Goal: Information Seeking & Learning: Check status

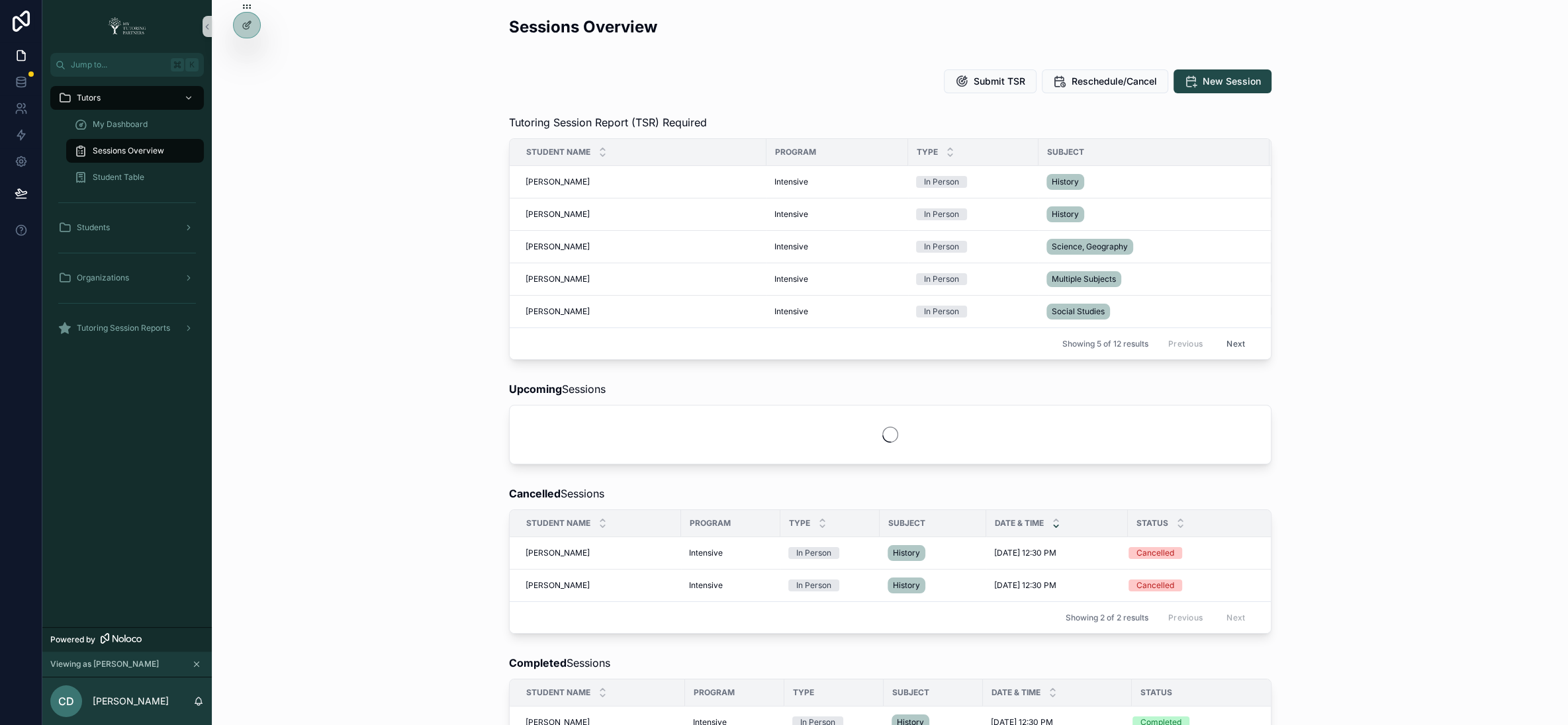
scroll to position [6, 0]
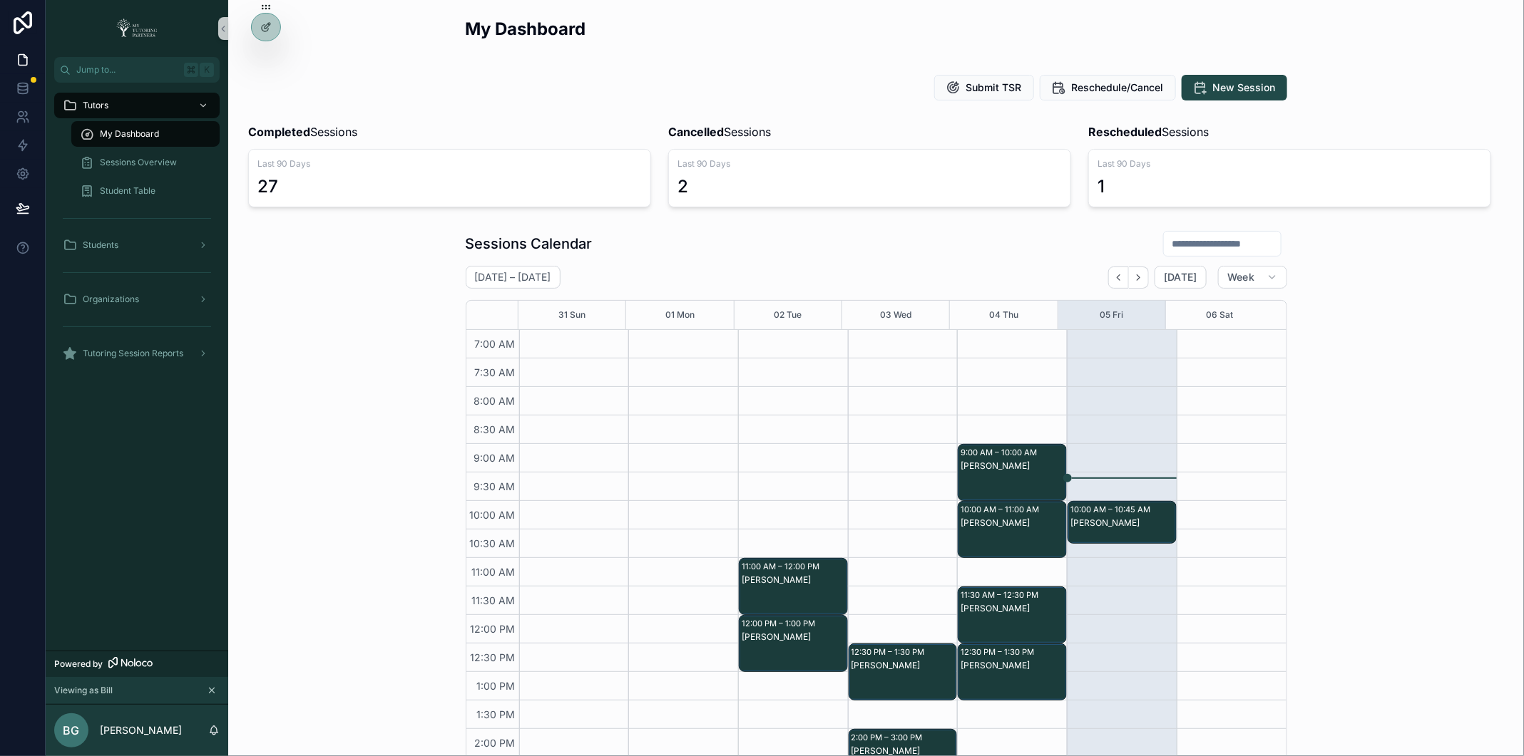
scroll to position [48, 0]
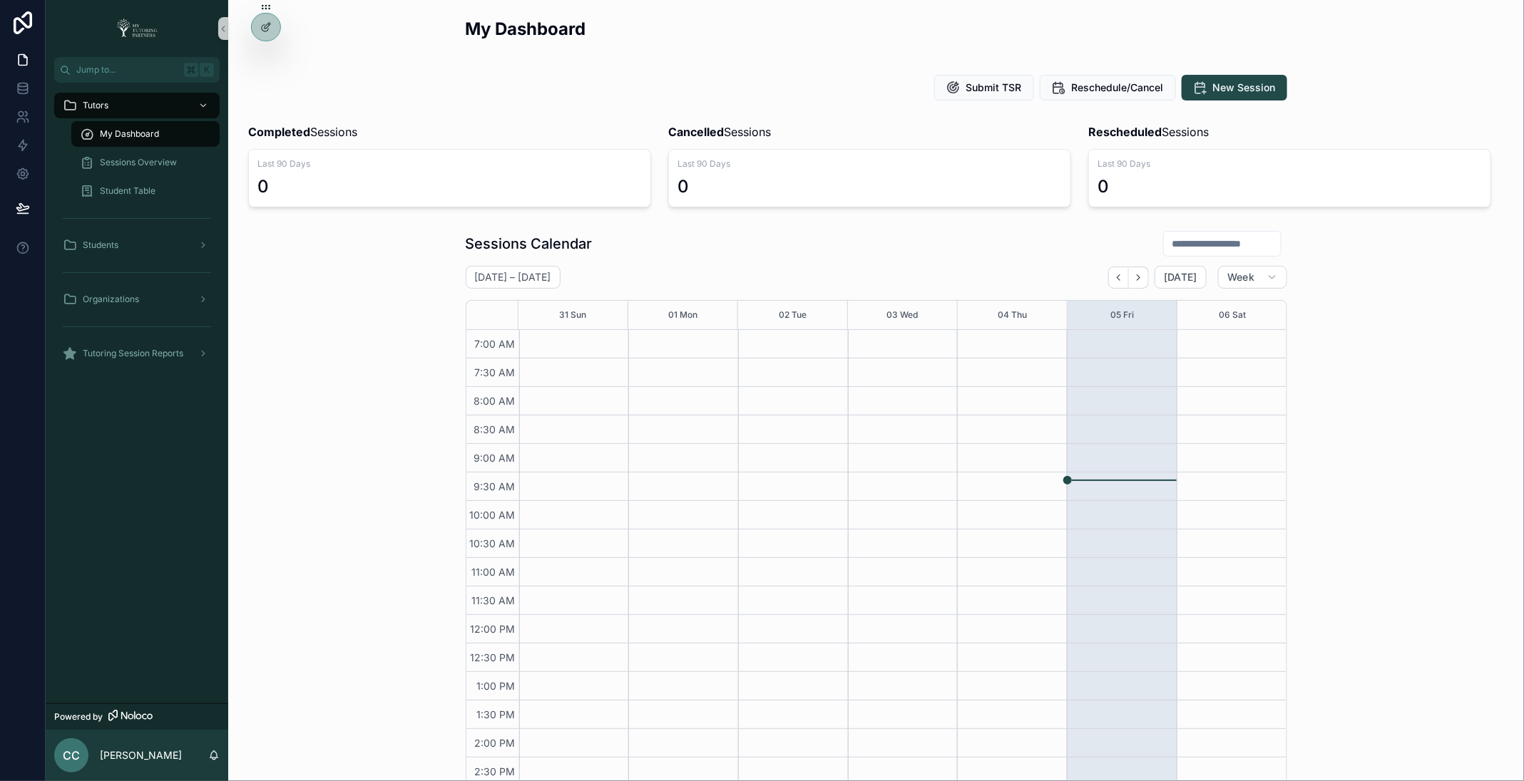
scroll to position [255, 0]
click at [261, 55] on icon at bounding box center [265, 57] width 11 height 11
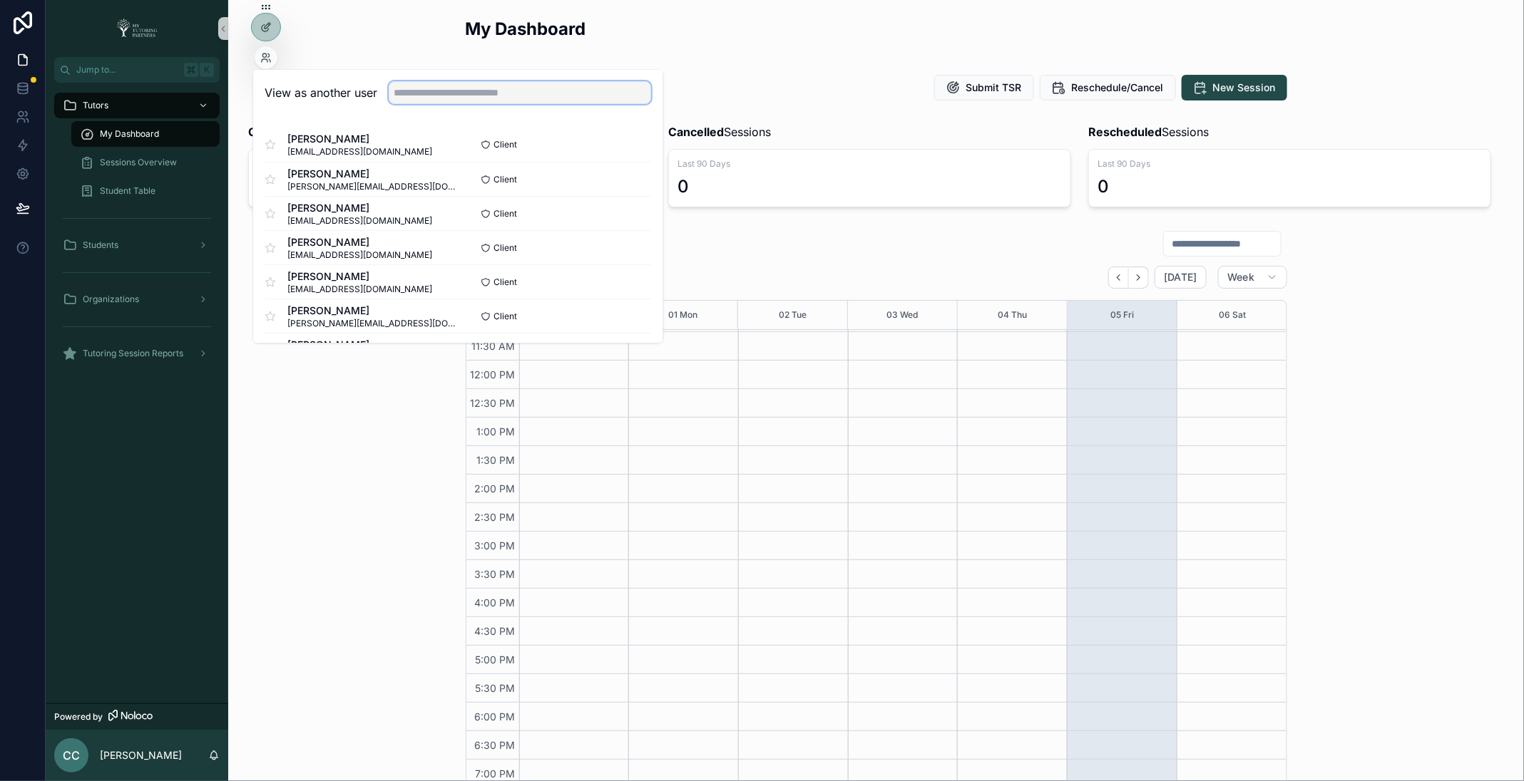
click at [470, 86] on input "text" at bounding box center [520, 93] width 262 height 23
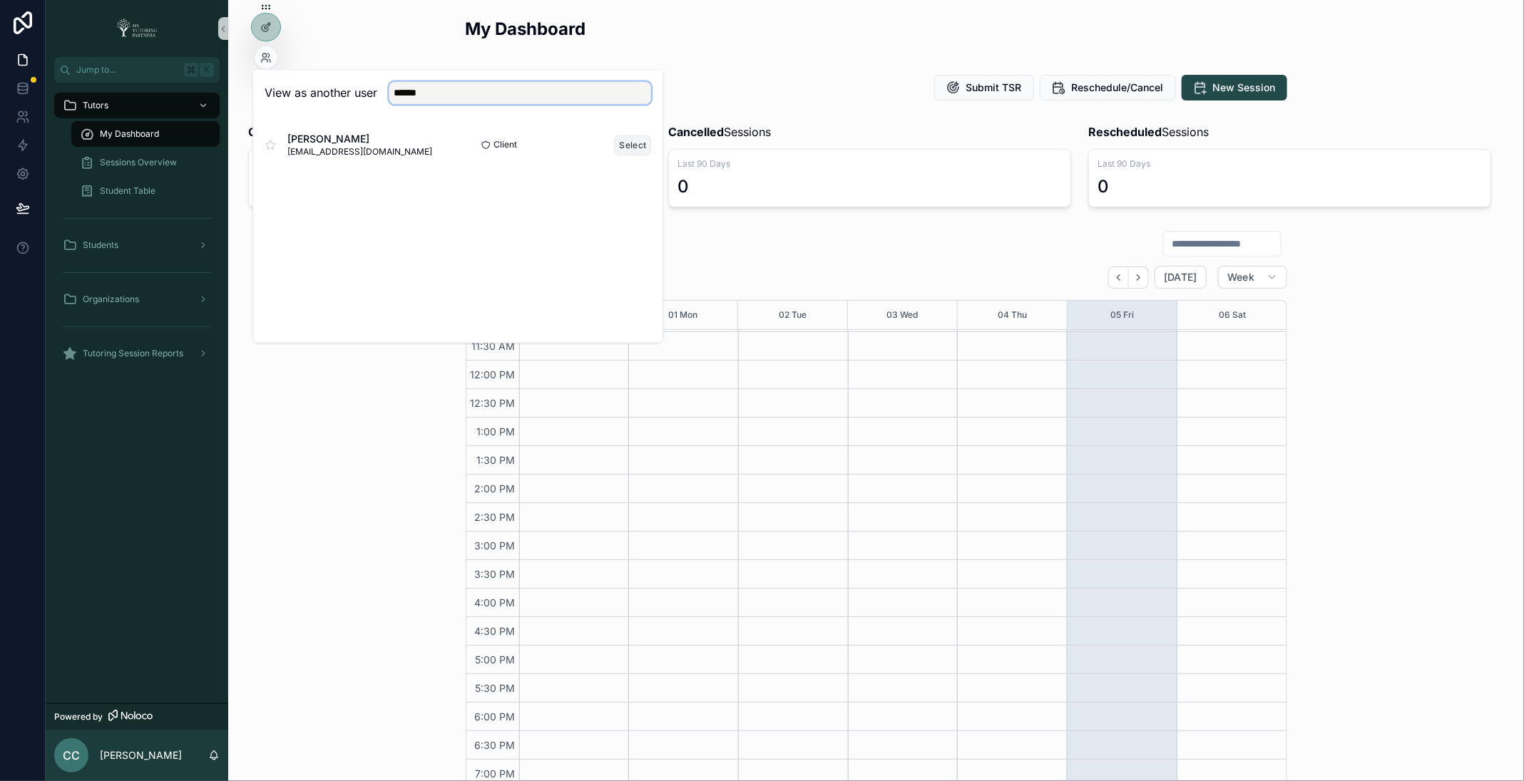
type input "******"
click at [635, 148] on button "Select" at bounding box center [633, 145] width 37 height 21
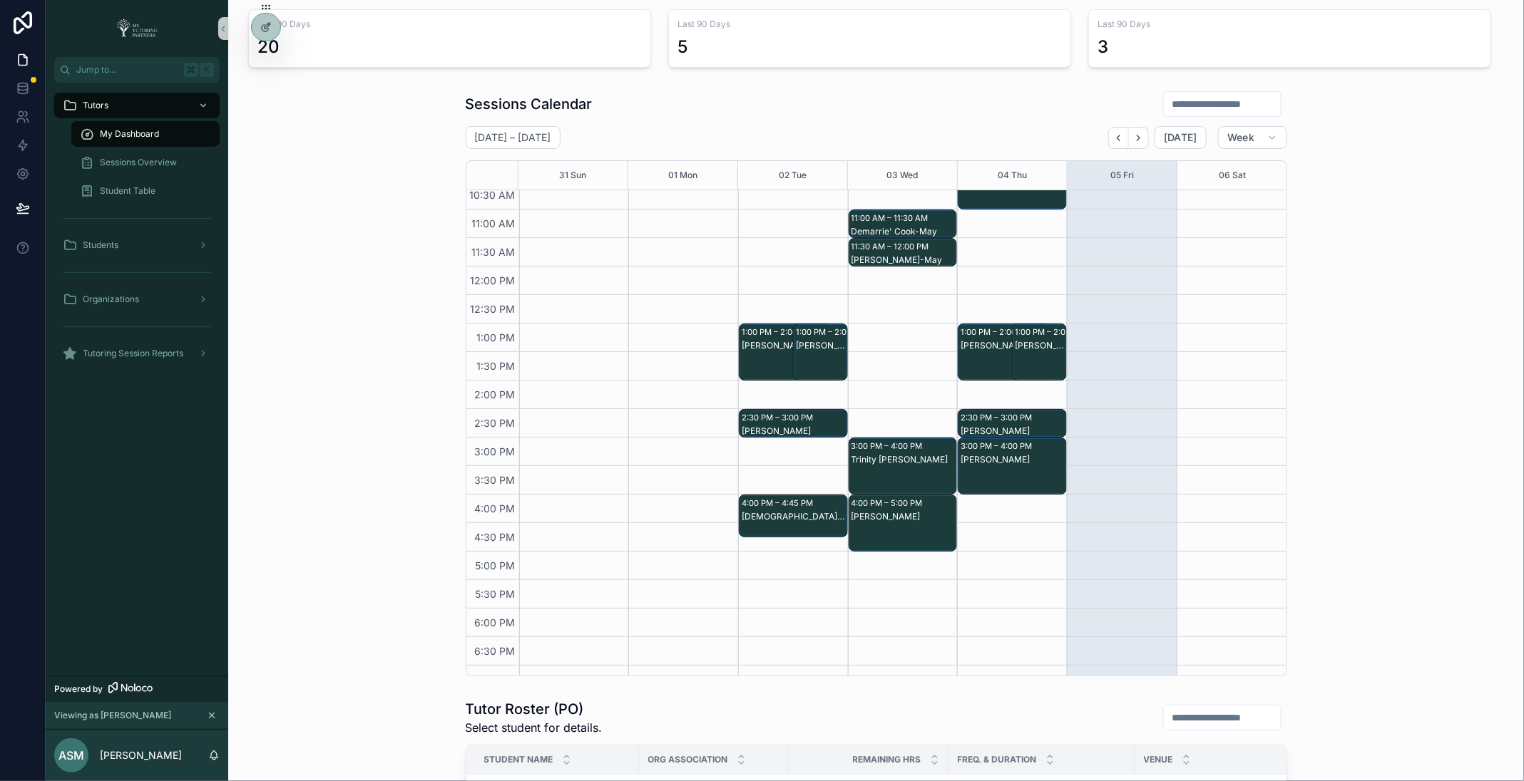
scroll to position [198, 0]
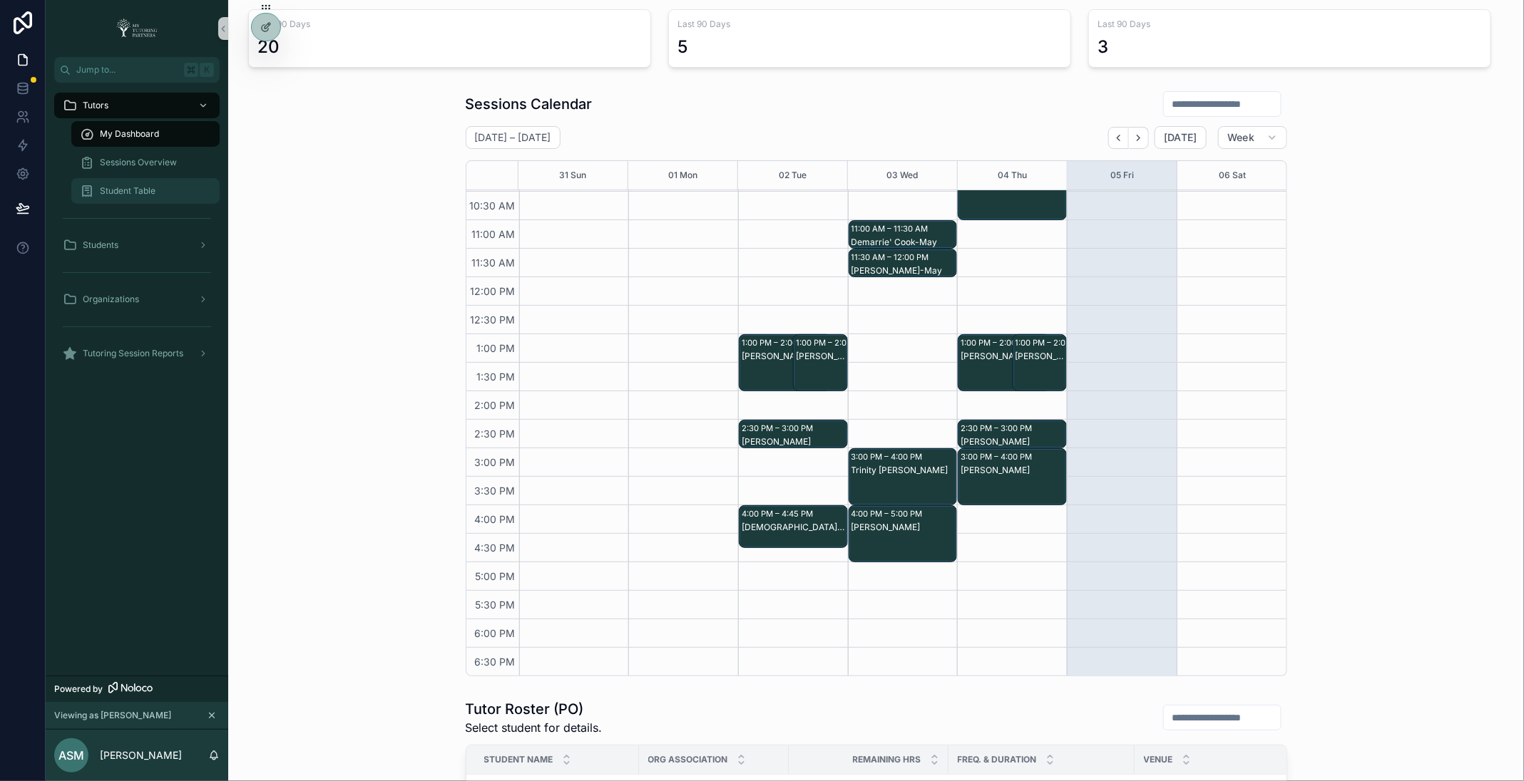
click at [145, 188] on span "Student Table" at bounding box center [128, 190] width 56 height 11
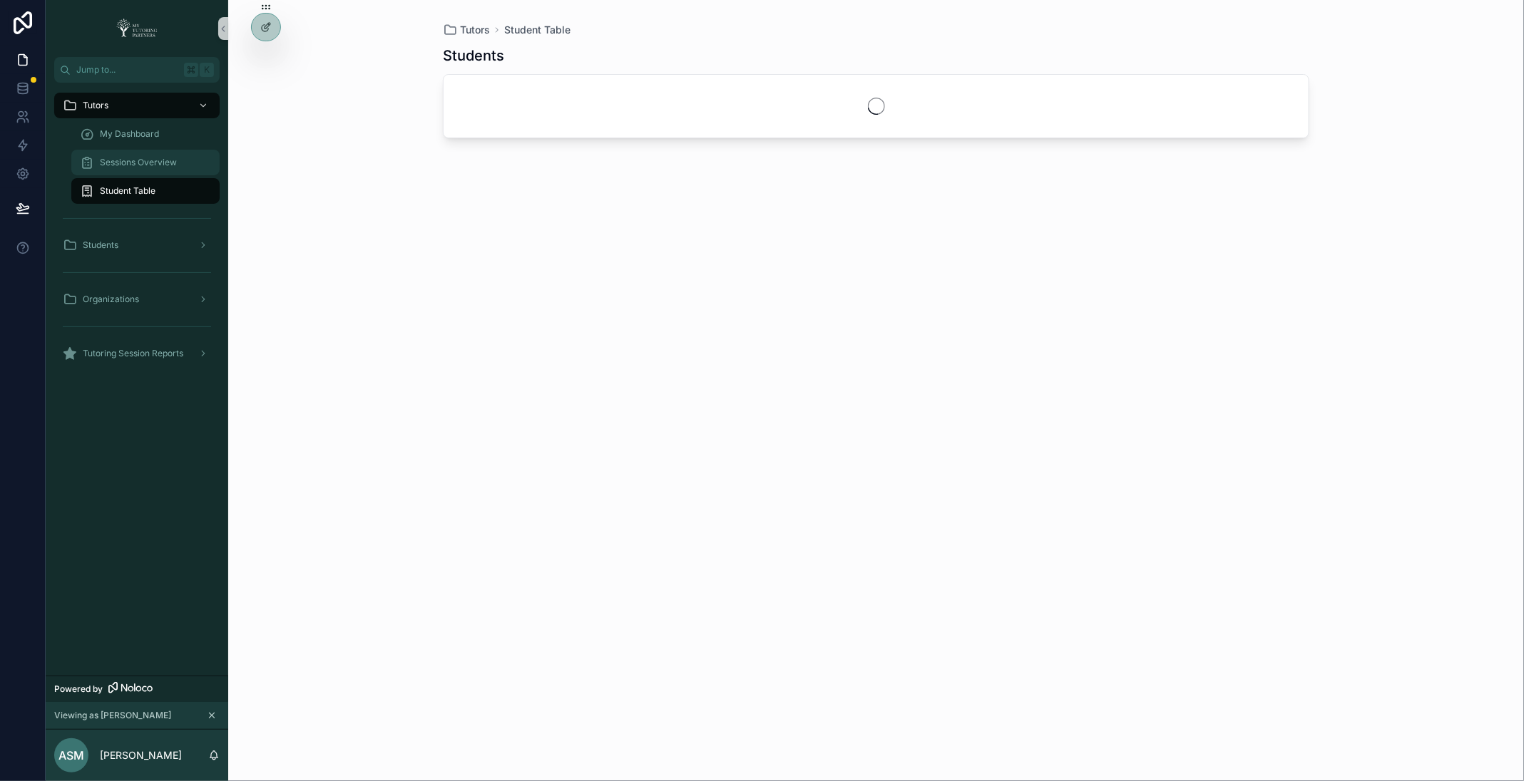
click at [160, 165] on span "Sessions Overview" at bounding box center [138, 162] width 77 height 11
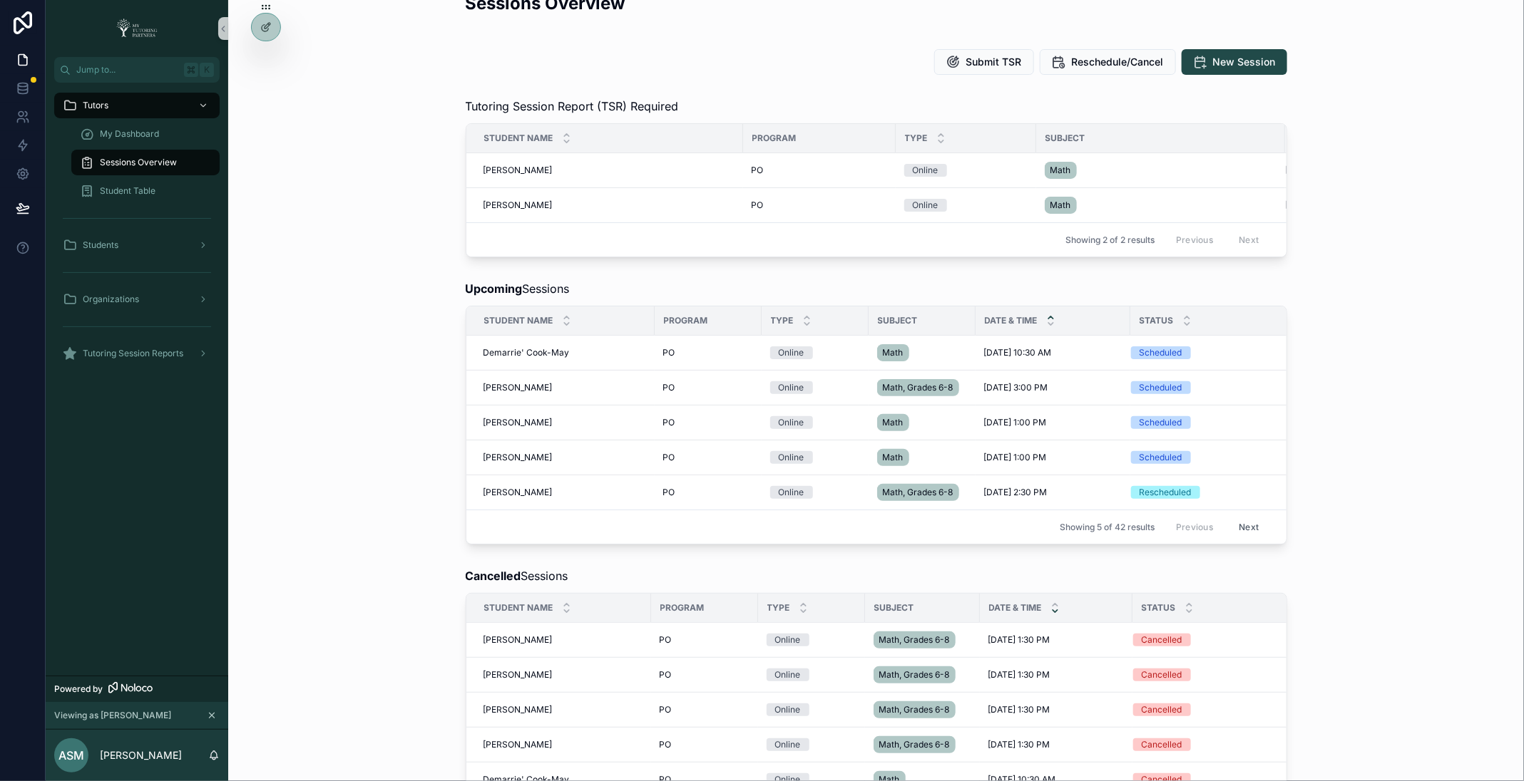
scroll to position [29, 0]
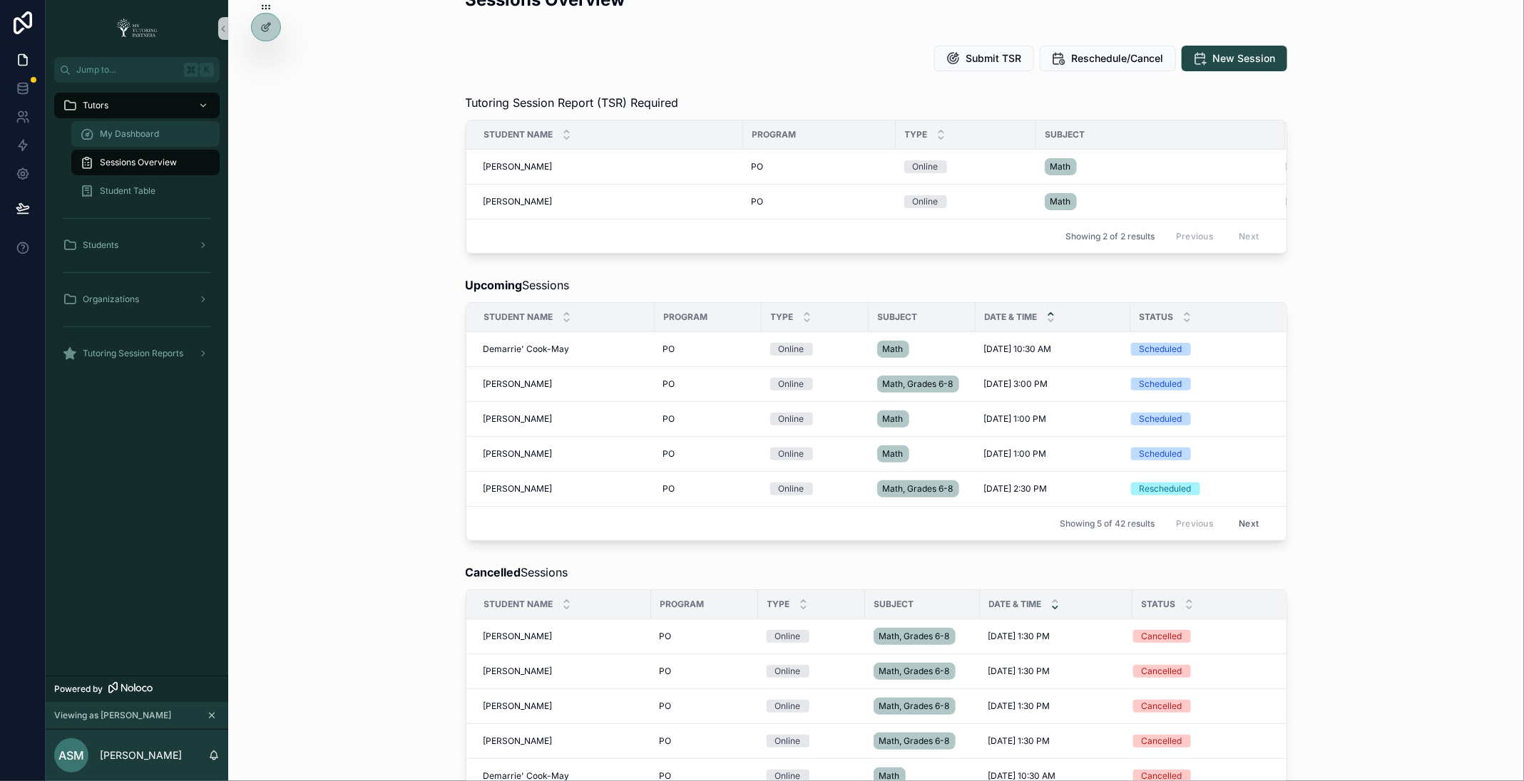
click at [156, 129] on span "My Dashboard" at bounding box center [129, 133] width 59 height 11
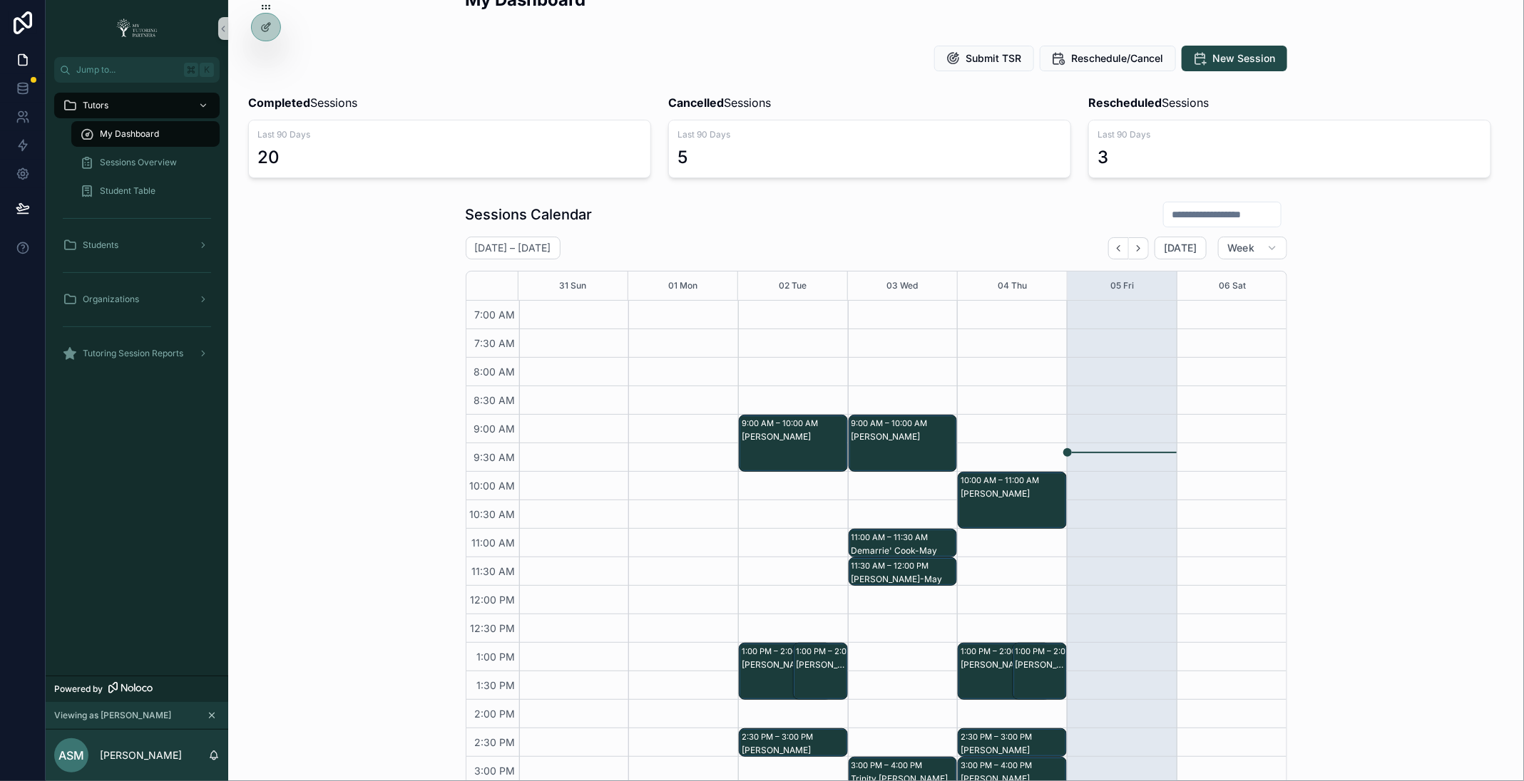
scroll to position [255, 0]
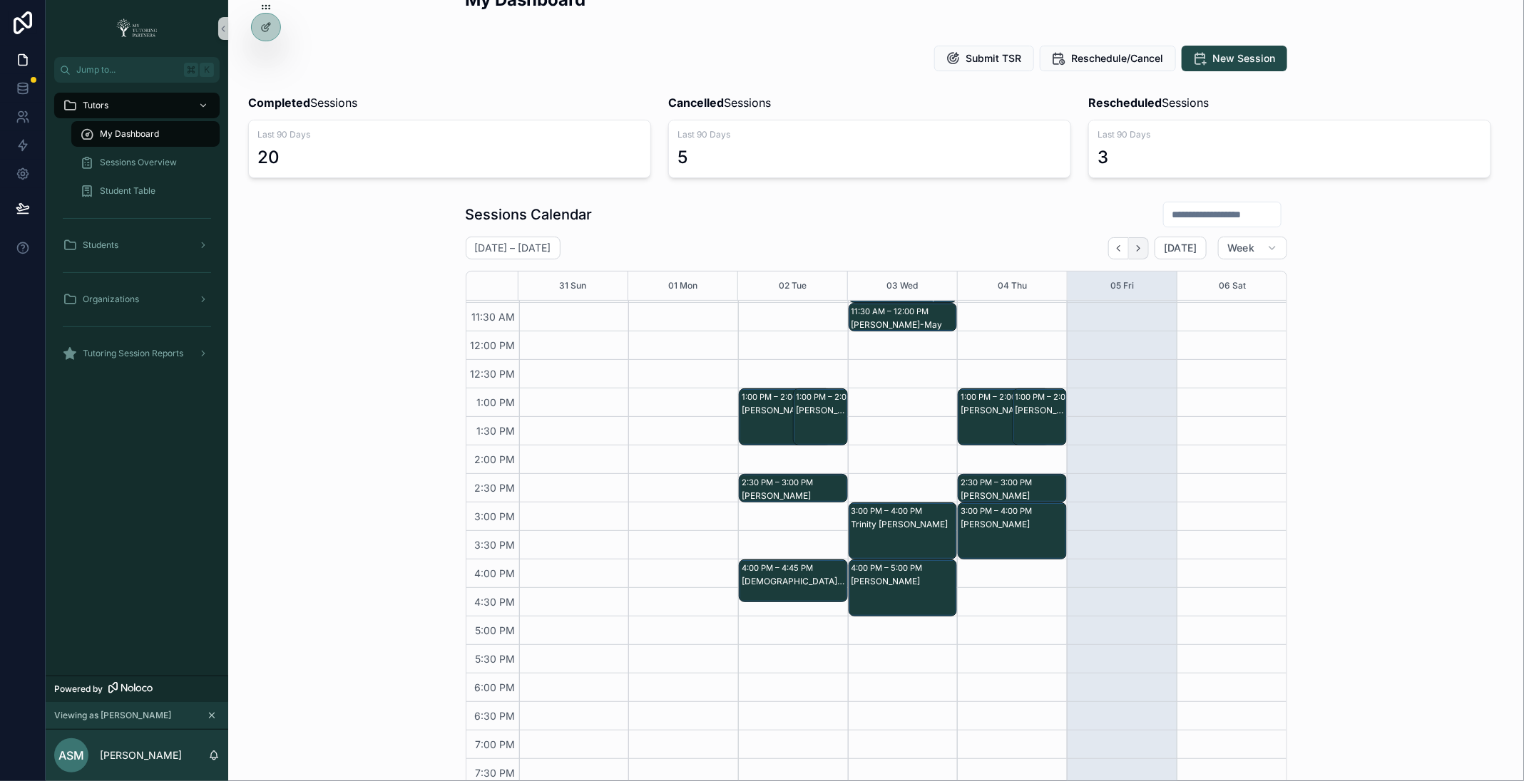
click at [1144, 252] on icon "Next" at bounding box center [1138, 248] width 11 height 11
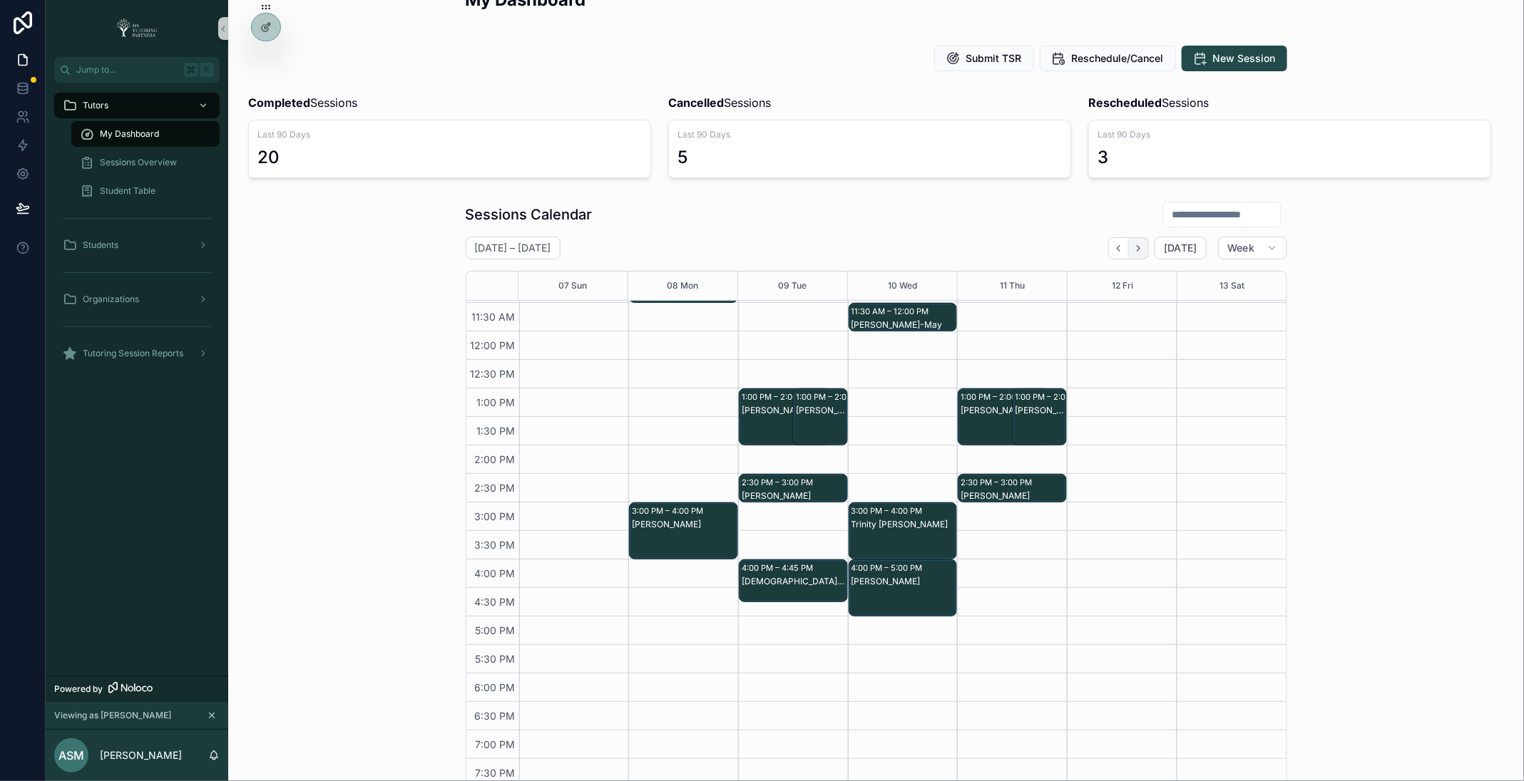
click at [1134, 244] on button "Next" at bounding box center [1139, 248] width 20 height 22
click at [1140, 245] on icon "Next" at bounding box center [1138, 248] width 3 height 6
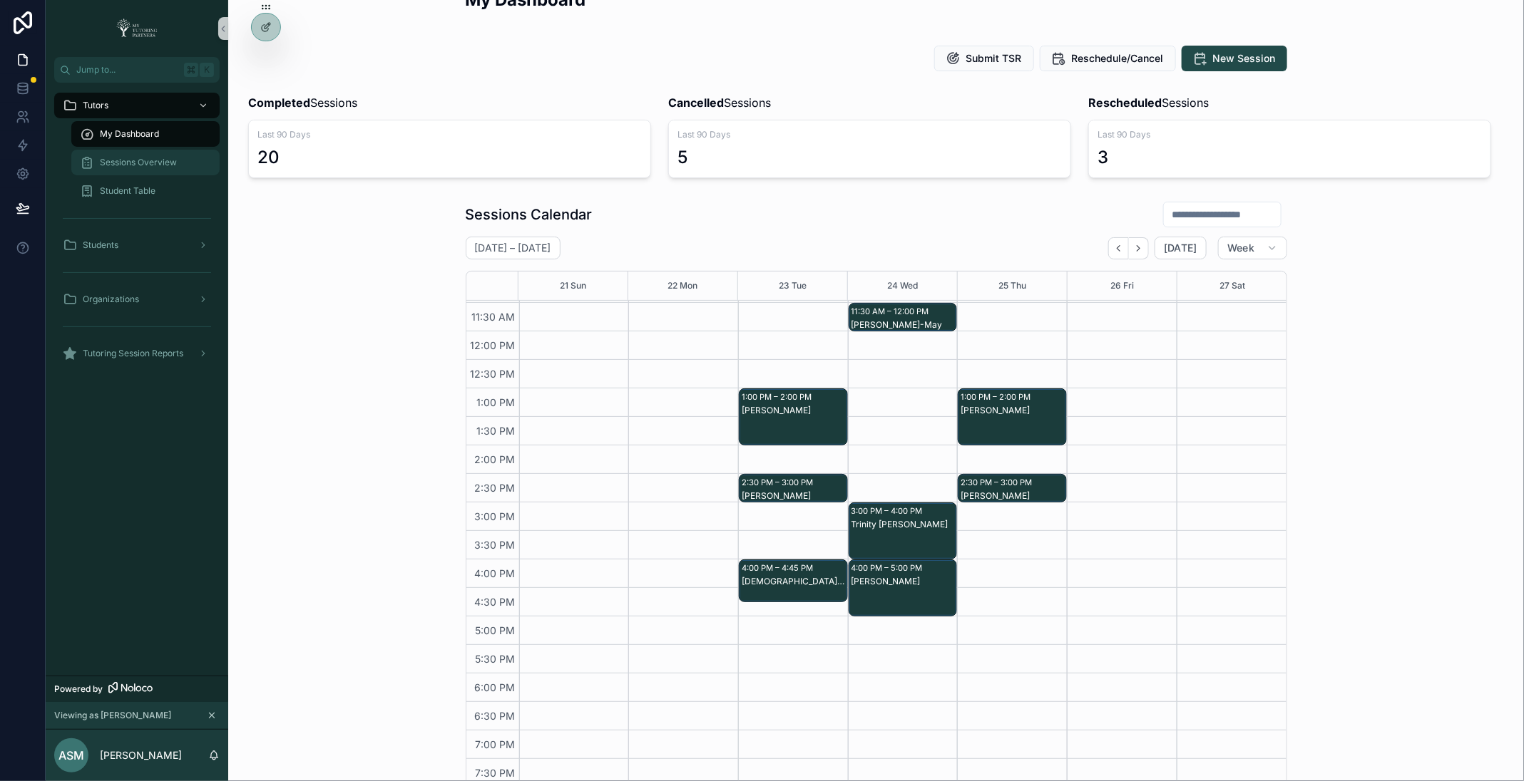
click at [178, 165] on div "Sessions Overview" at bounding box center [145, 162] width 131 height 23
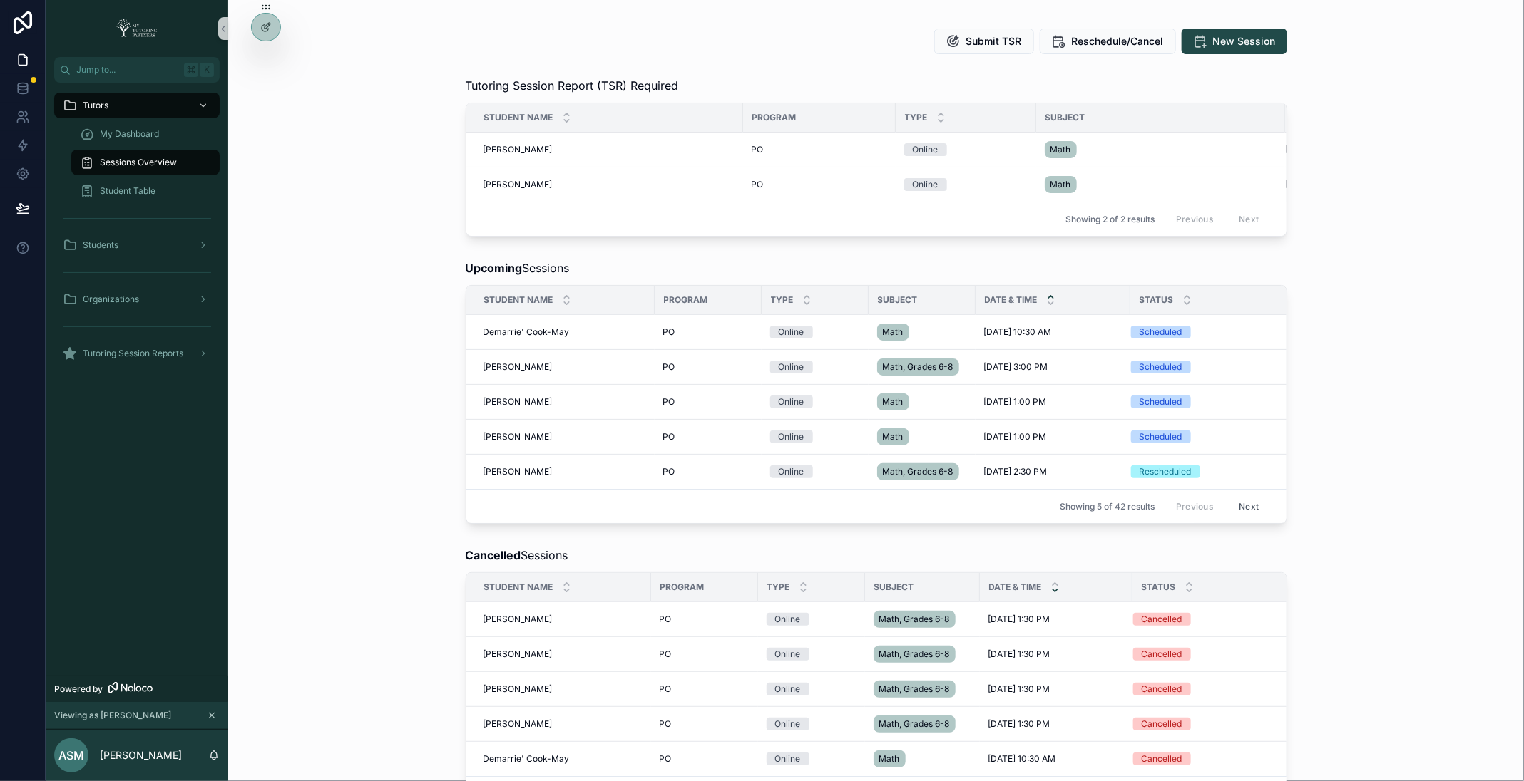
scroll to position [53, 0]
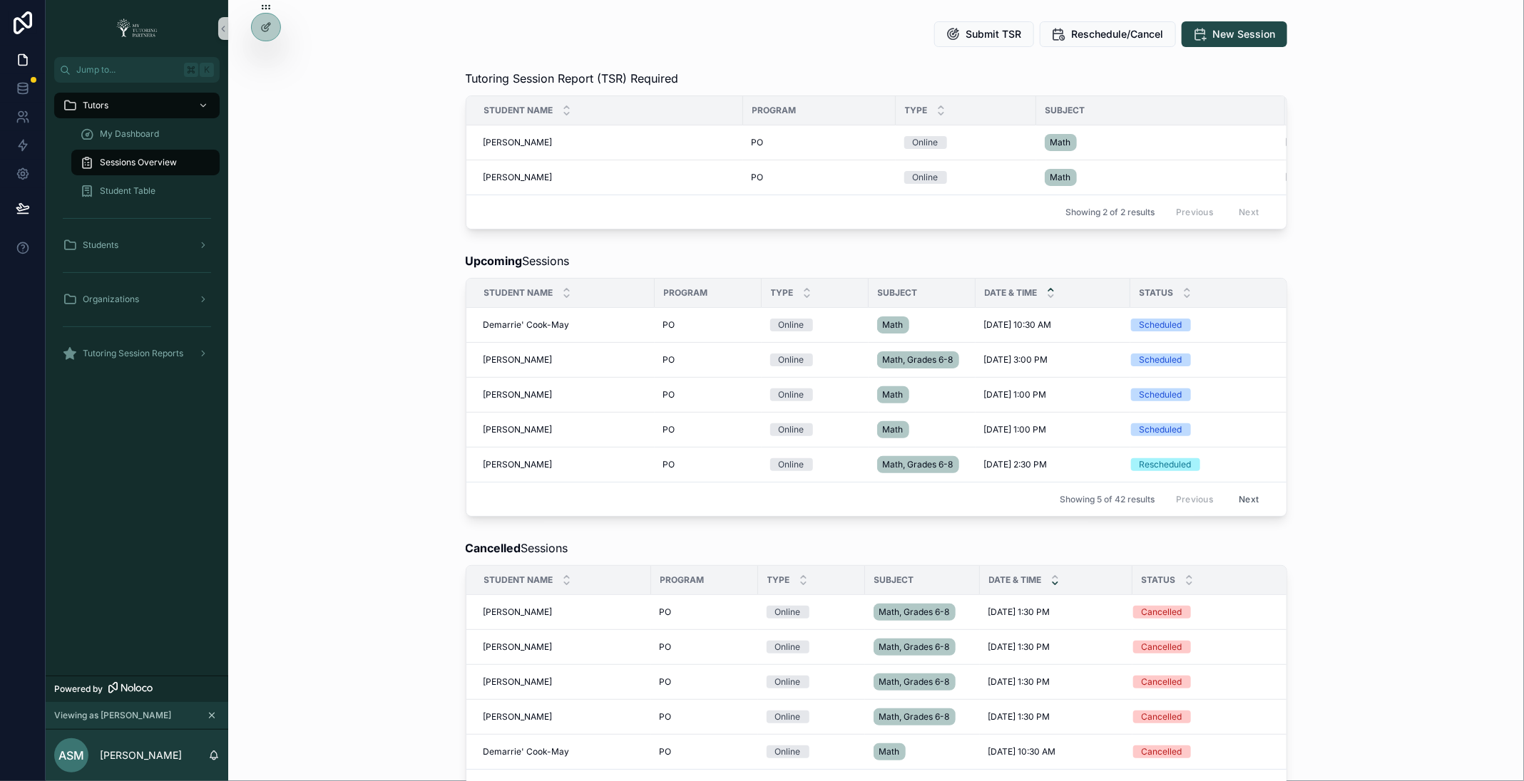
click at [1248, 494] on button "Next" at bounding box center [1248, 499] width 40 height 22
click at [1251, 497] on button "Next" at bounding box center [1248, 499] width 40 height 22
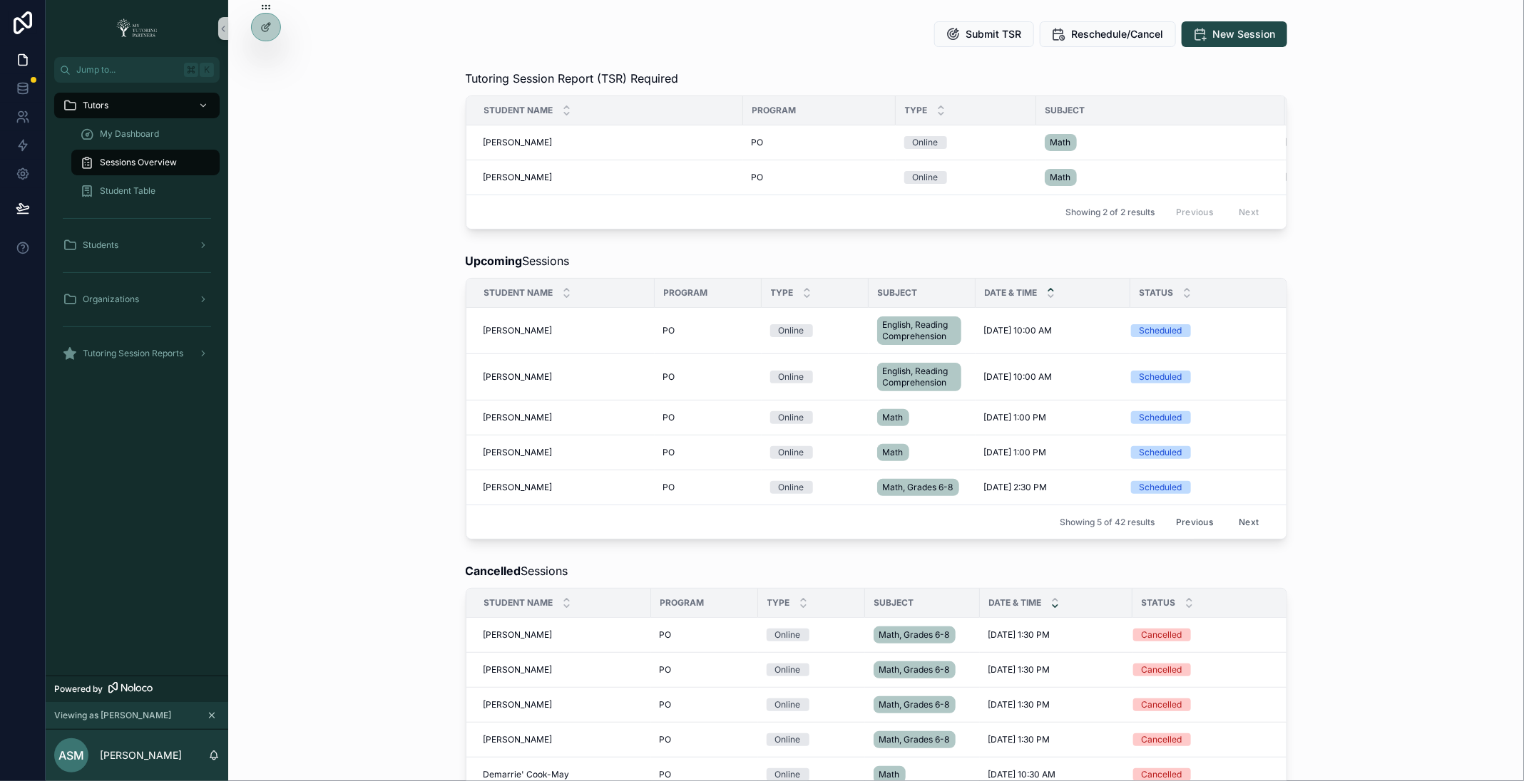
click at [1251, 520] on button "Next" at bounding box center [1248, 522] width 40 height 22
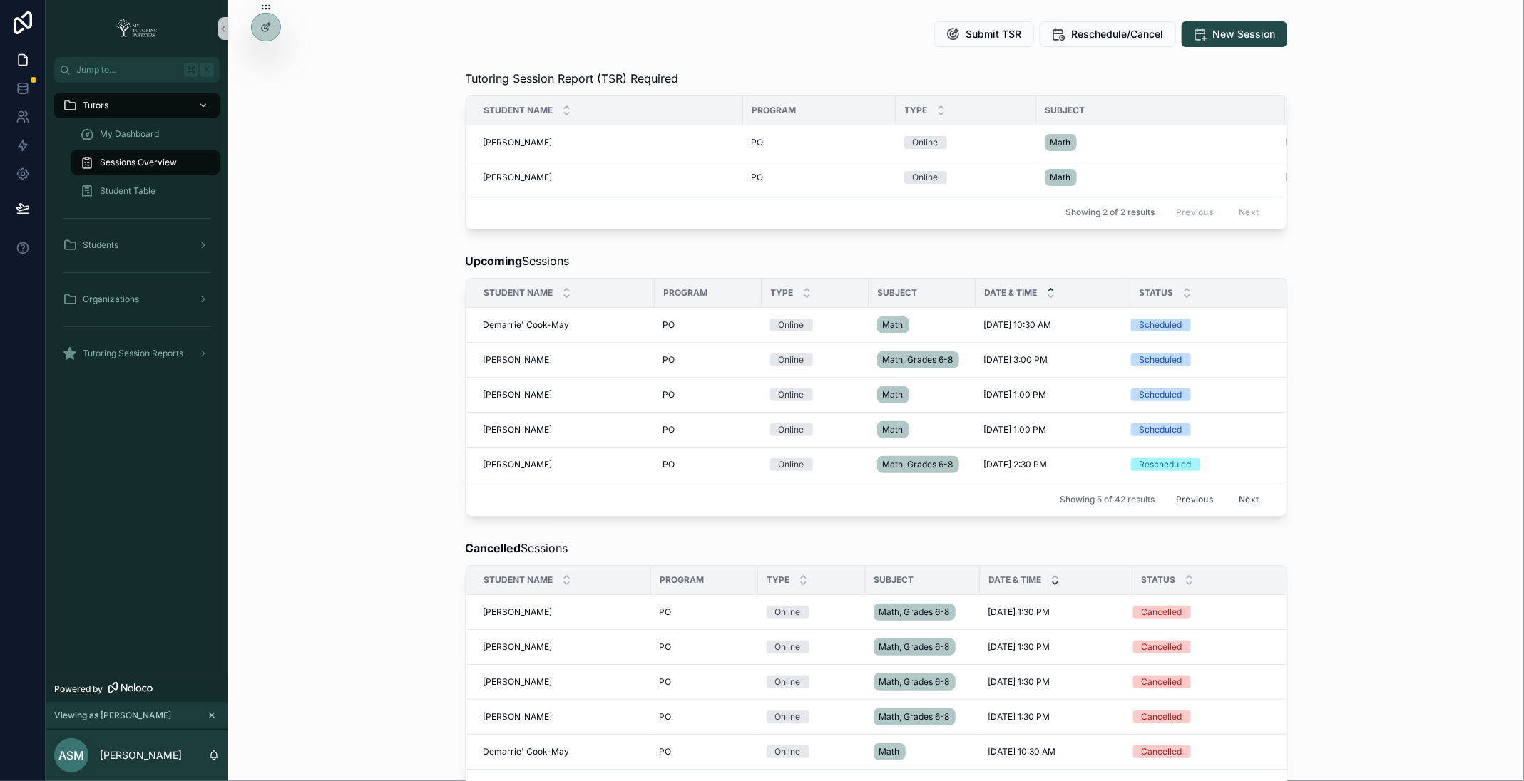
click at [1192, 498] on button "Previous" at bounding box center [1194, 499] width 57 height 22
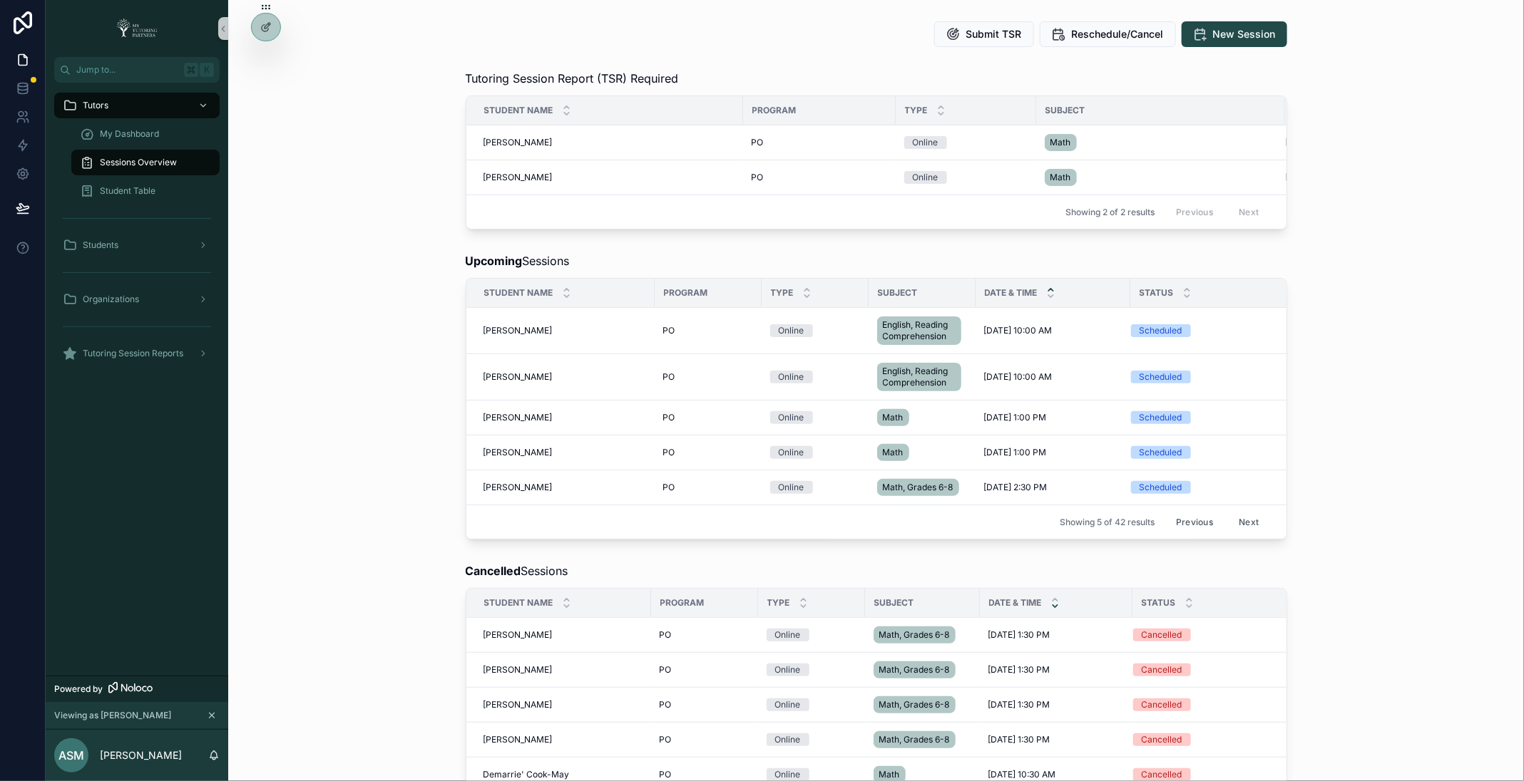
click at [1249, 518] on button "Next" at bounding box center [1248, 522] width 40 height 22
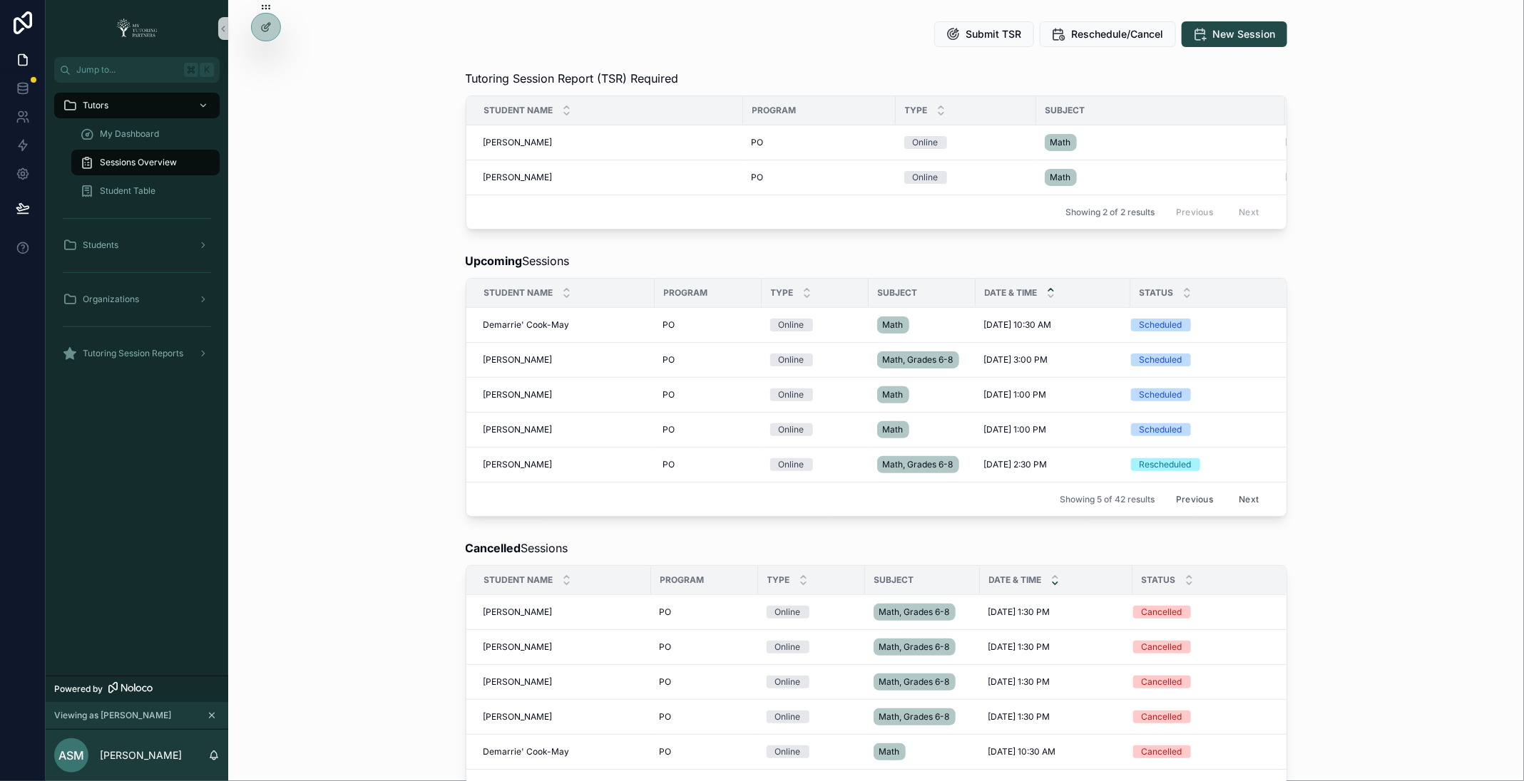
click at [1243, 496] on button "Next" at bounding box center [1248, 499] width 40 height 22
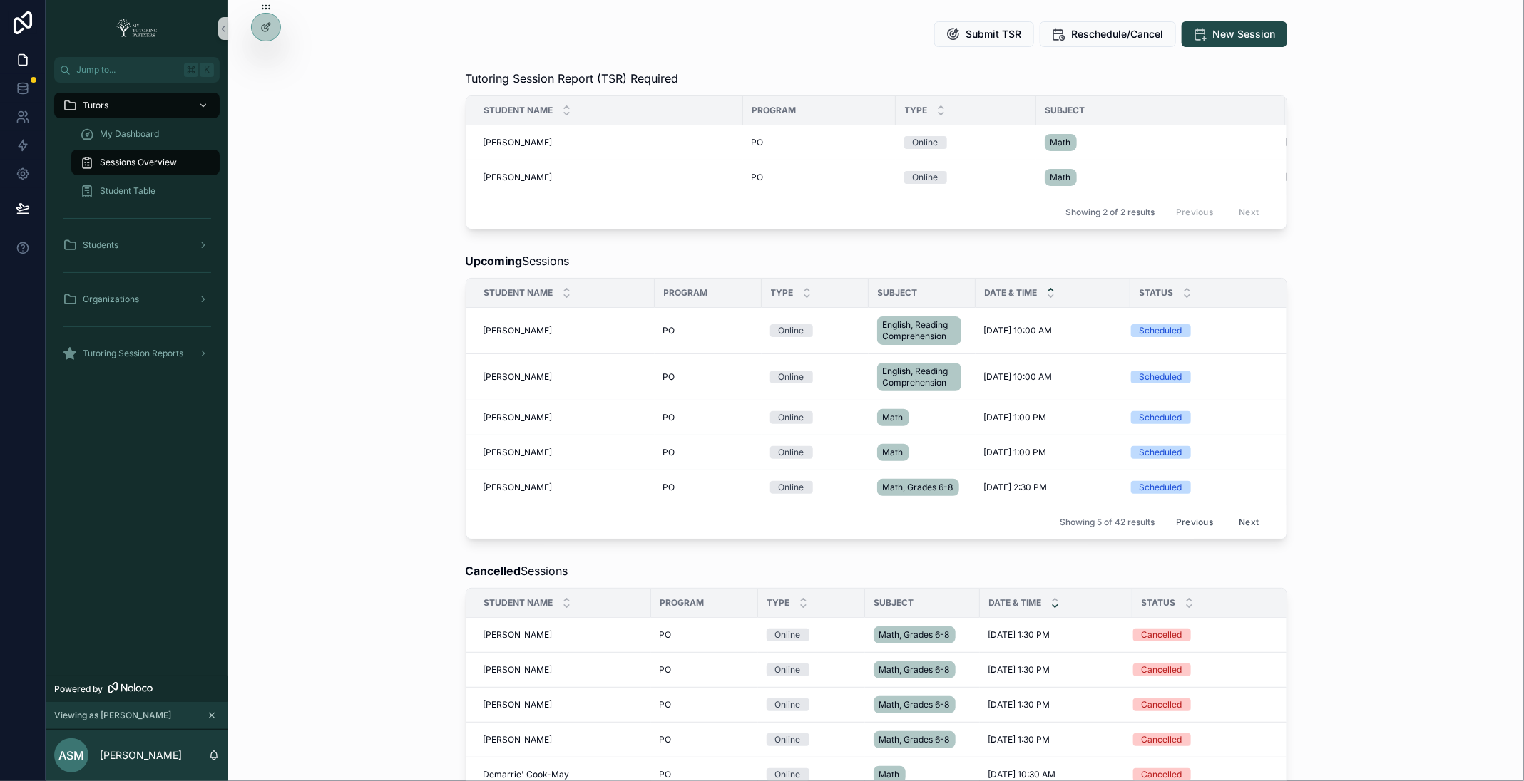
drag, startPoint x: 1413, startPoint y: 586, endPoint x: 1374, endPoint y: 573, distance: 41.5
click at [1374, 573] on div "Cancelled Sessions Student Name Program Type Subject Date & Time Status Sarah A…" at bounding box center [876, 695] width 1273 height 276
click at [1338, 542] on div "Sessions Overview Submit TSR Reschedule/Cancel New Session Tutoring Session Rep…" at bounding box center [876, 579] width 1296 height 1265
click at [1246, 514] on button "Next" at bounding box center [1248, 522] width 40 height 22
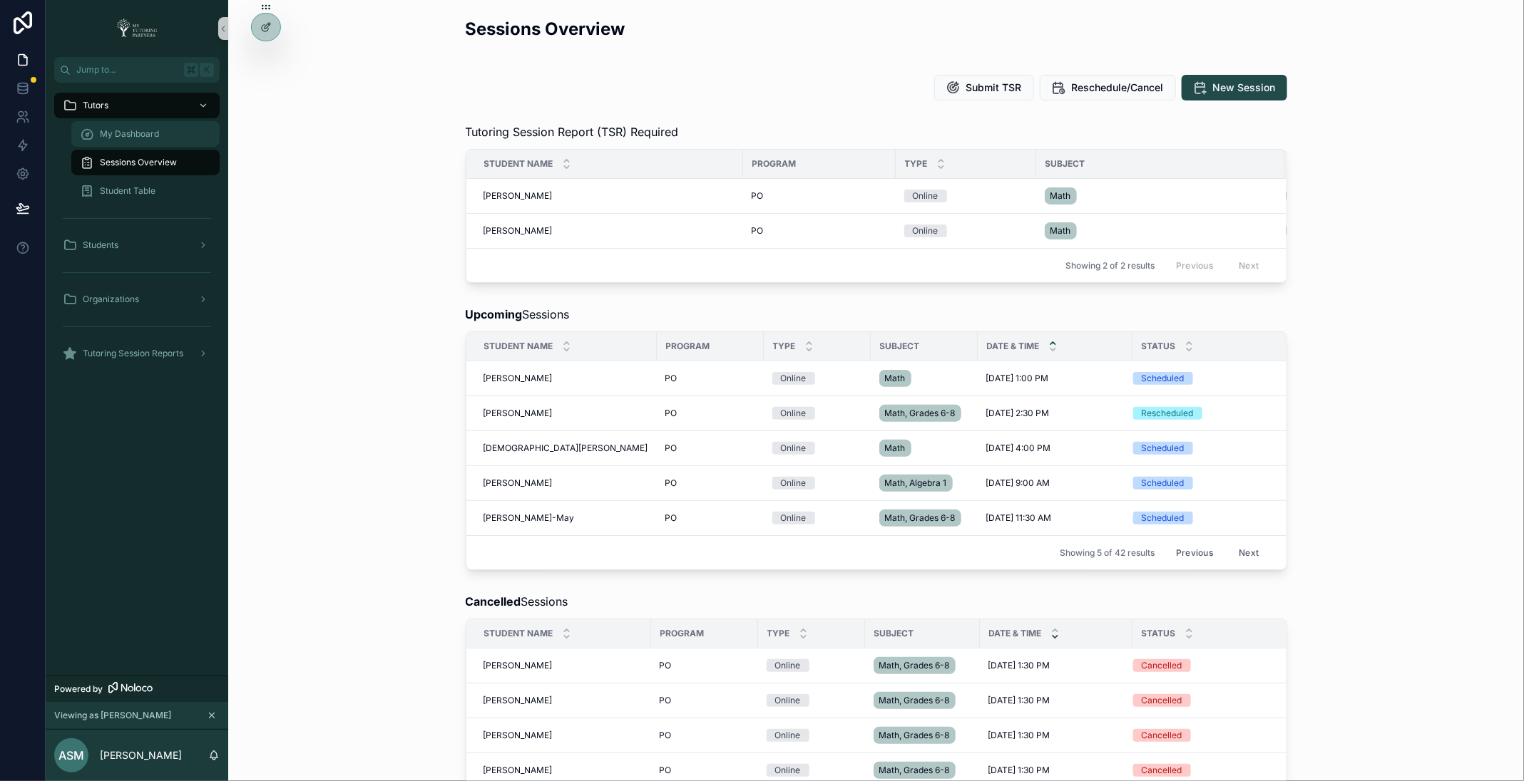
click at [153, 133] on span "My Dashboard" at bounding box center [129, 133] width 59 height 11
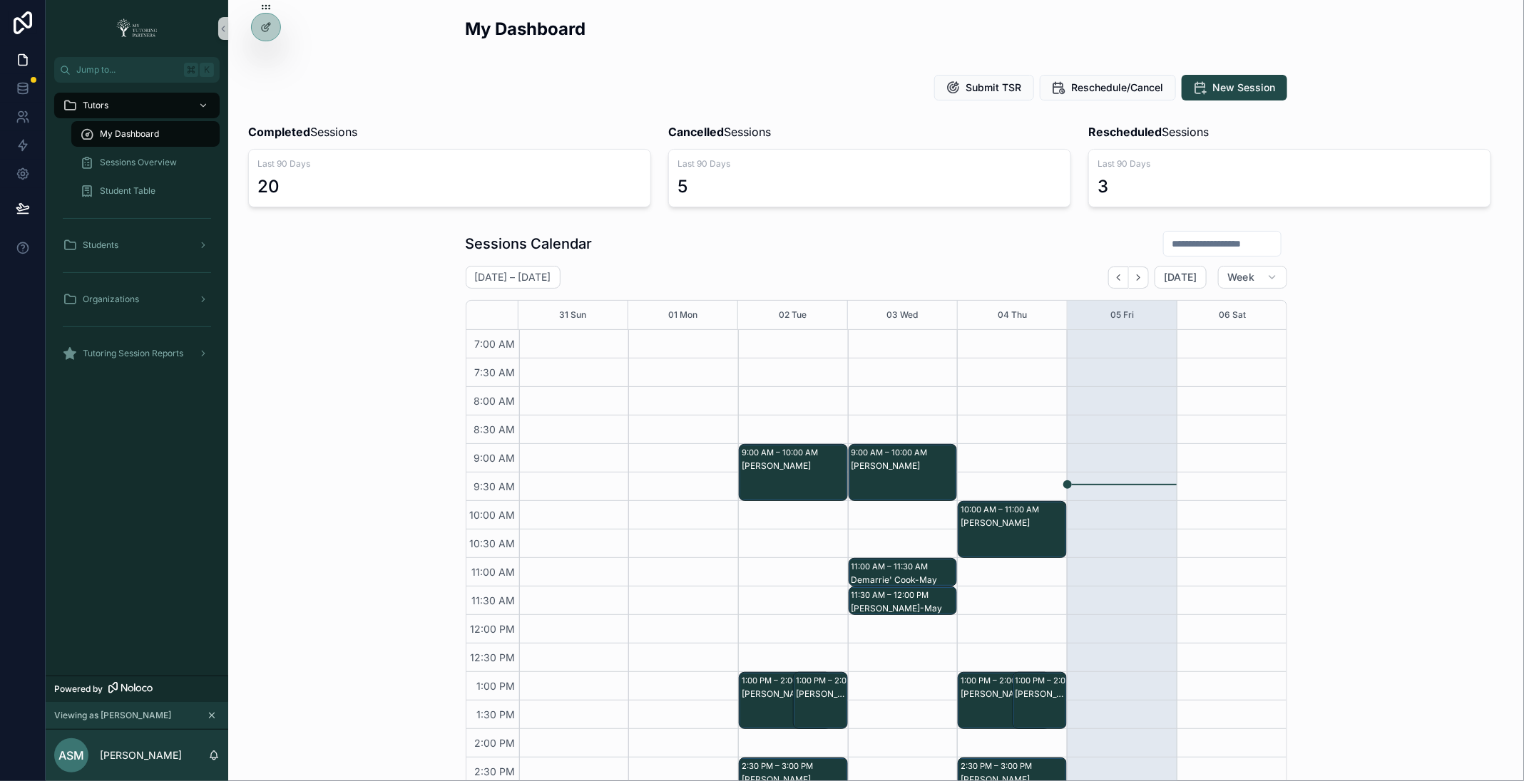
scroll to position [255, 0]
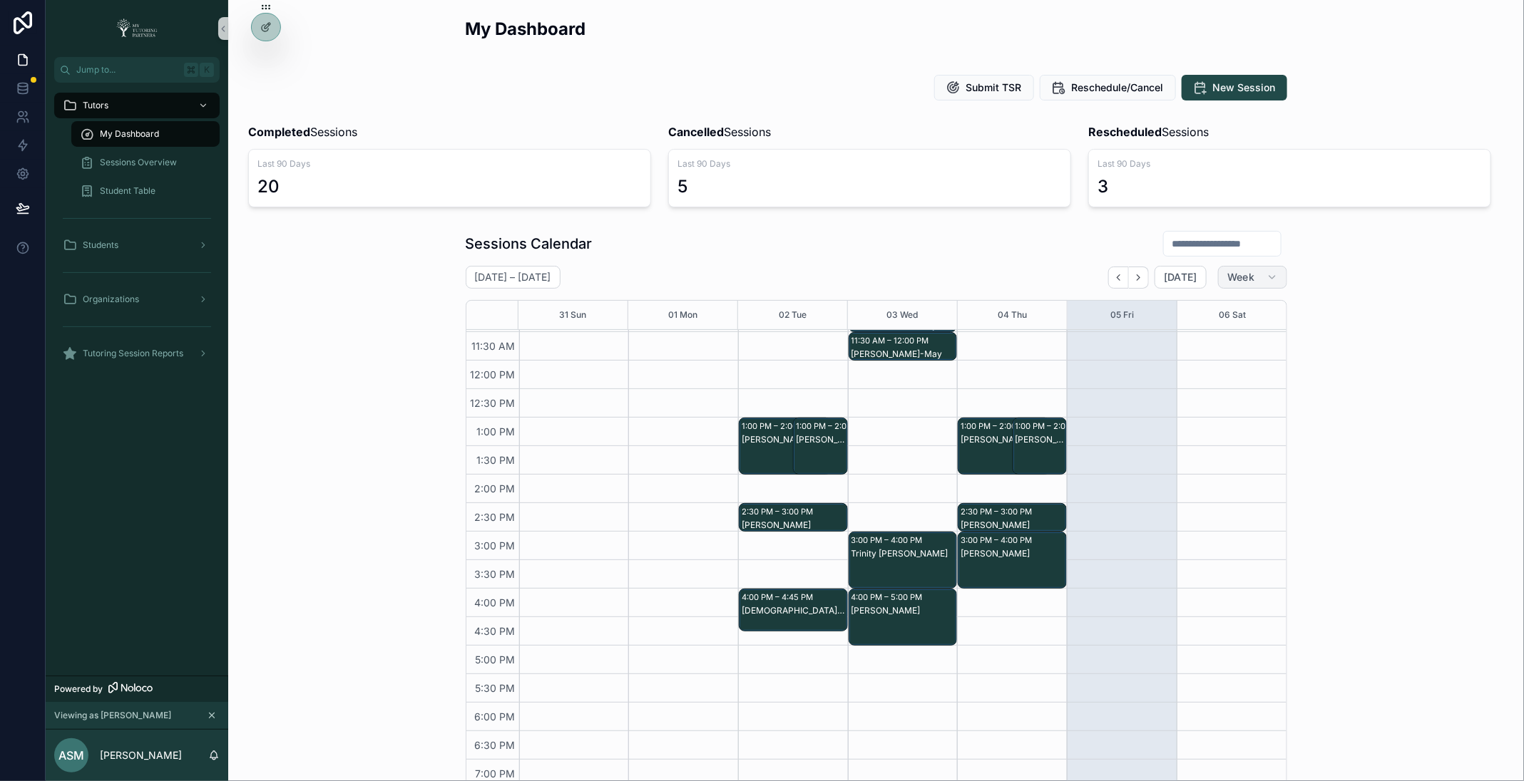
click at [1246, 275] on span "Week" at bounding box center [1240, 277] width 27 height 13
click at [1252, 316] on button "Month" at bounding box center [1222, 312] width 103 height 26
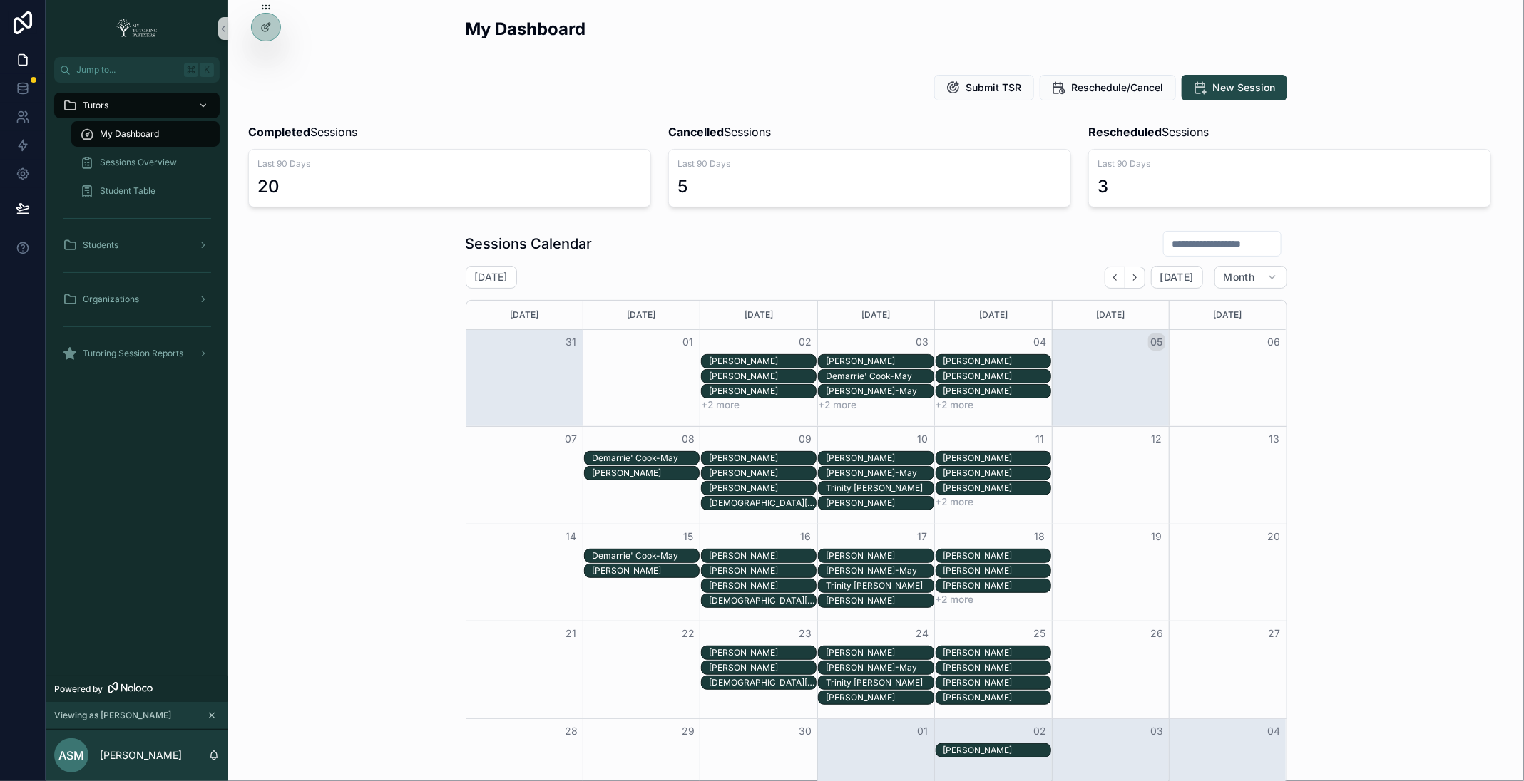
click at [955, 496] on button "+2 more" at bounding box center [954, 501] width 39 height 11
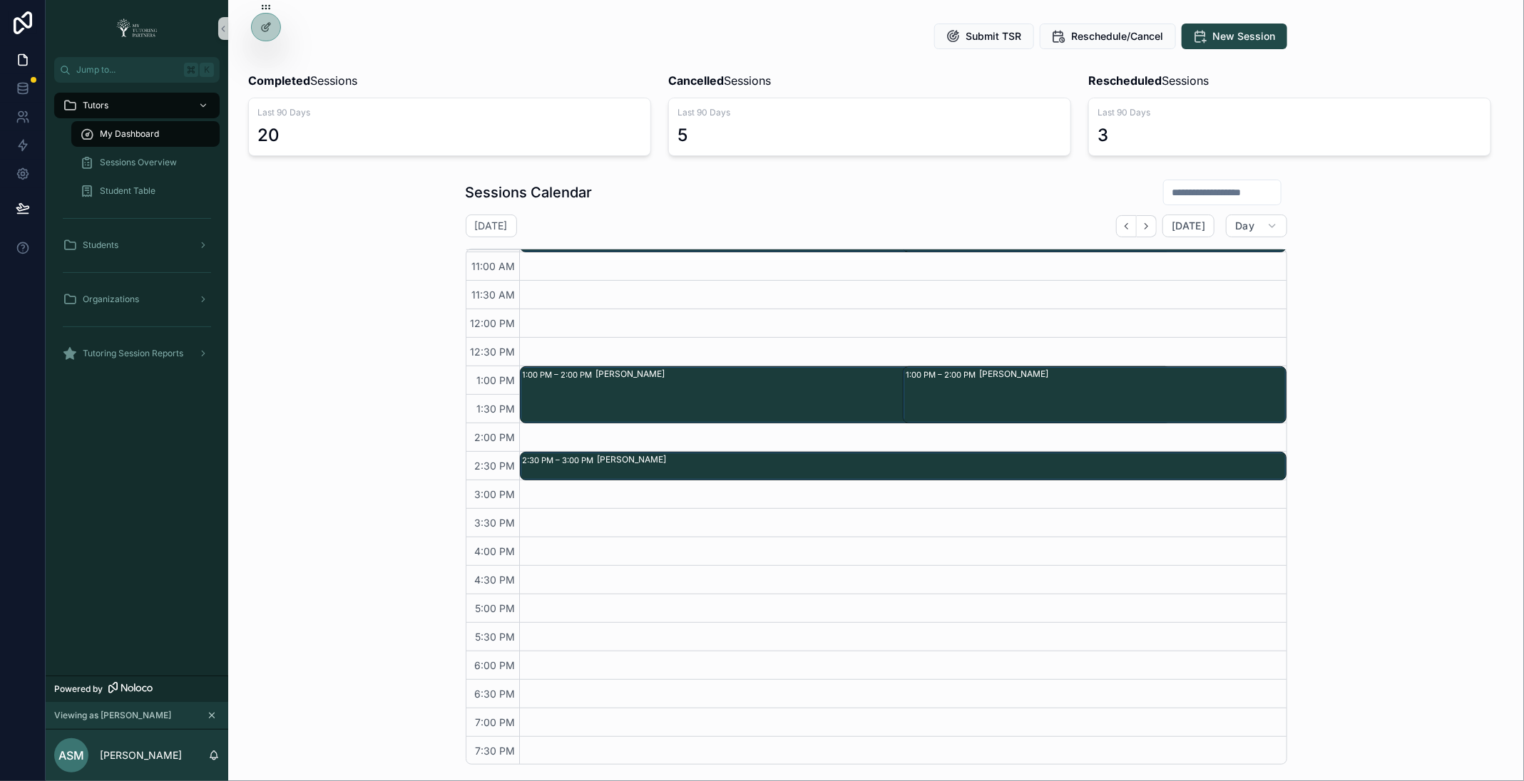
scroll to position [48, 0]
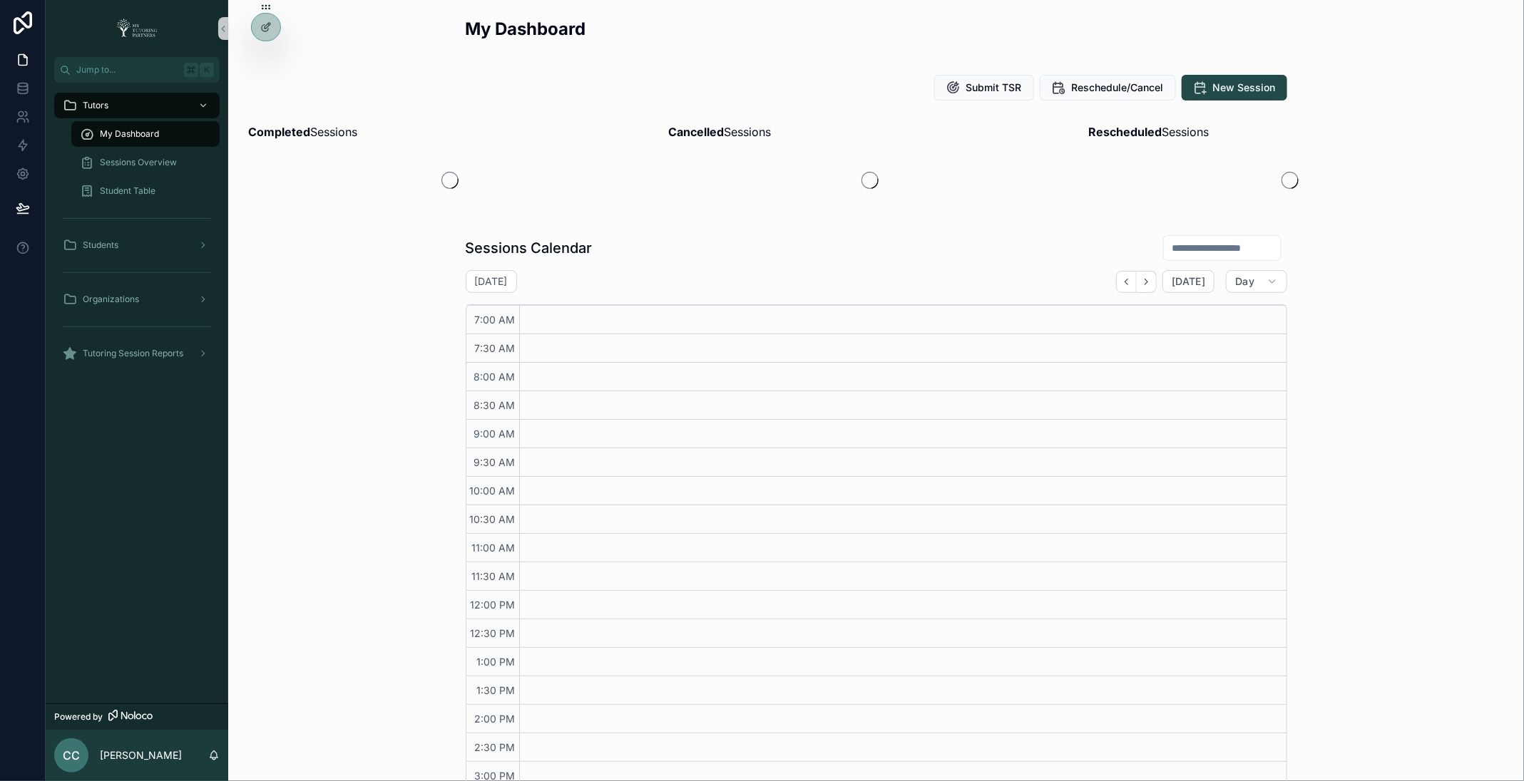
scroll to position [226, 0]
click at [269, 58] on icon at bounding box center [265, 57] width 11 height 11
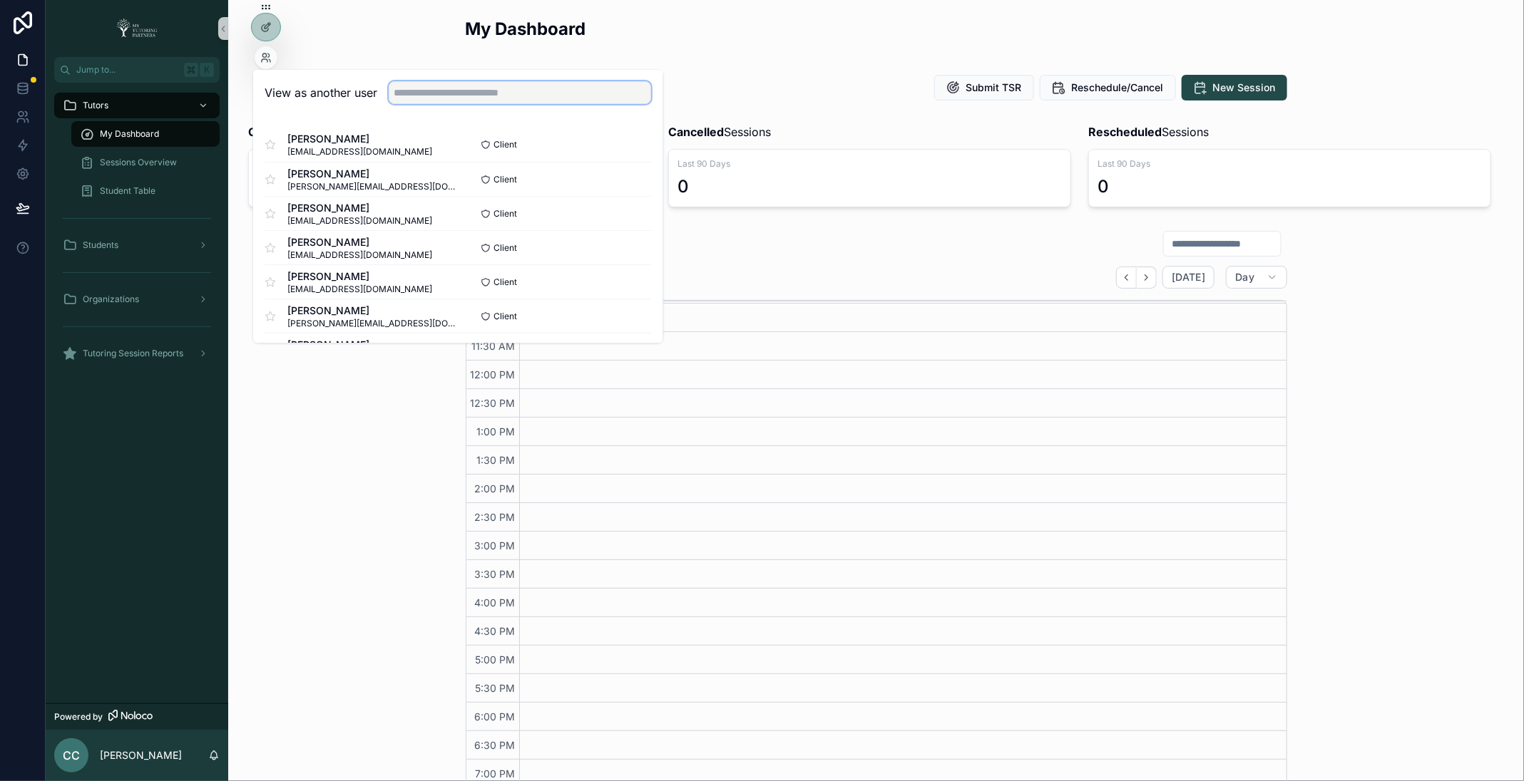
click at [426, 91] on input "text" at bounding box center [520, 93] width 262 height 23
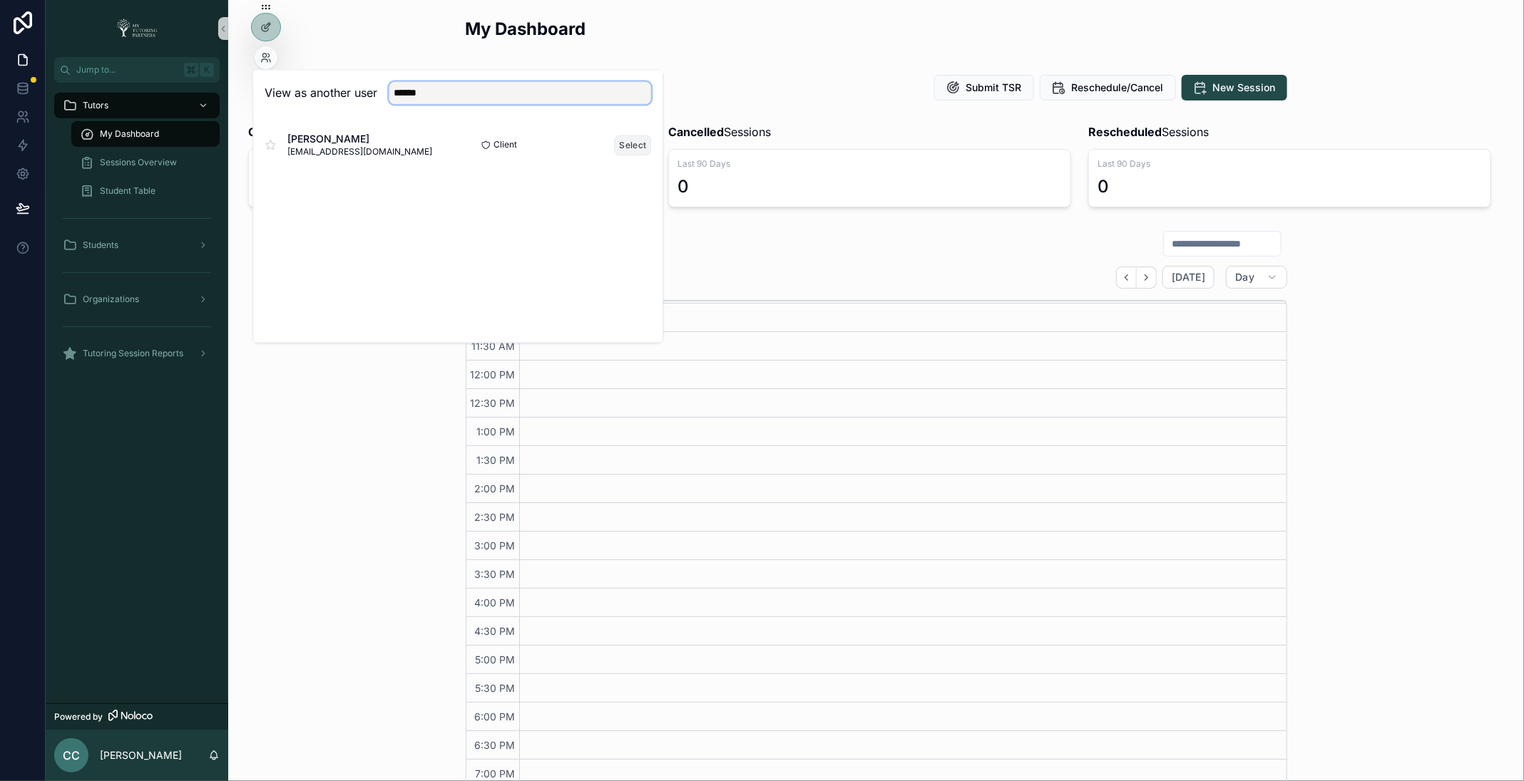
type input "******"
click at [633, 149] on button "Select" at bounding box center [633, 145] width 37 height 21
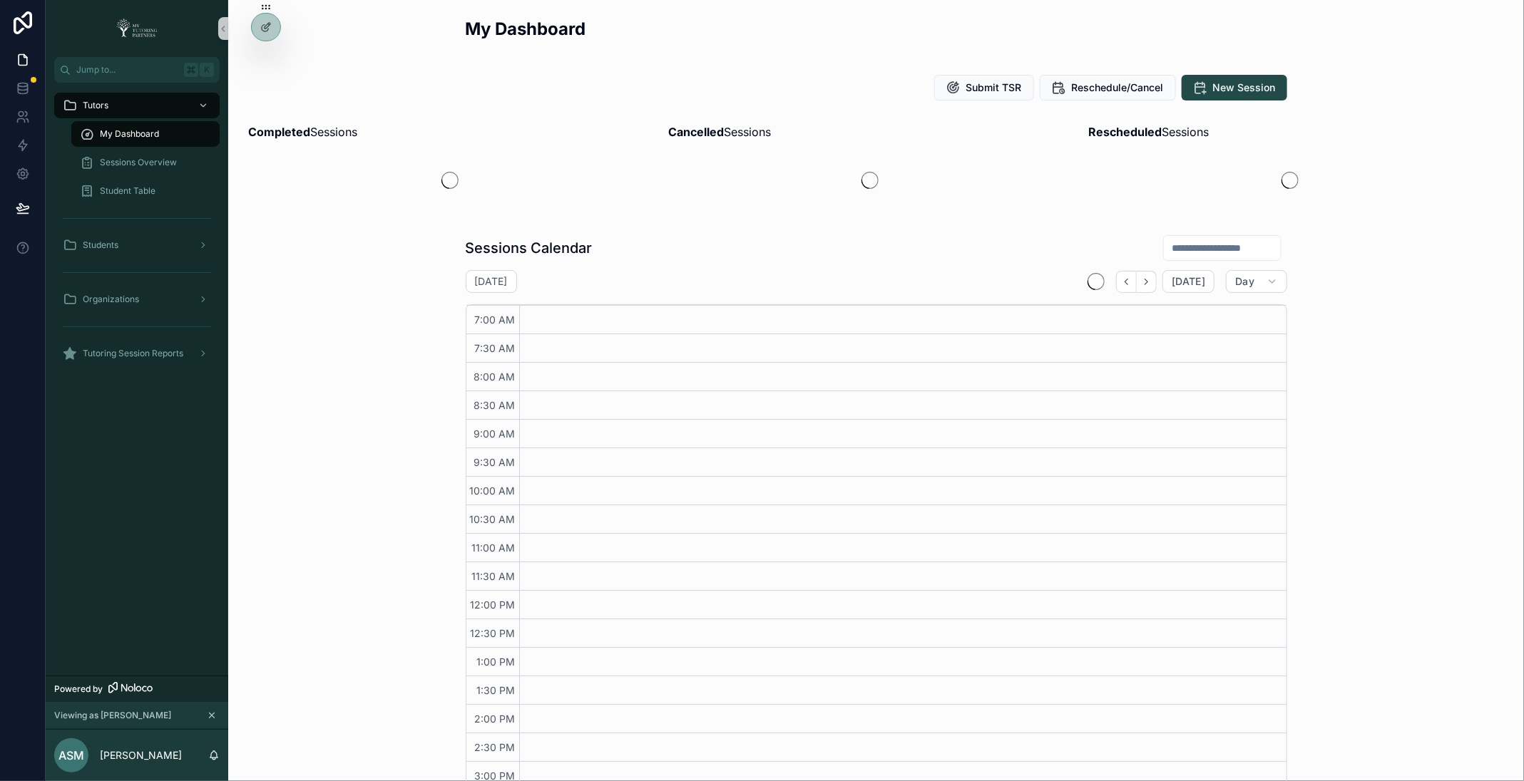
scroll to position [226, 0]
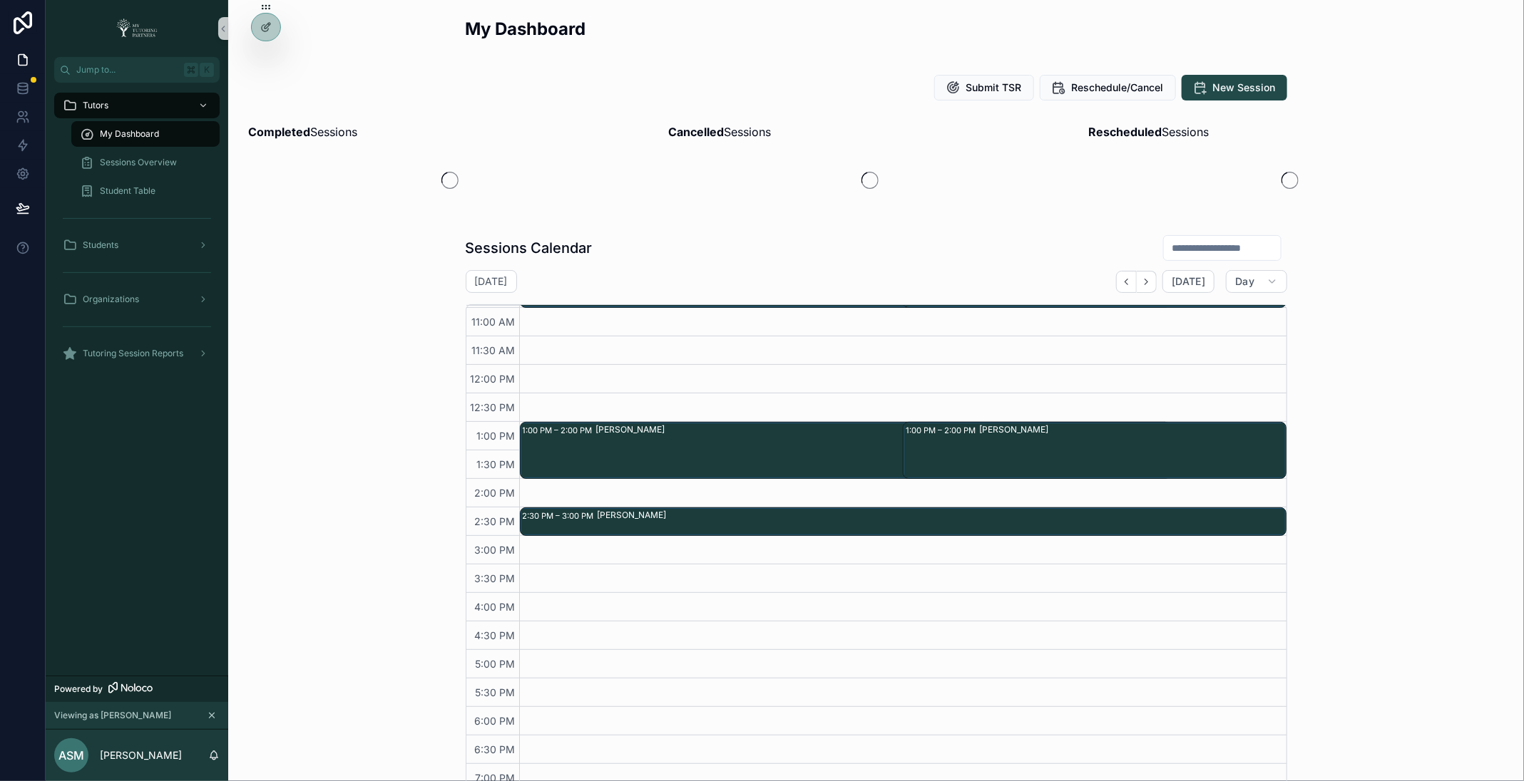
click at [1255, 269] on div "Sessions Calendar Thursday Sep 11 Today Day 11 Thu 7:00 AM 7:30 AM 8:00 AM 8:30…" at bounding box center [876, 528] width 821 height 586
click at [1257, 293] on div "Thursday Sep 11 Today Day 11 Thu 7:00 AM 7:30 AM 8:00 AM 8:30 AM 9:00 AM 9:30 A…" at bounding box center [876, 545] width 821 height 550
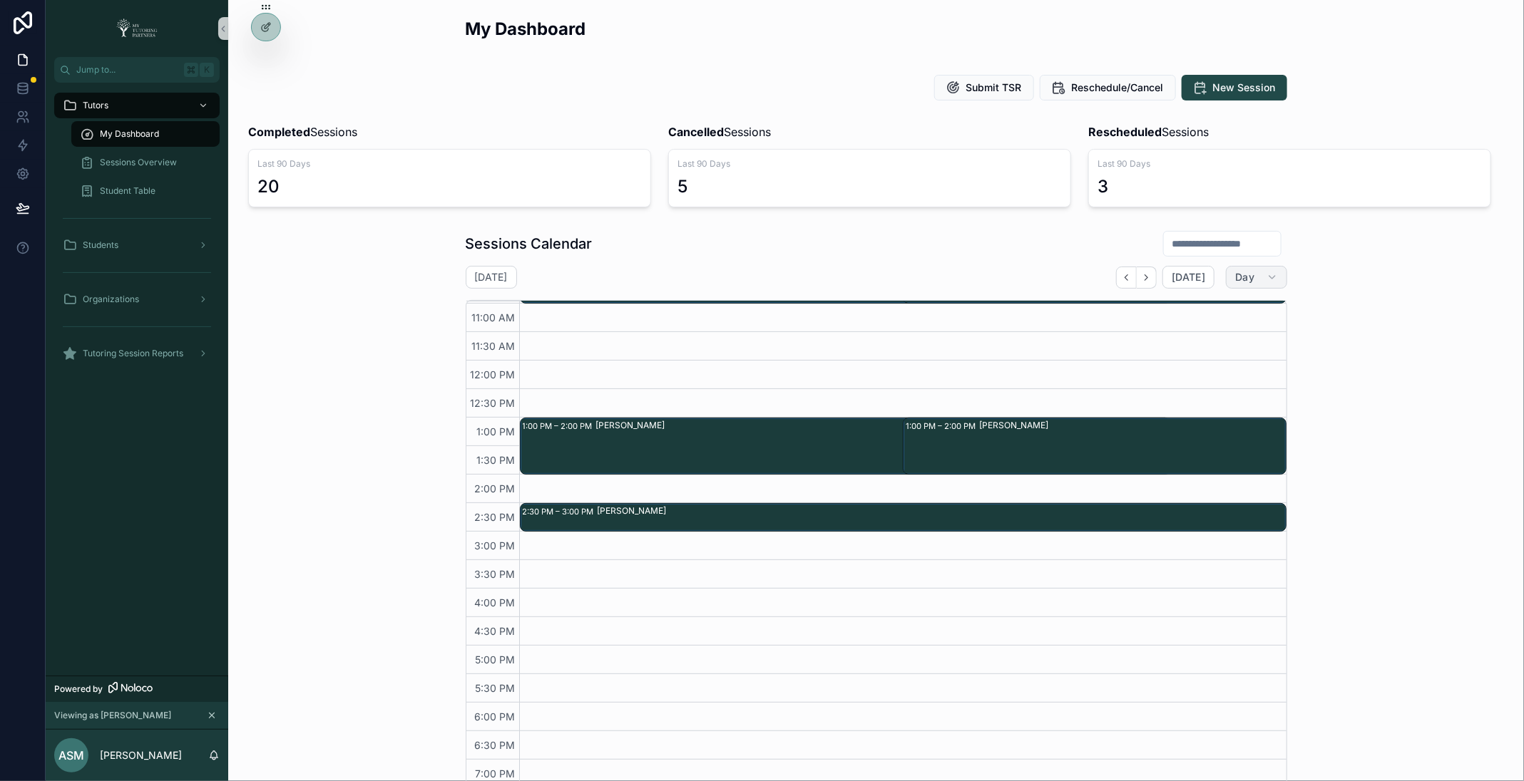
click at [1251, 275] on span "Day" at bounding box center [1244, 277] width 19 height 13
click at [1235, 317] on button "Month" at bounding box center [1222, 312] width 103 height 26
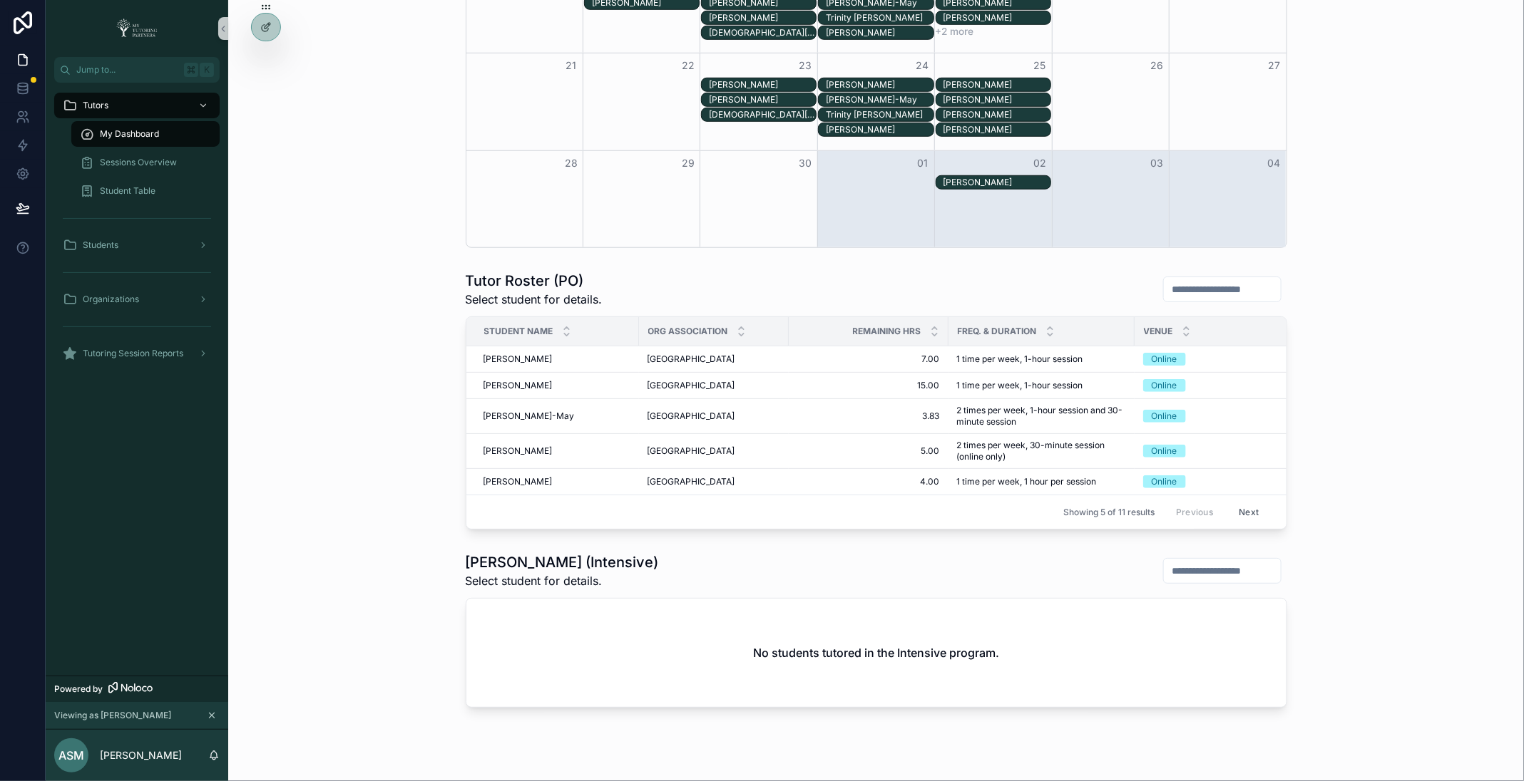
scroll to position [601, 0]
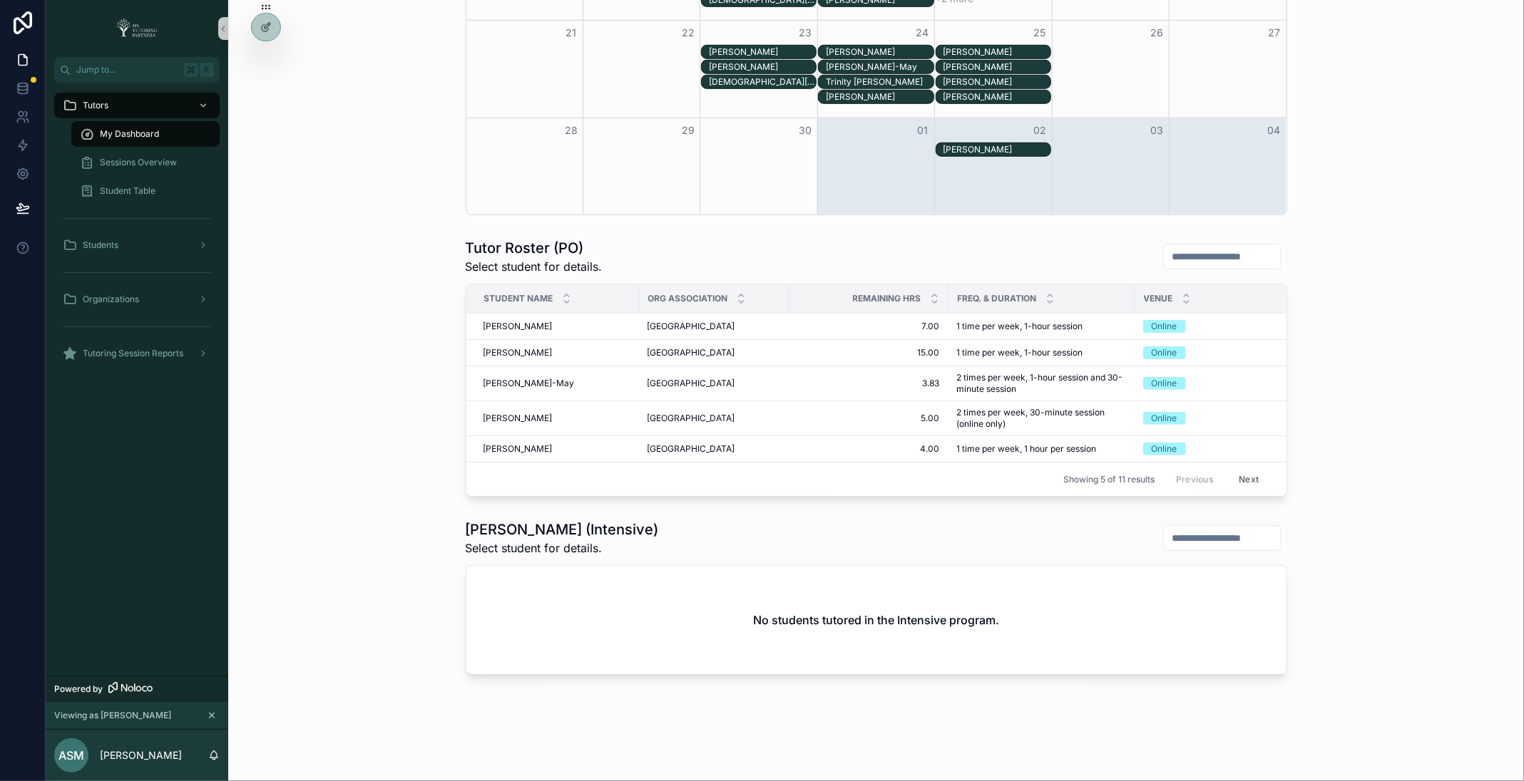
click at [1253, 479] on button "Next" at bounding box center [1248, 479] width 40 height 22
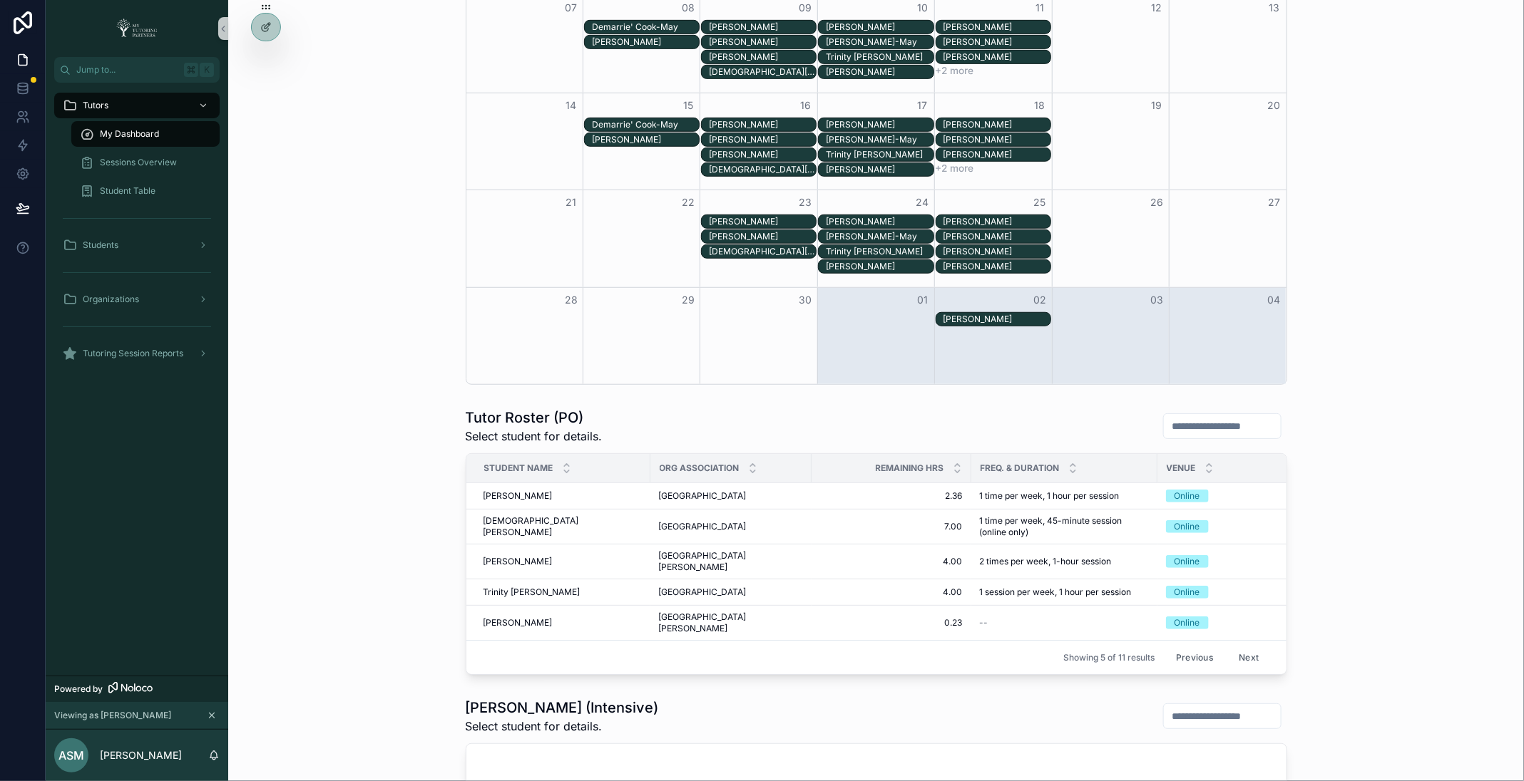
scroll to position [601, 0]
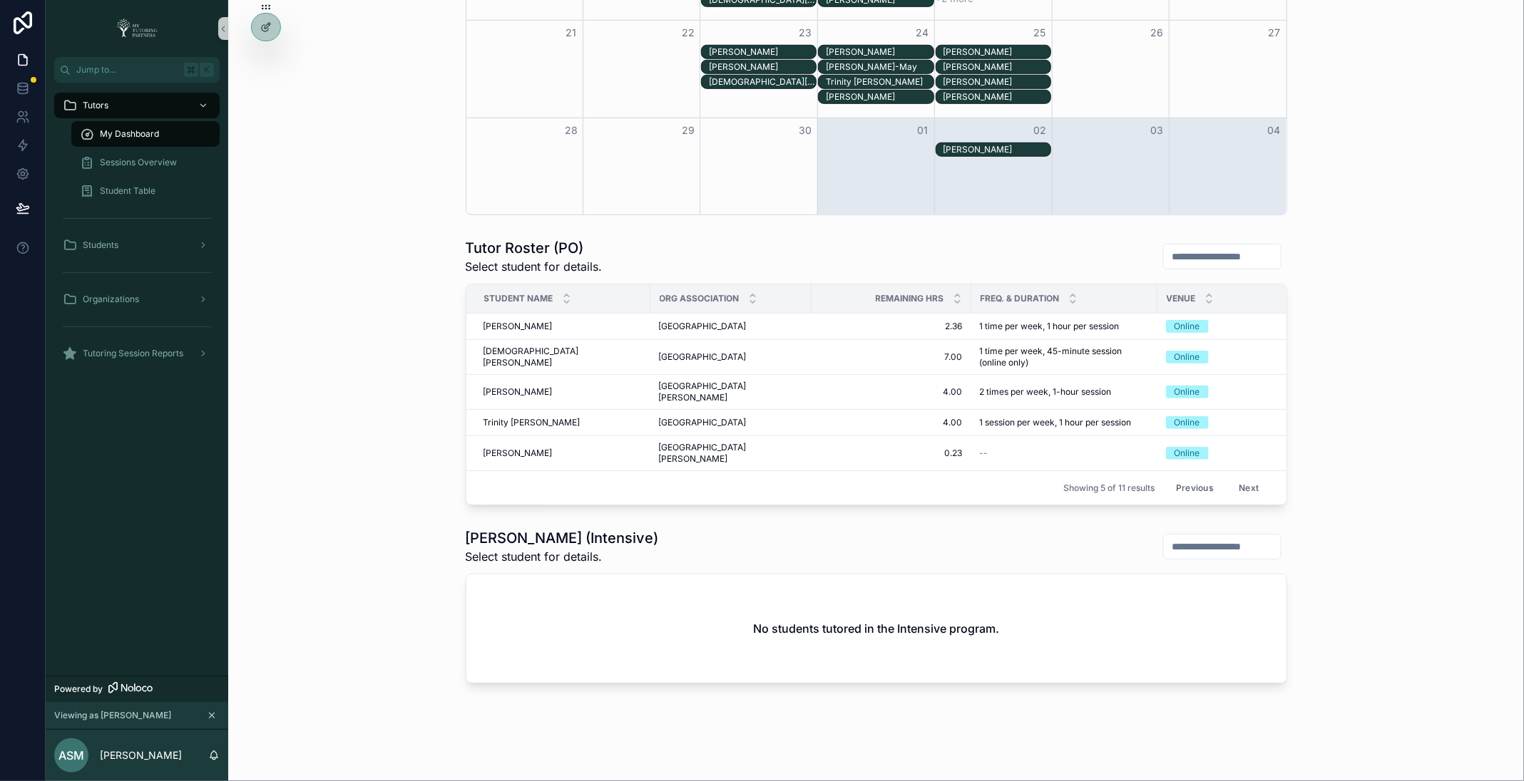
click at [1196, 477] on button "Previous" at bounding box center [1194, 488] width 57 height 22
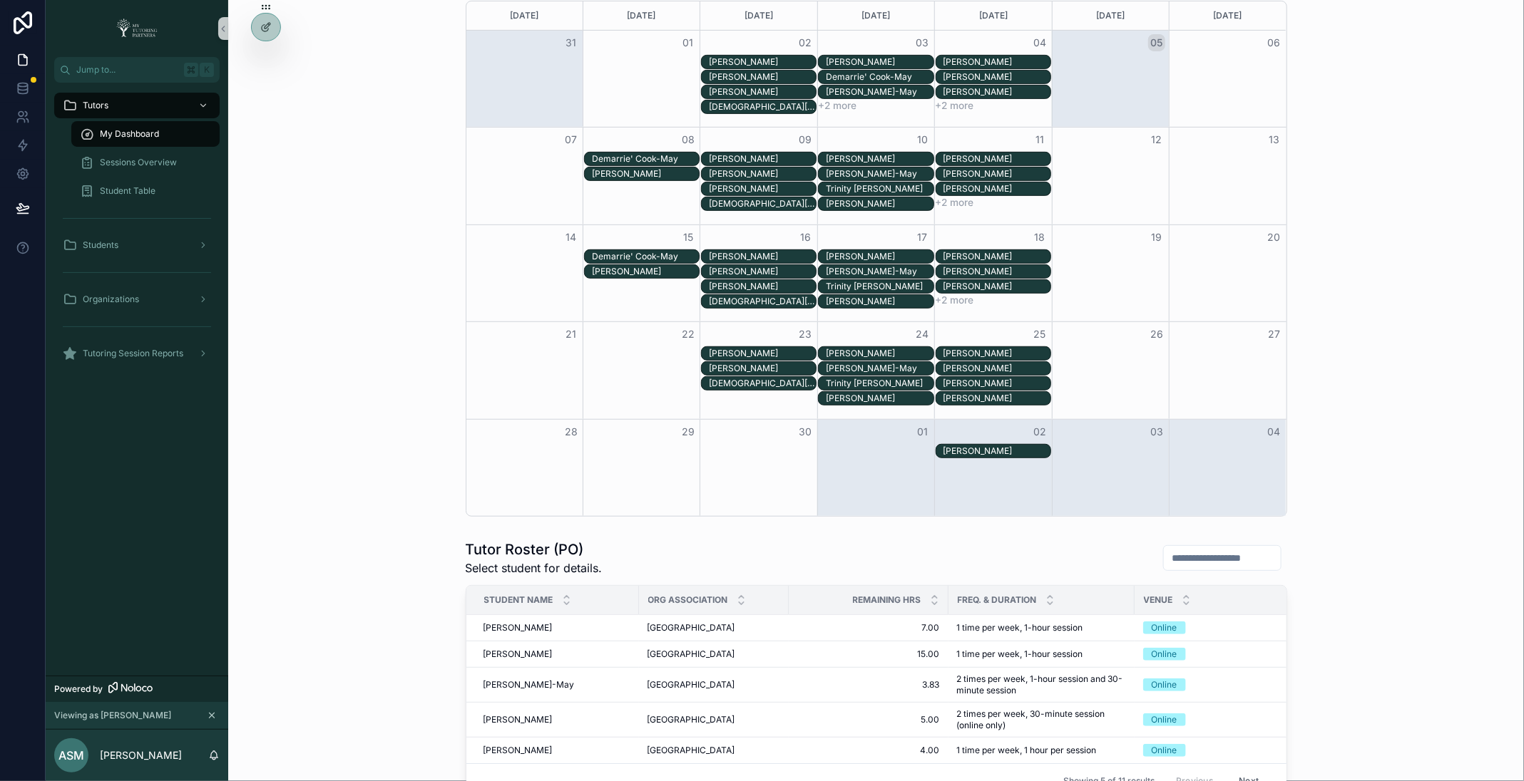
scroll to position [290, 0]
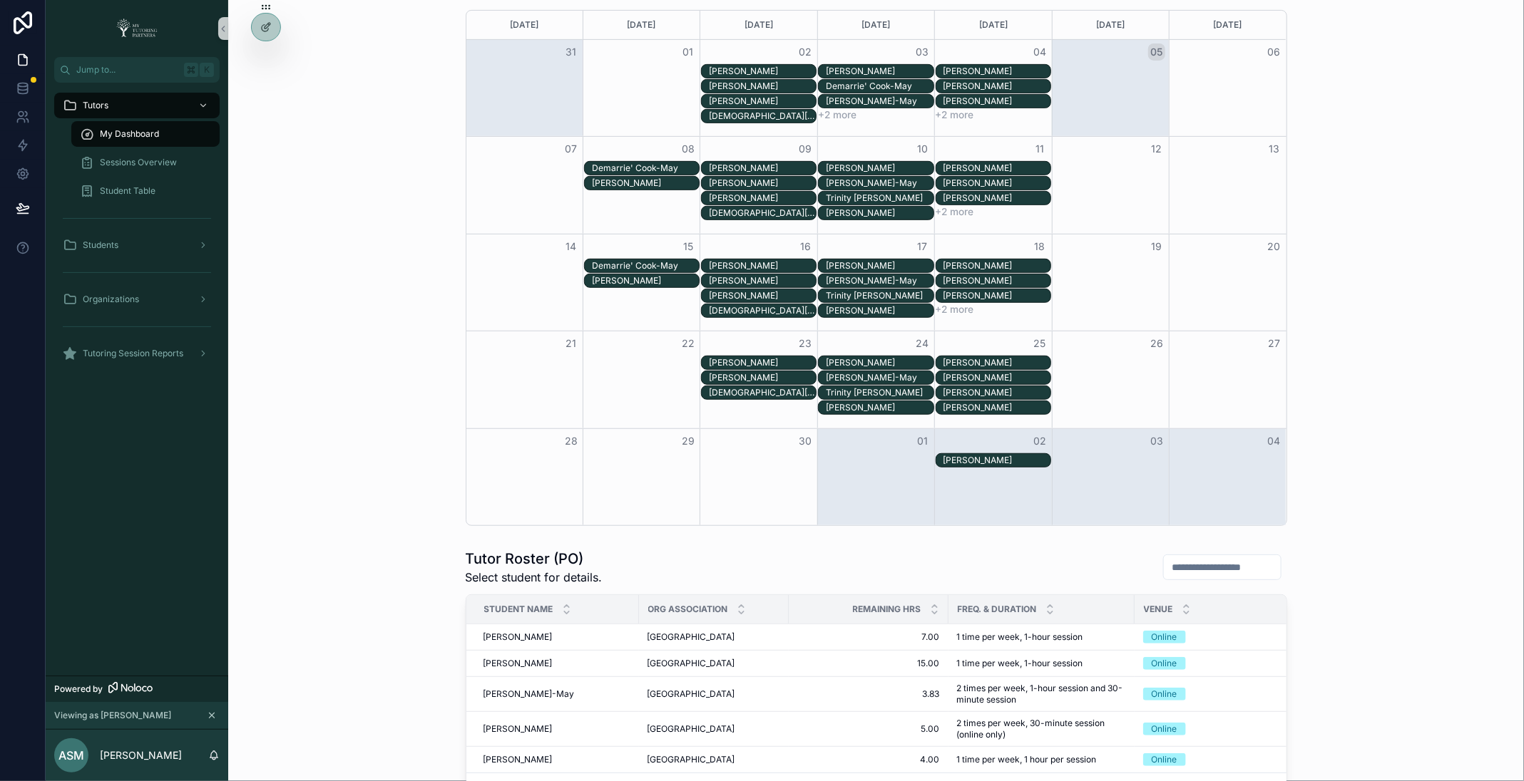
click at [959, 110] on button "+2 more" at bounding box center [954, 114] width 39 height 11
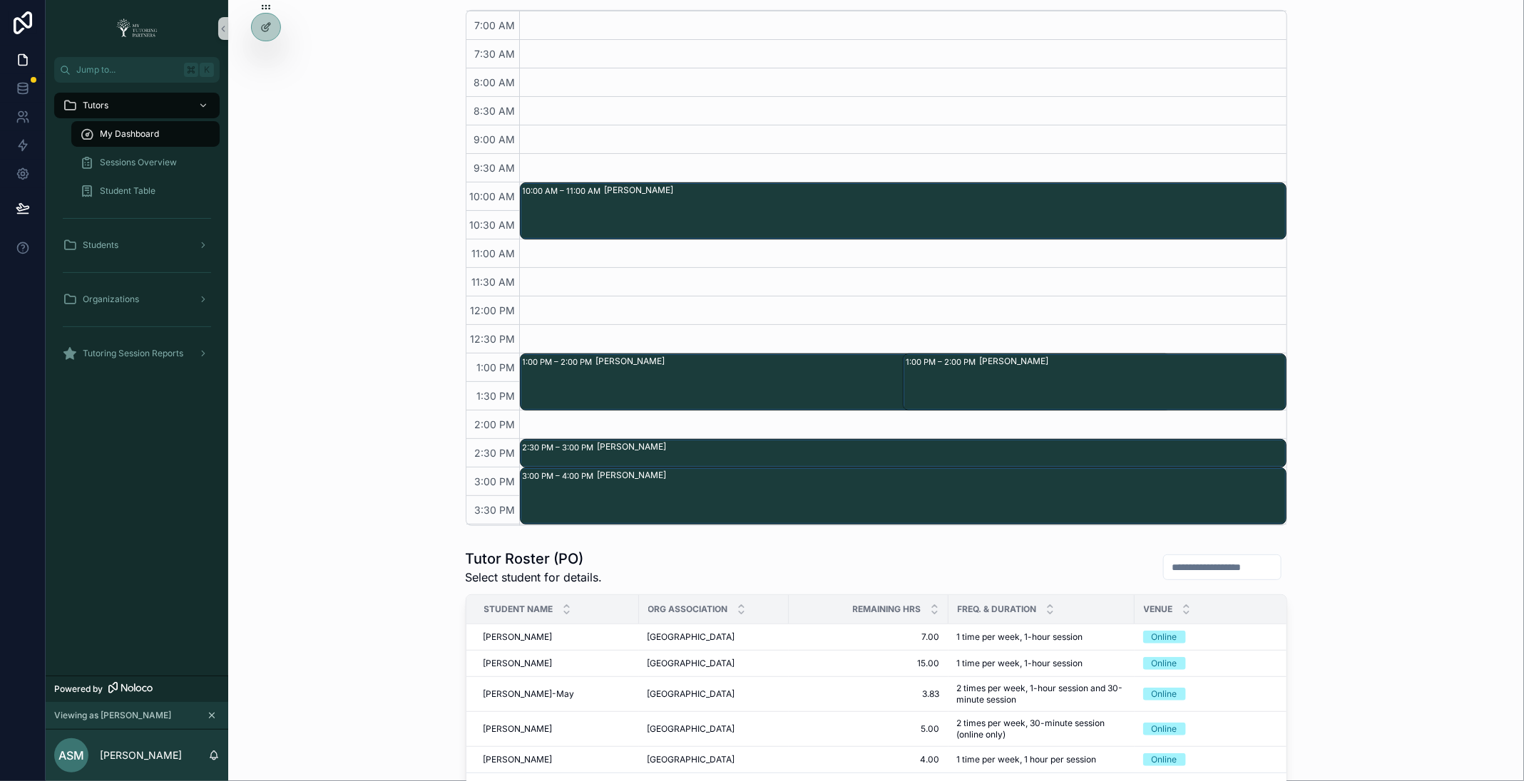
scroll to position [226, 0]
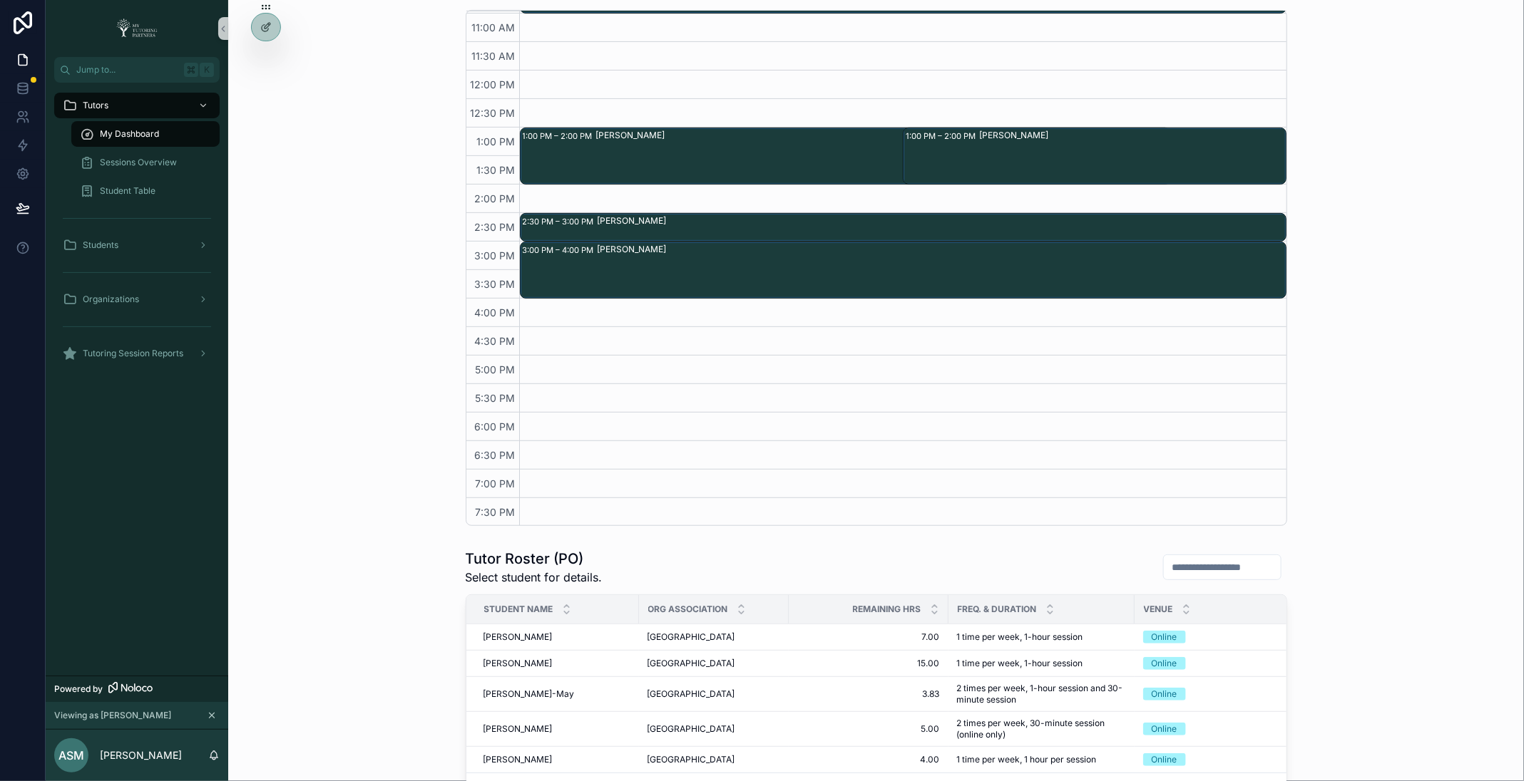
drag, startPoint x: 892, startPoint y: 151, endPoint x: 18, endPoint y: -54, distance: 897.9
click at [18, 0] on html "Jump to... K Tutors My Dashboard Sessions Overview Student Table Students Organ…" at bounding box center [762, 390] width 1524 height 781
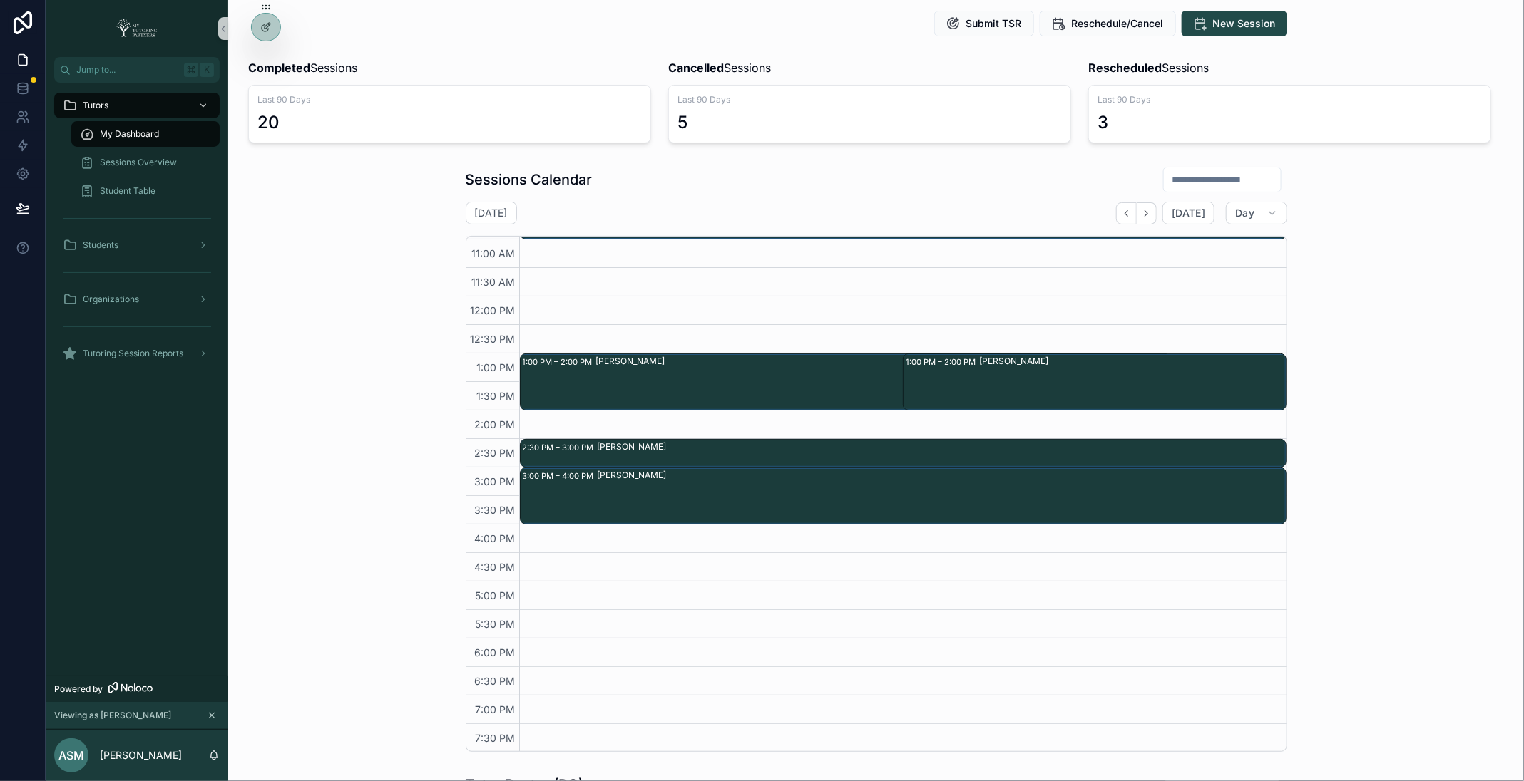
scroll to position [61, 0]
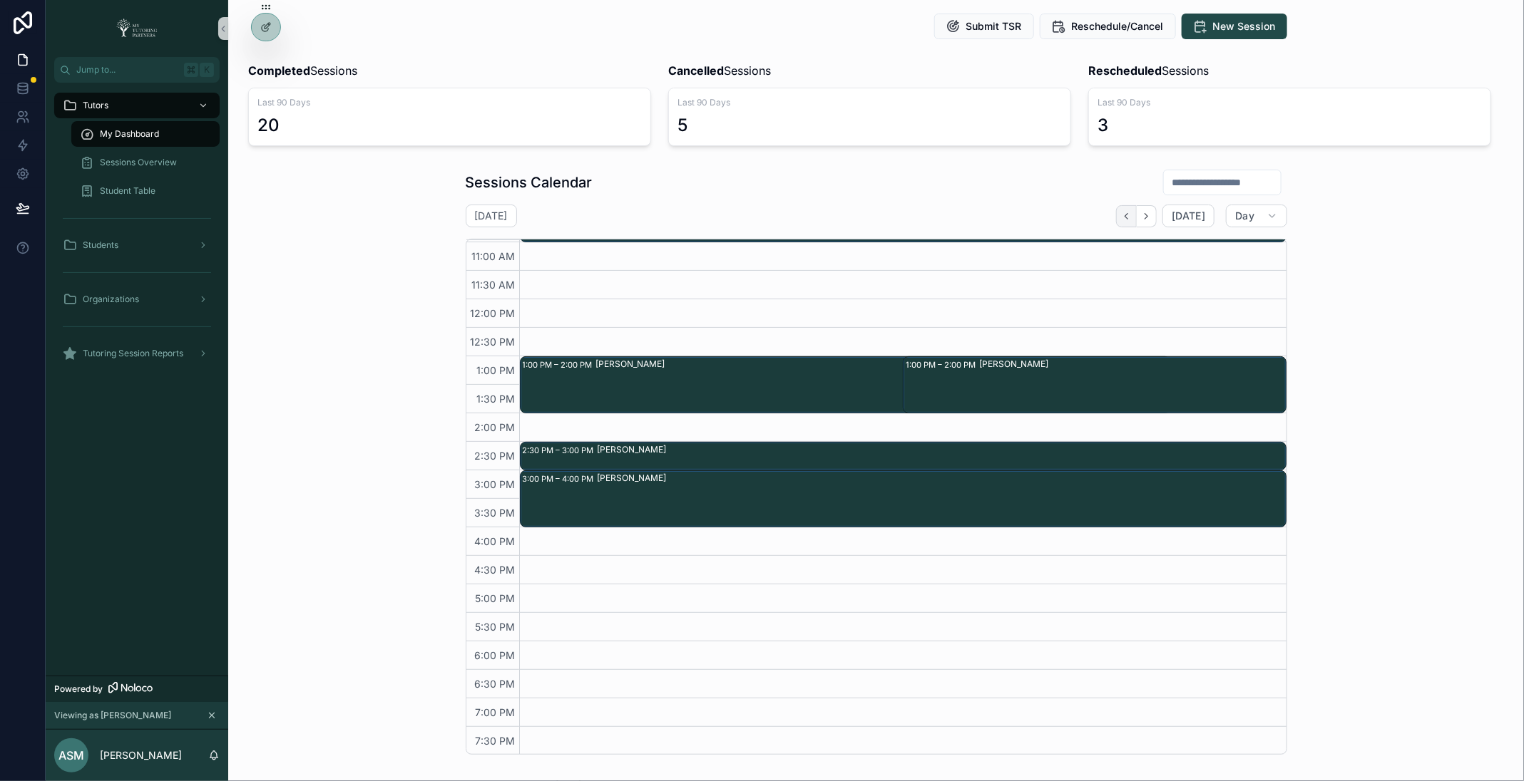
click at [1137, 215] on button "Back" at bounding box center [1126, 216] width 21 height 22
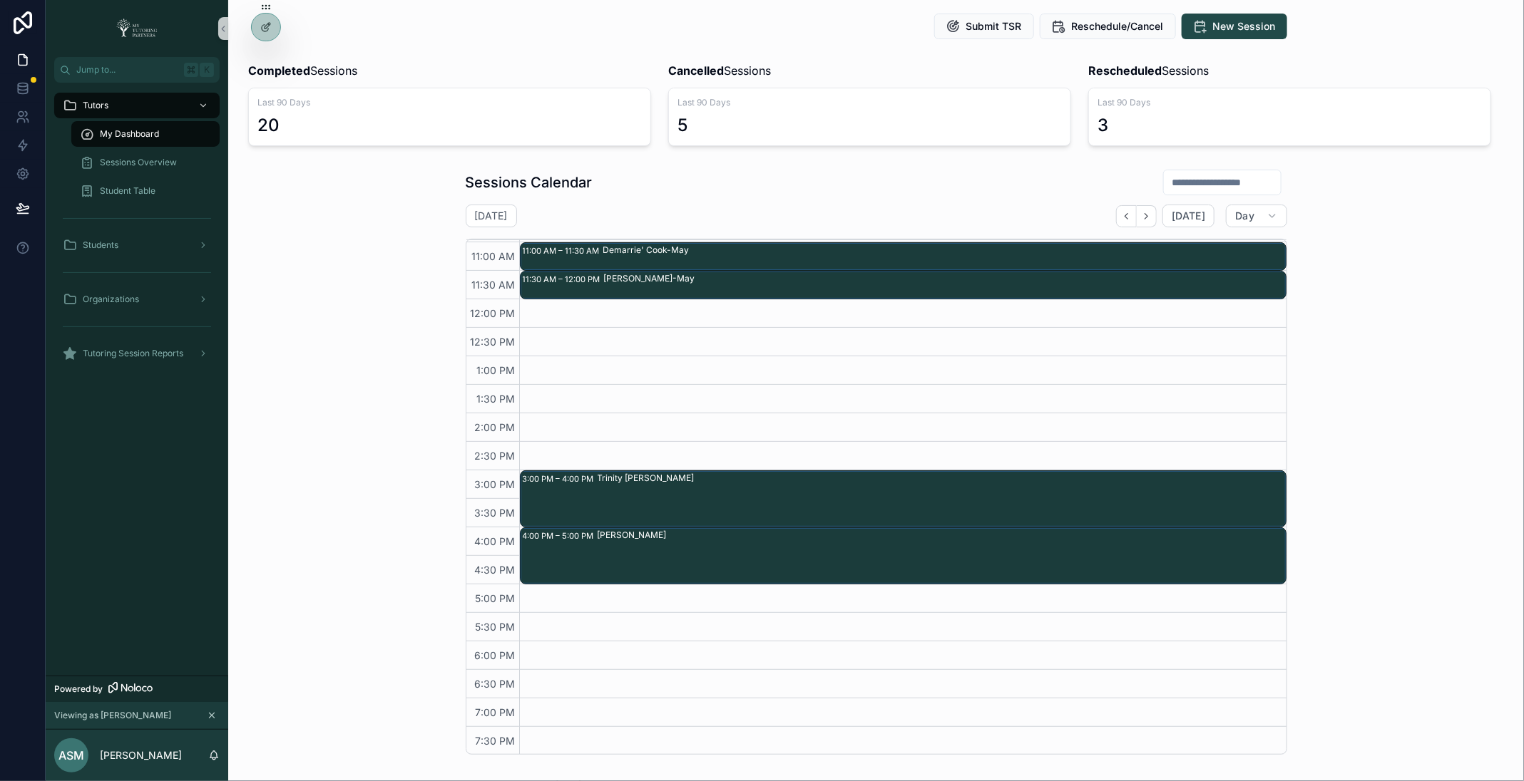
click at [1137, 215] on button "Back" at bounding box center [1126, 216] width 21 height 22
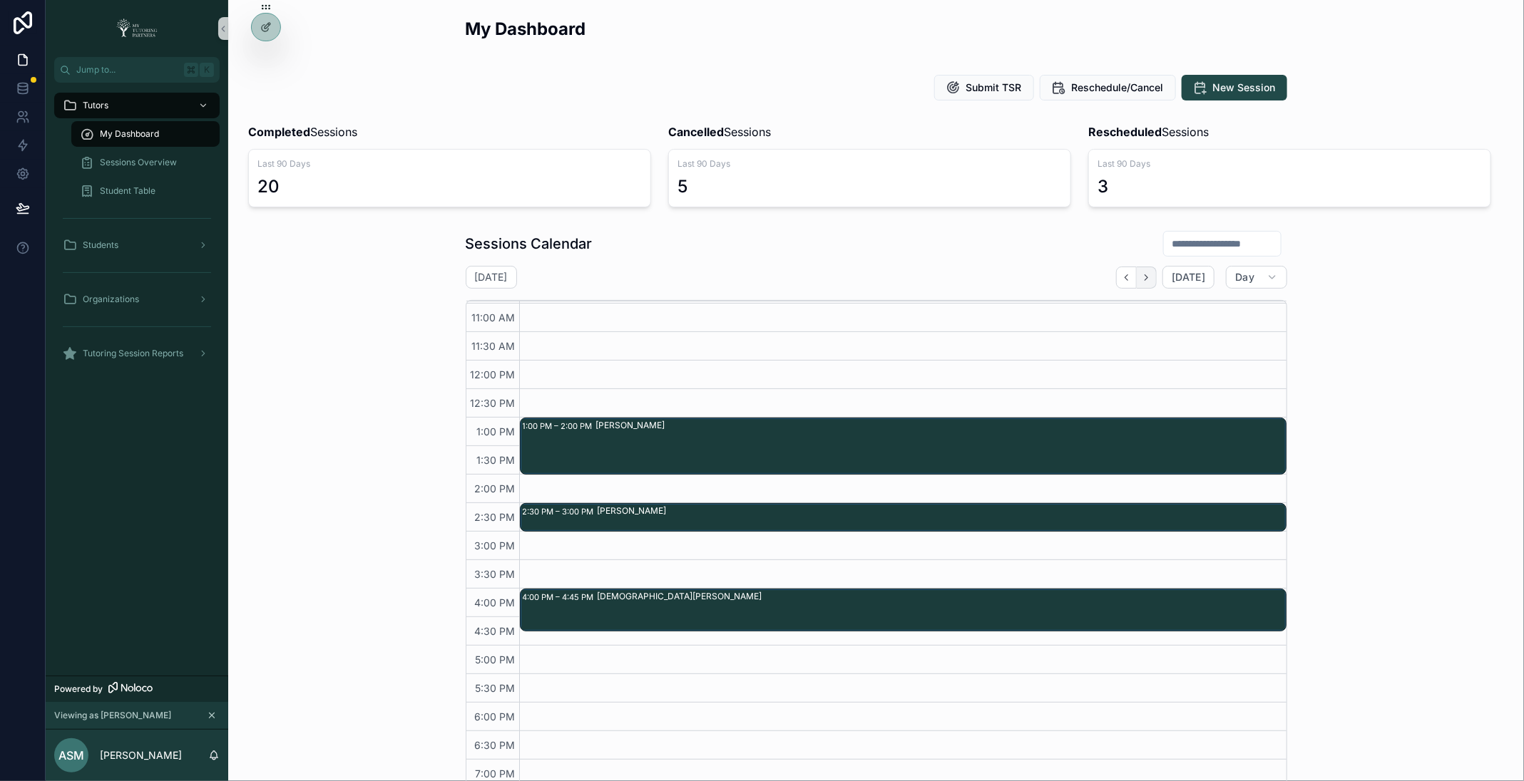
click at [1148, 275] on icon "Next" at bounding box center [1146, 278] width 3 height 6
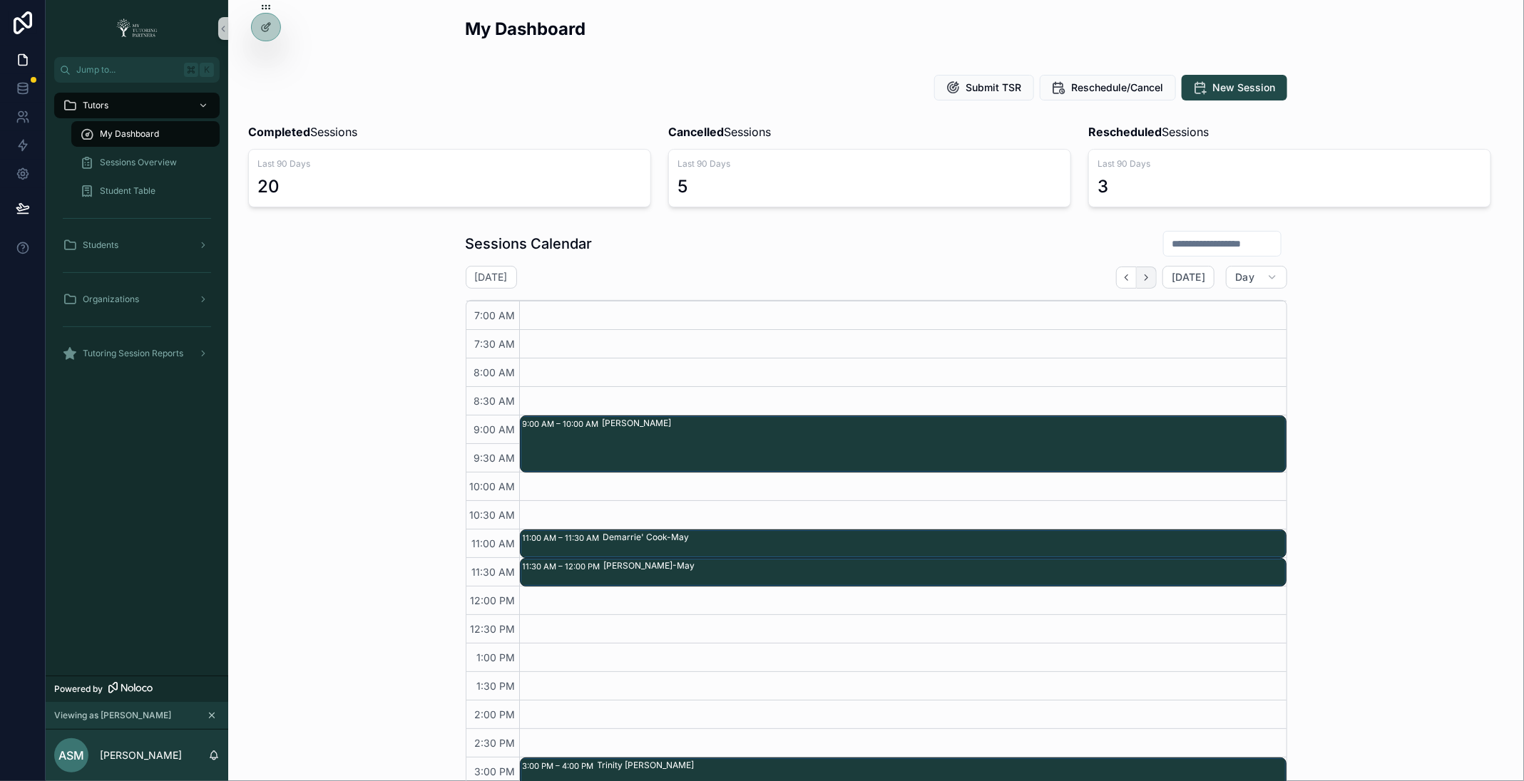
click at [1151, 277] on icon "Next" at bounding box center [1146, 277] width 11 height 11
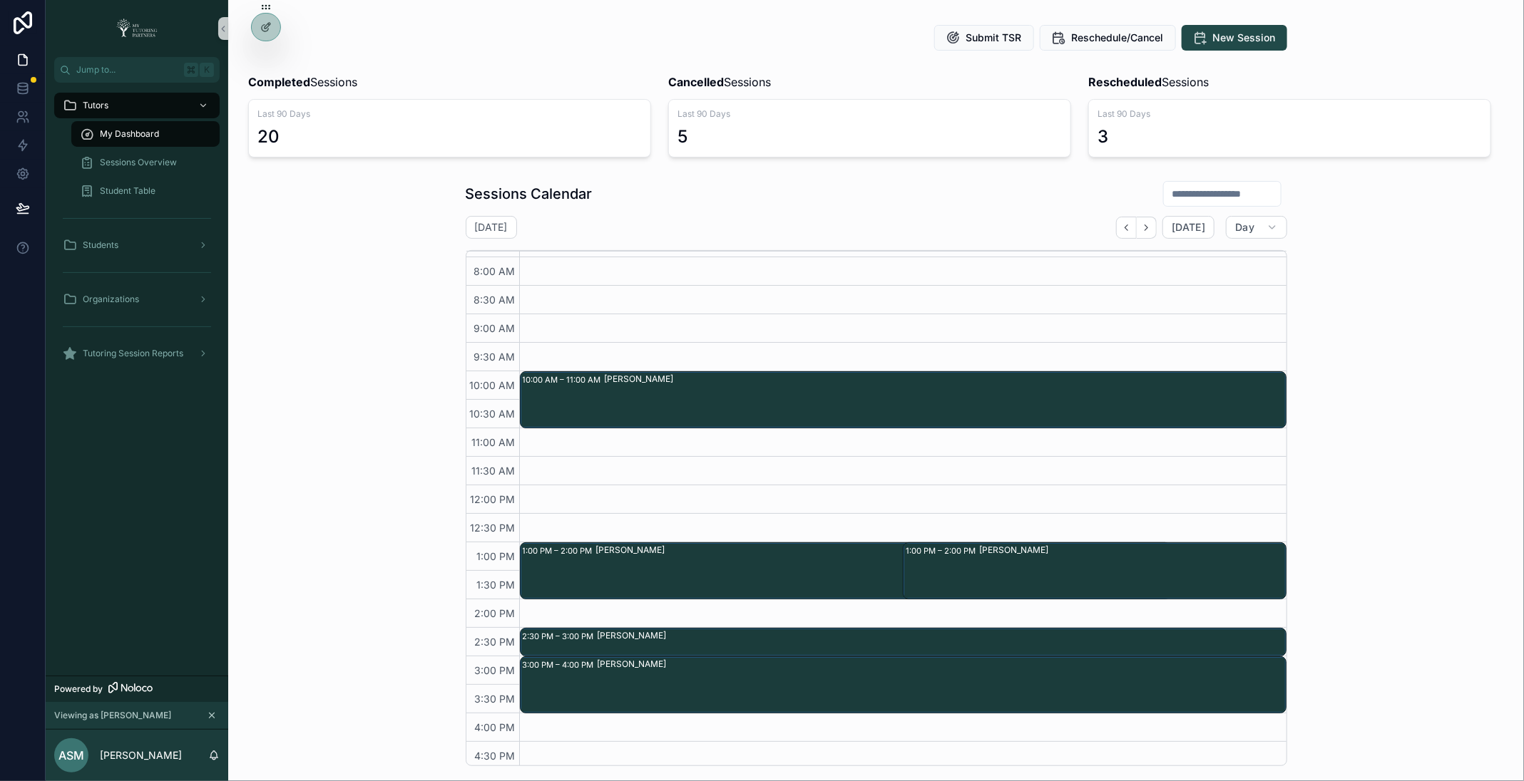
scroll to position [44, 0]
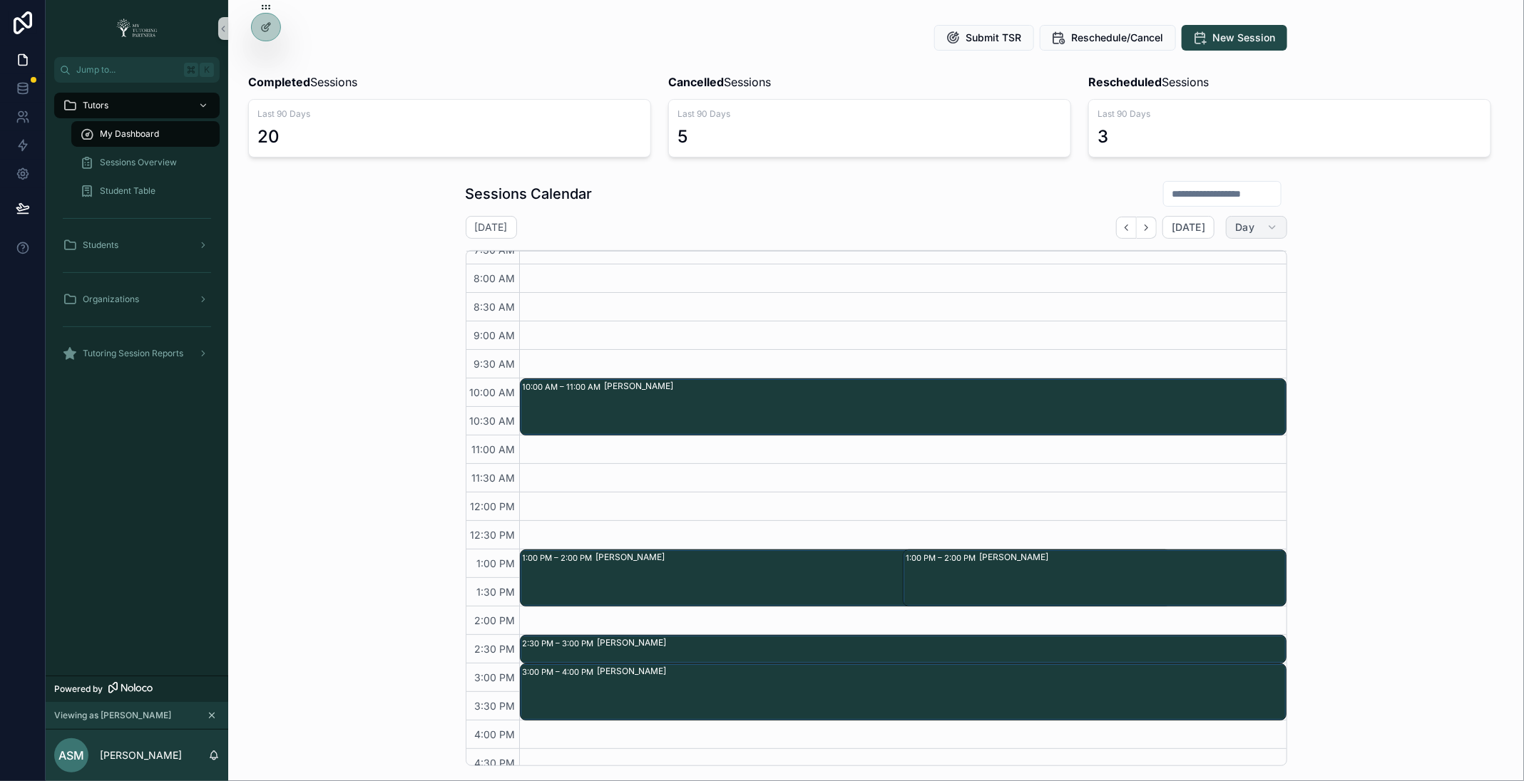
click at [1273, 236] on button "Day" at bounding box center [1256, 227] width 61 height 23
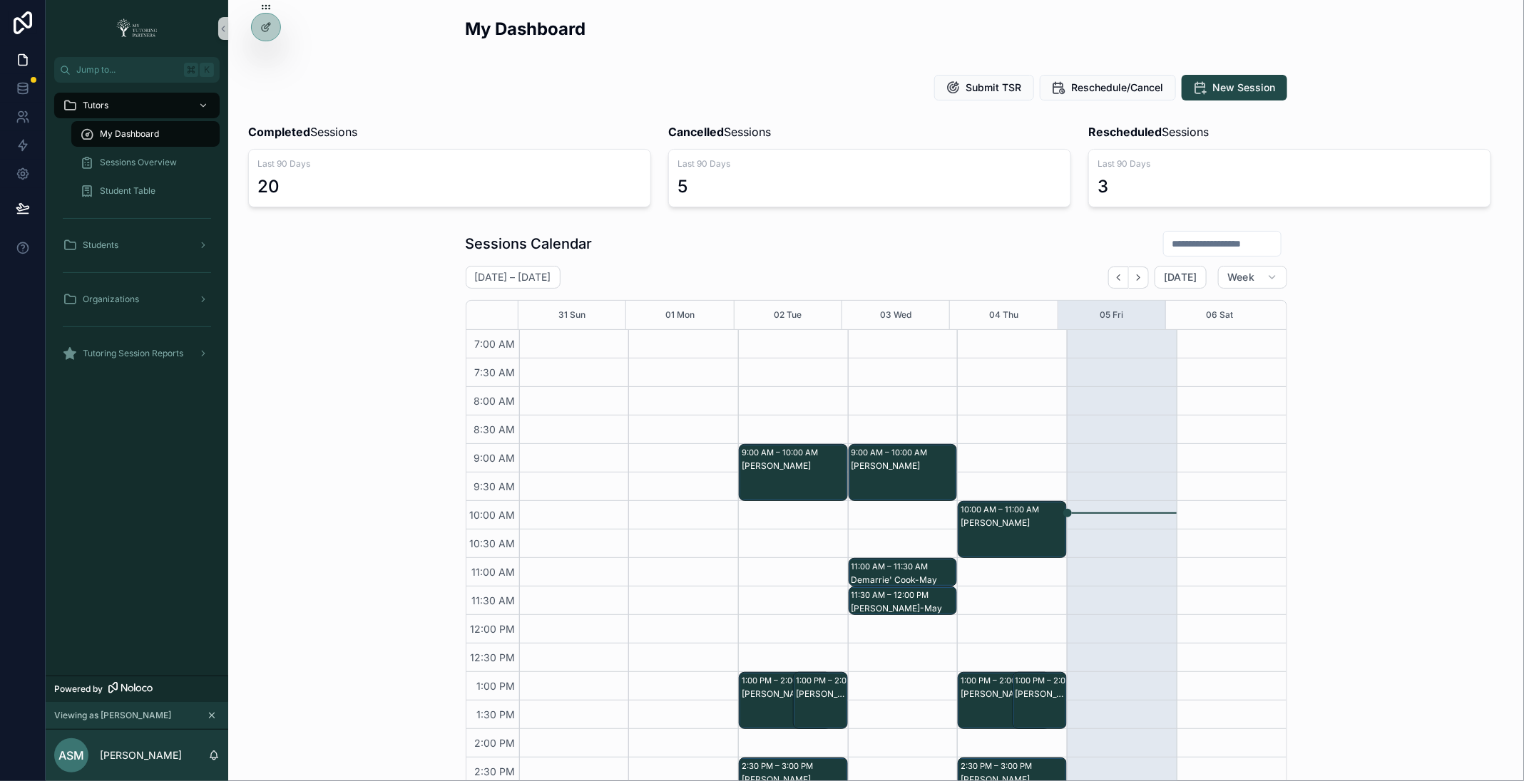
scroll to position [255, 0]
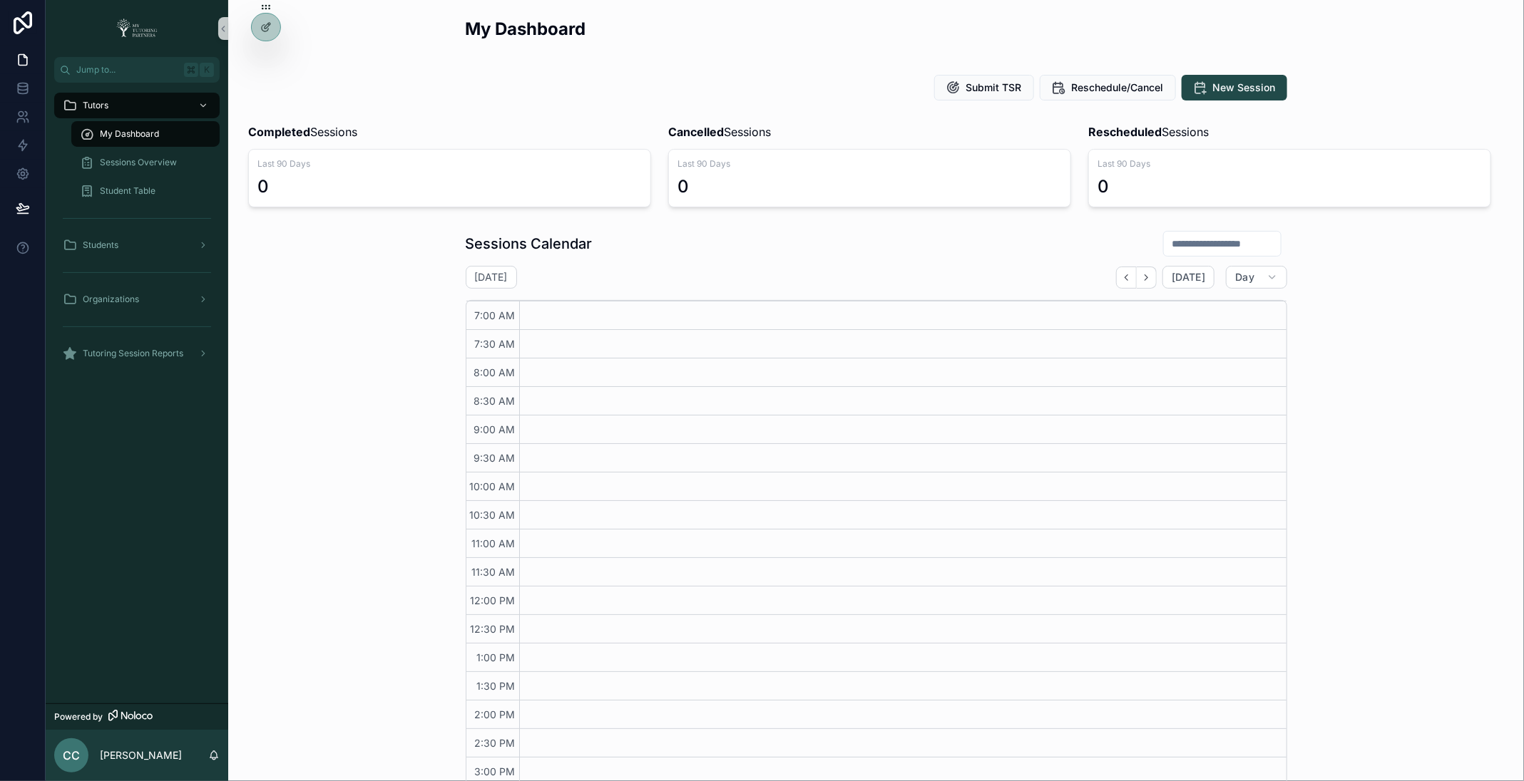
scroll to position [226, 0]
click at [1132, 280] on icon "Back" at bounding box center [1126, 277] width 11 height 11
click at [1273, 281] on icon "scrollable content" at bounding box center [1271, 277] width 11 height 11
click at [1251, 365] on button "Work week" at bounding box center [1222, 363] width 103 height 26
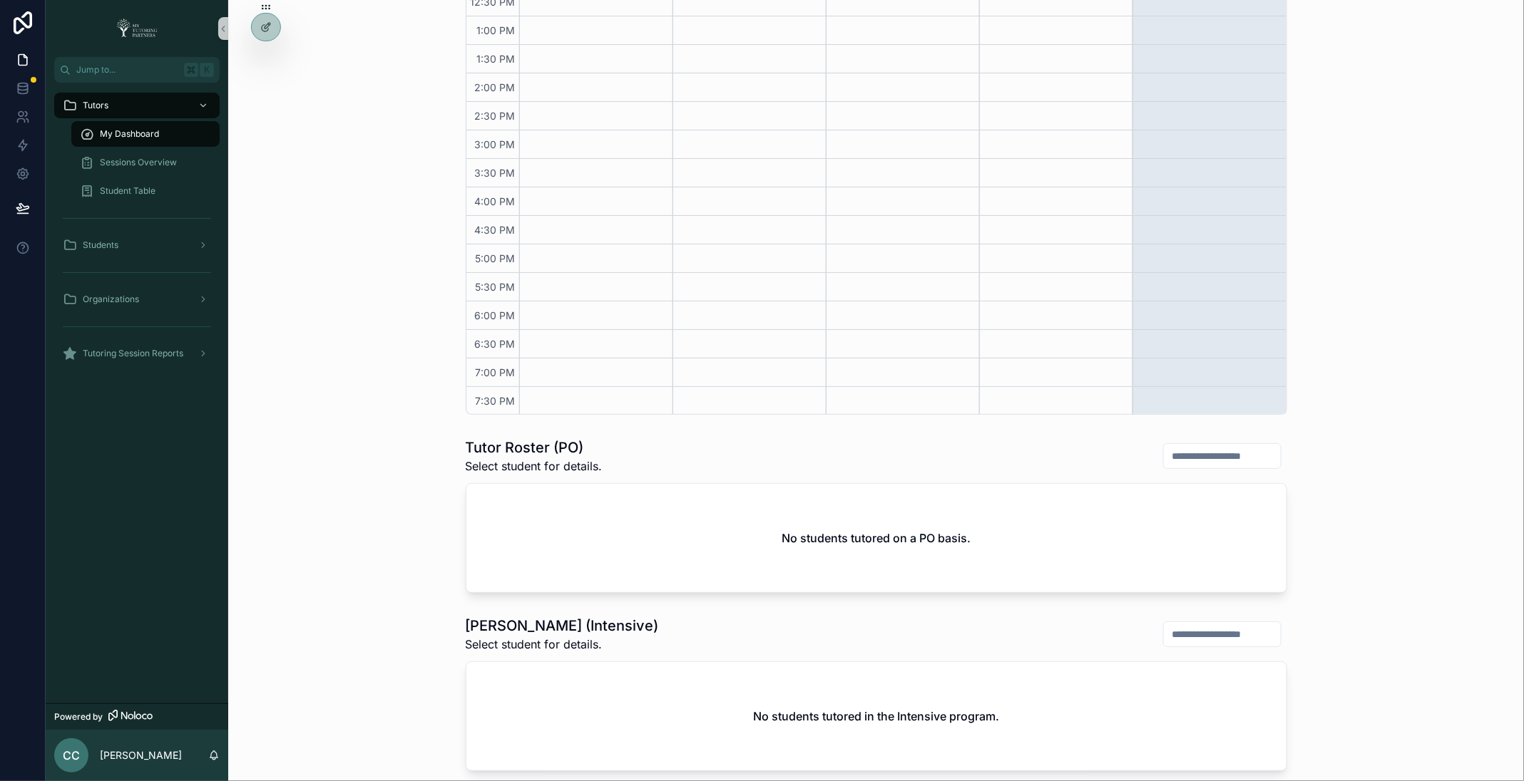
scroll to position [509, 0]
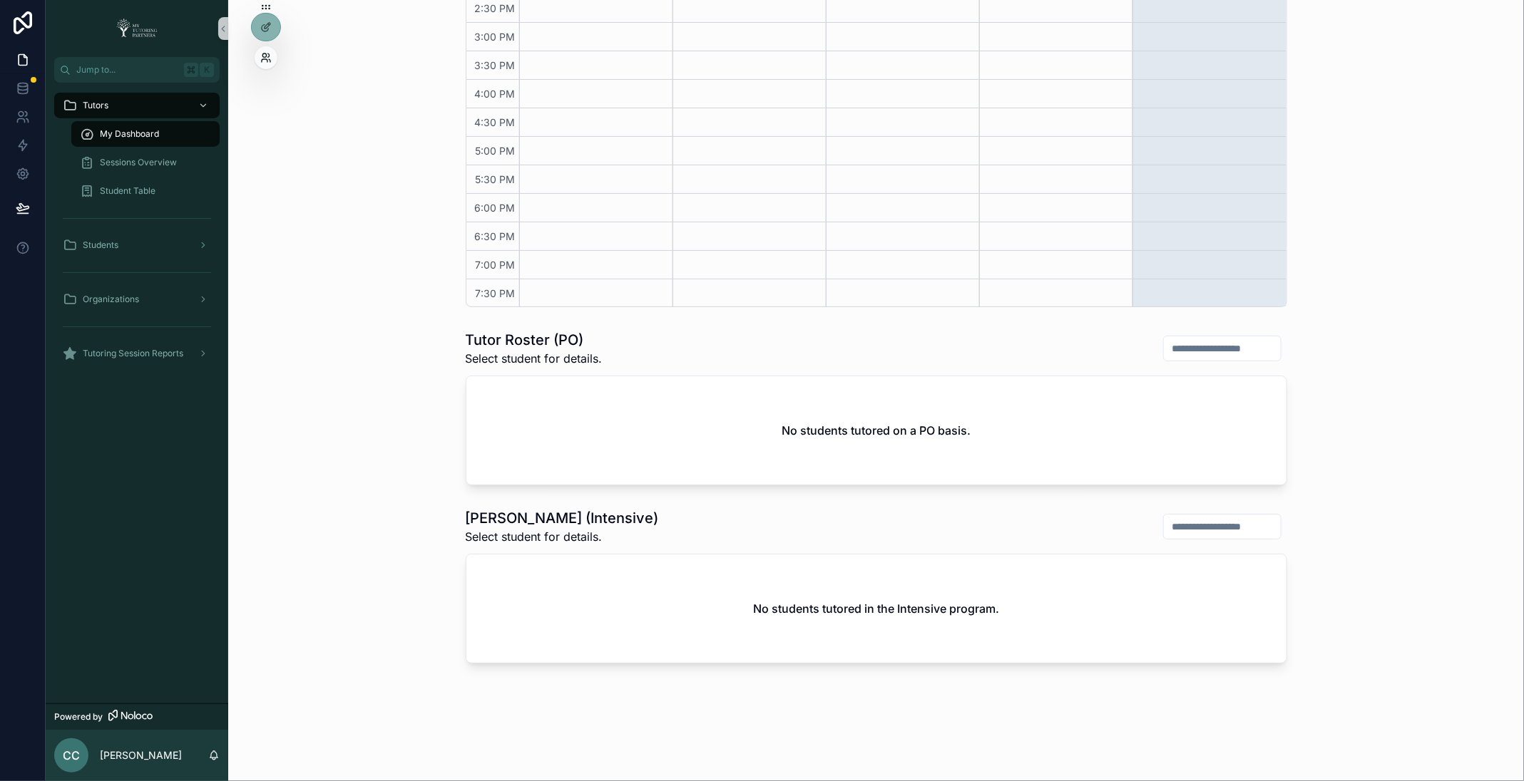
click at [264, 63] on icon at bounding box center [265, 57] width 11 height 11
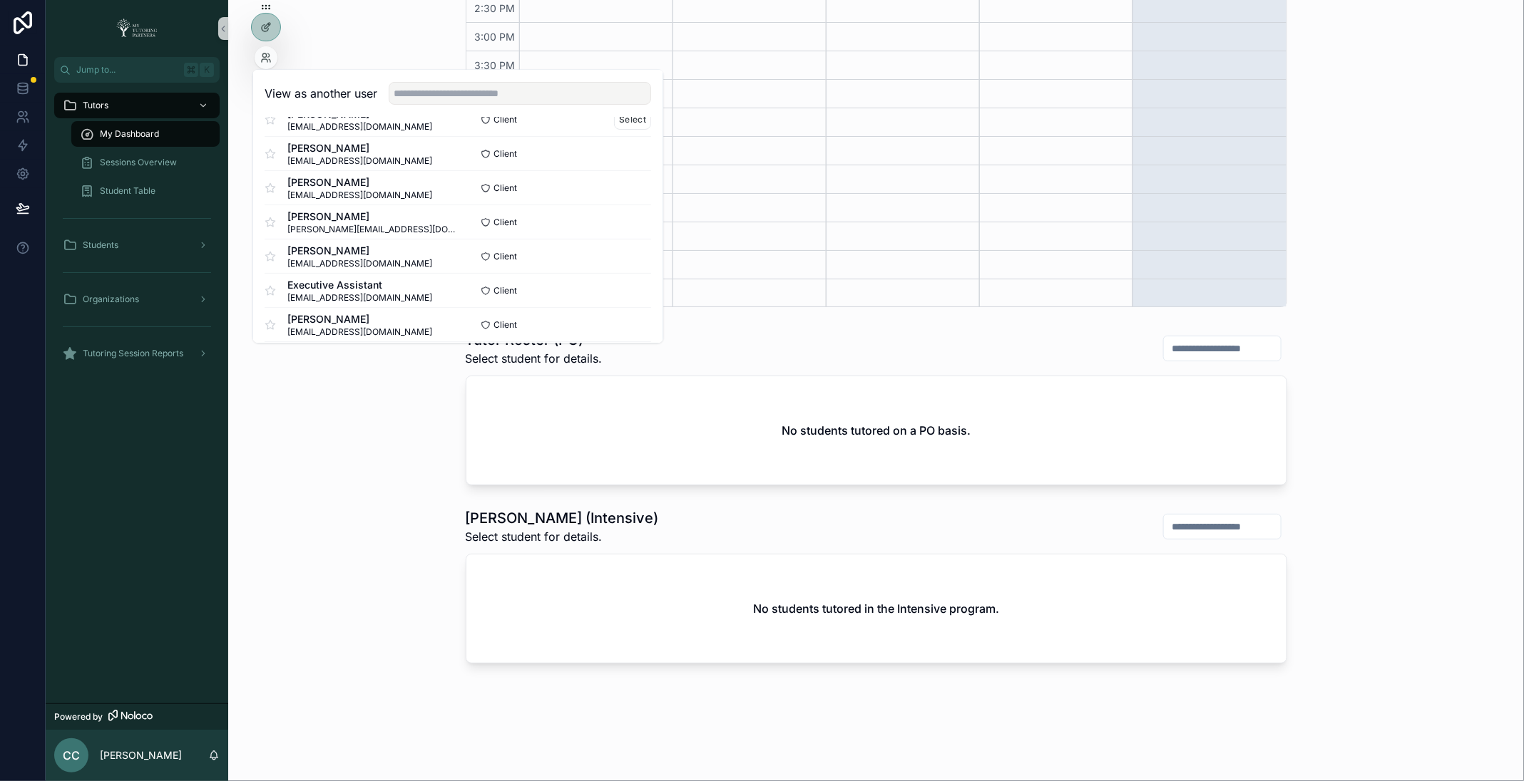
scroll to position [97, 0]
click at [565, 102] on input "text" at bounding box center [520, 93] width 262 height 23
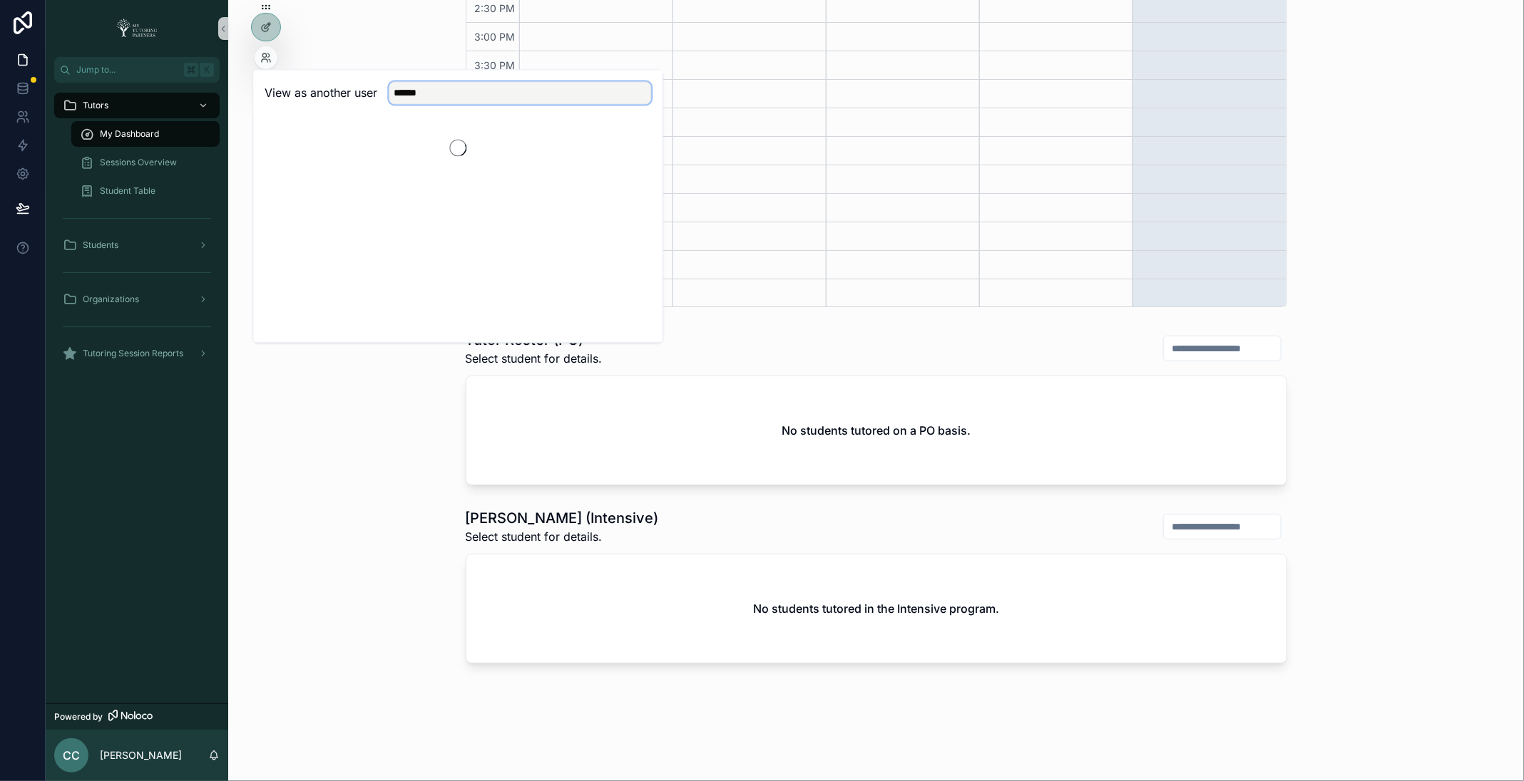
scroll to position [0, 0]
type input "******"
click at [635, 146] on button "Select" at bounding box center [633, 145] width 37 height 21
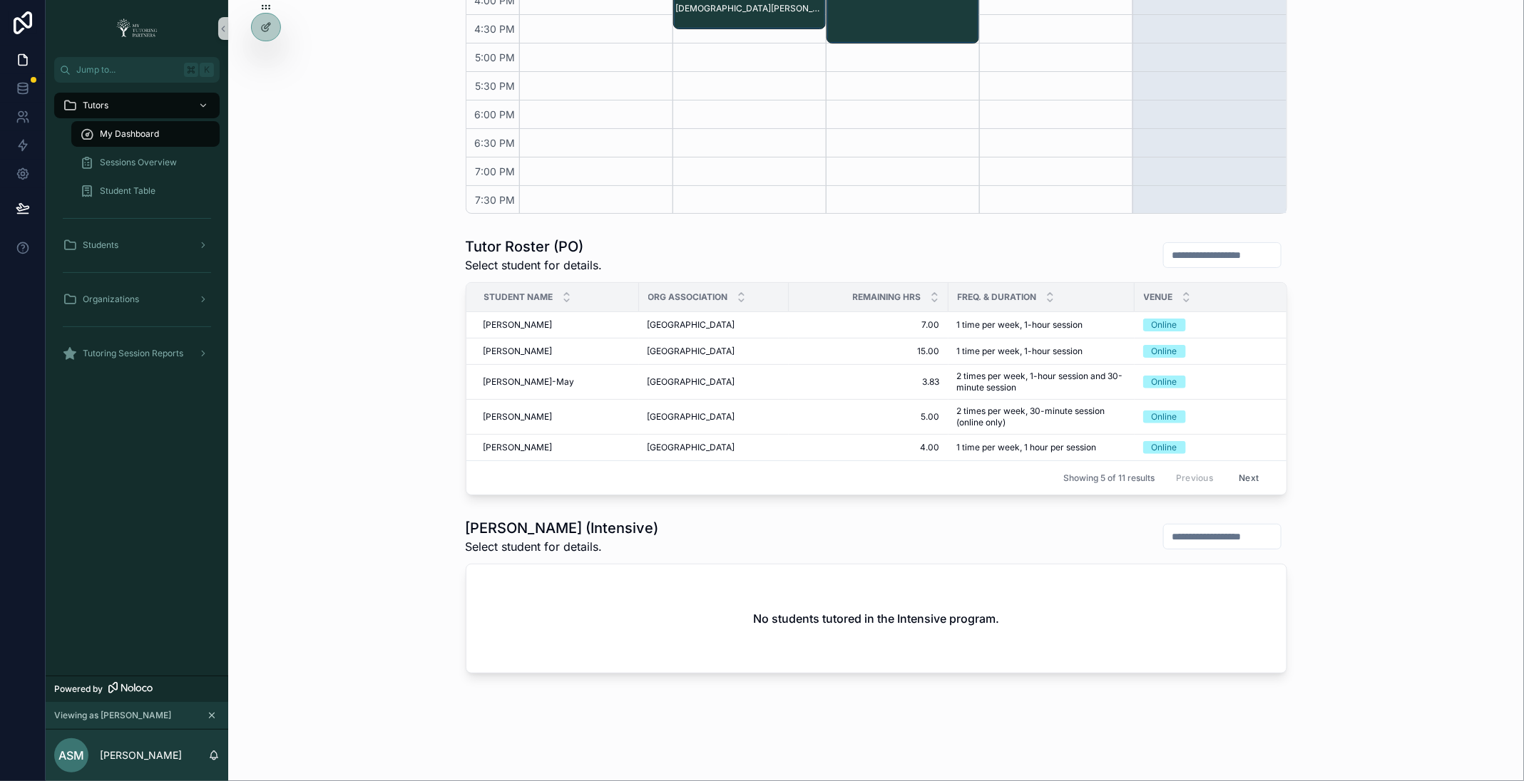
scroll to position [603, 0]
click at [1248, 476] on button "Next" at bounding box center [1248, 477] width 40 height 22
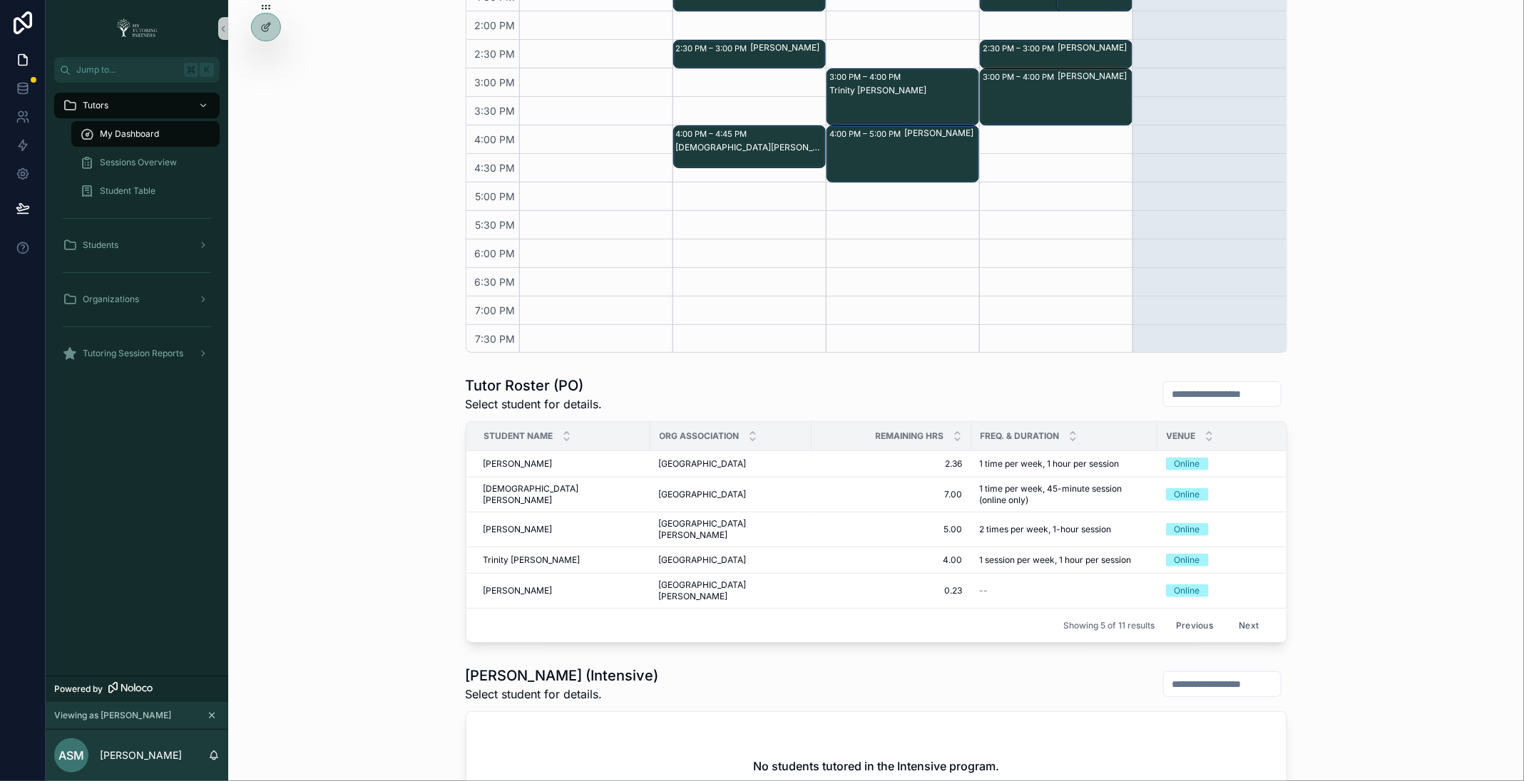
scroll to position [601, 0]
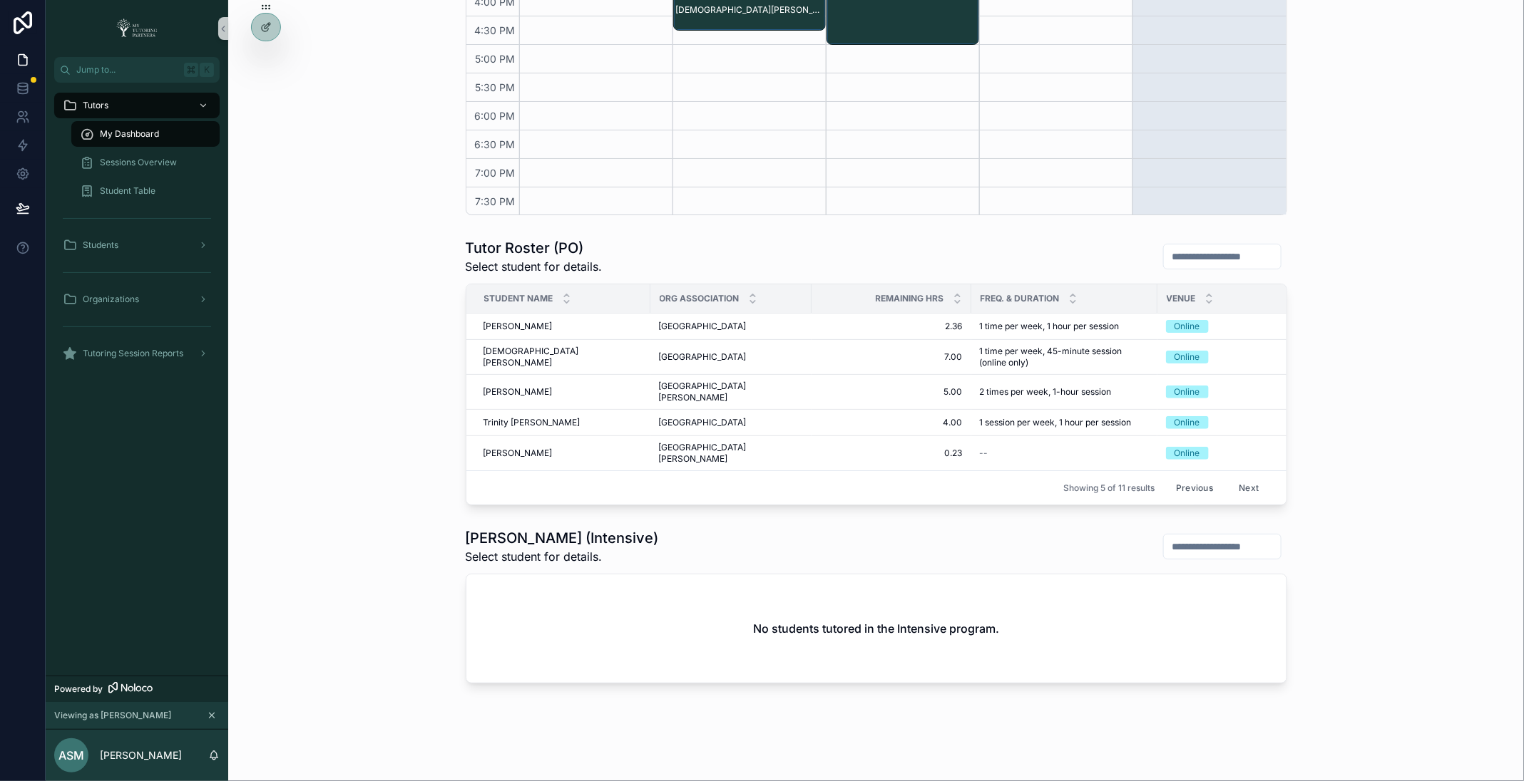
click at [1256, 477] on button "Next" at bounding box center [1248, 488] width 40 height 22
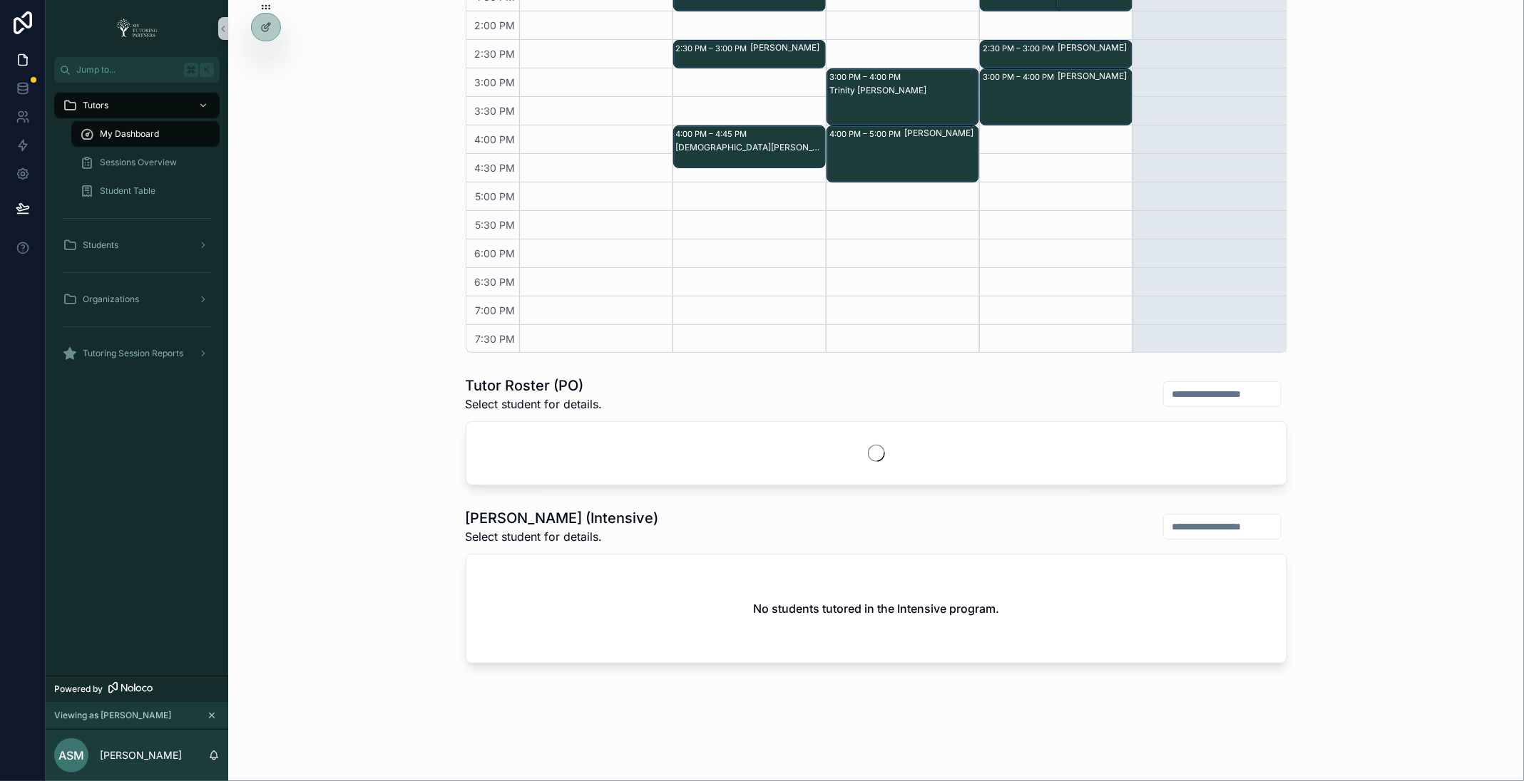
scroll to position [498, 0]
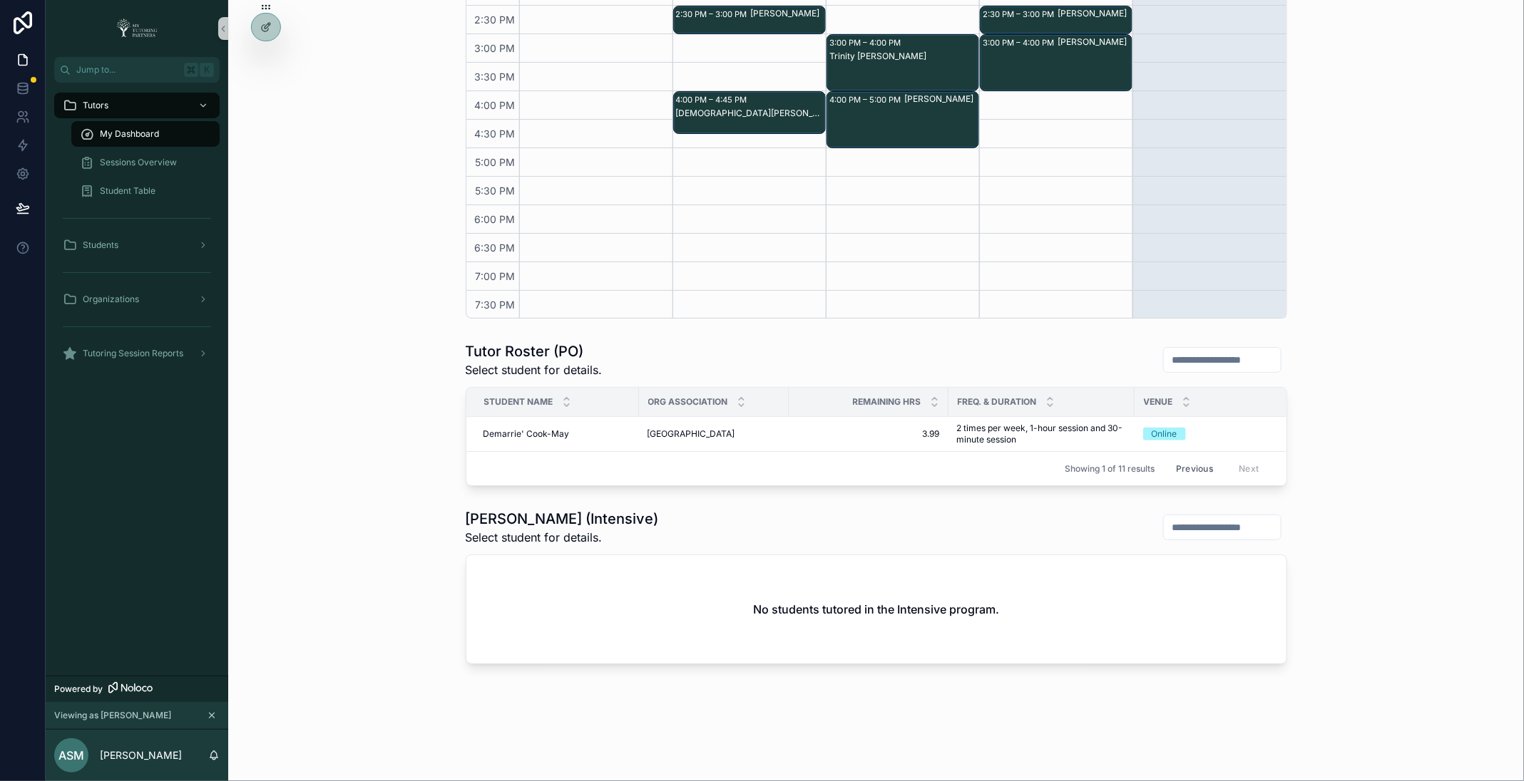
click at [1194, 468] on button "Previous" at bounding box center [1194, 469] width 57 height 22
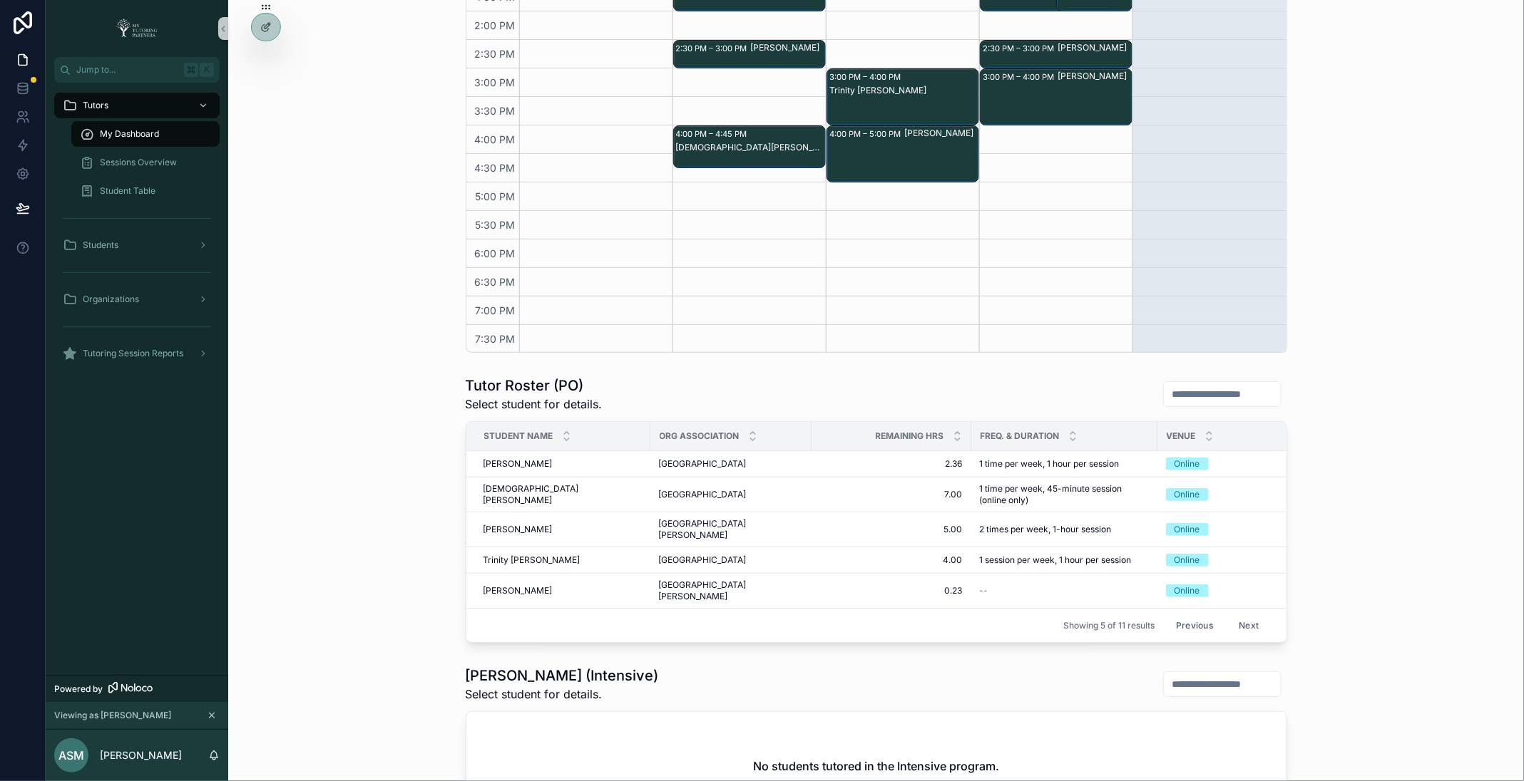
scroll to position [498, 0]
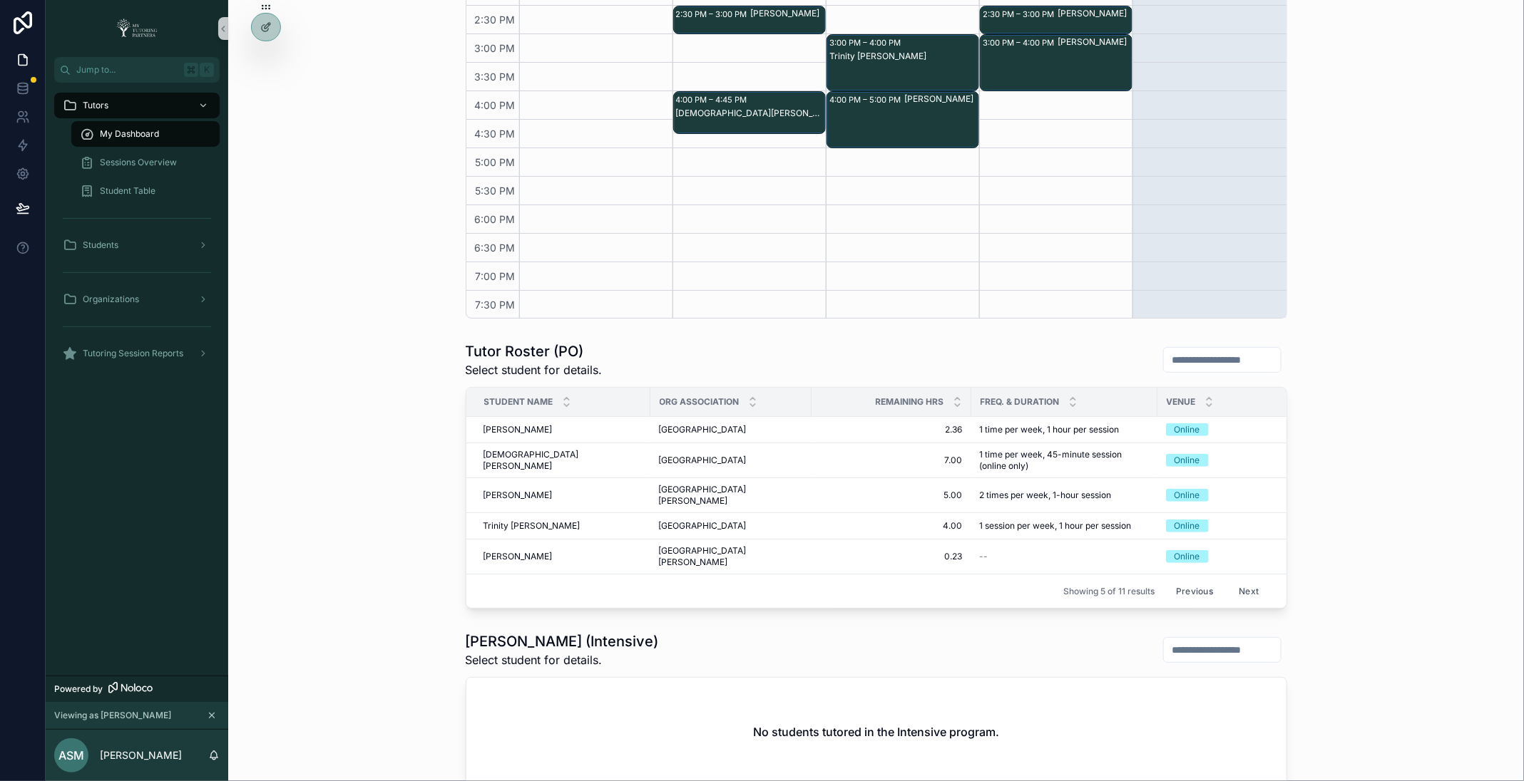
click at [1194, 580] on button "Previous" at bounding box center [1194, 591] width 57 height 22
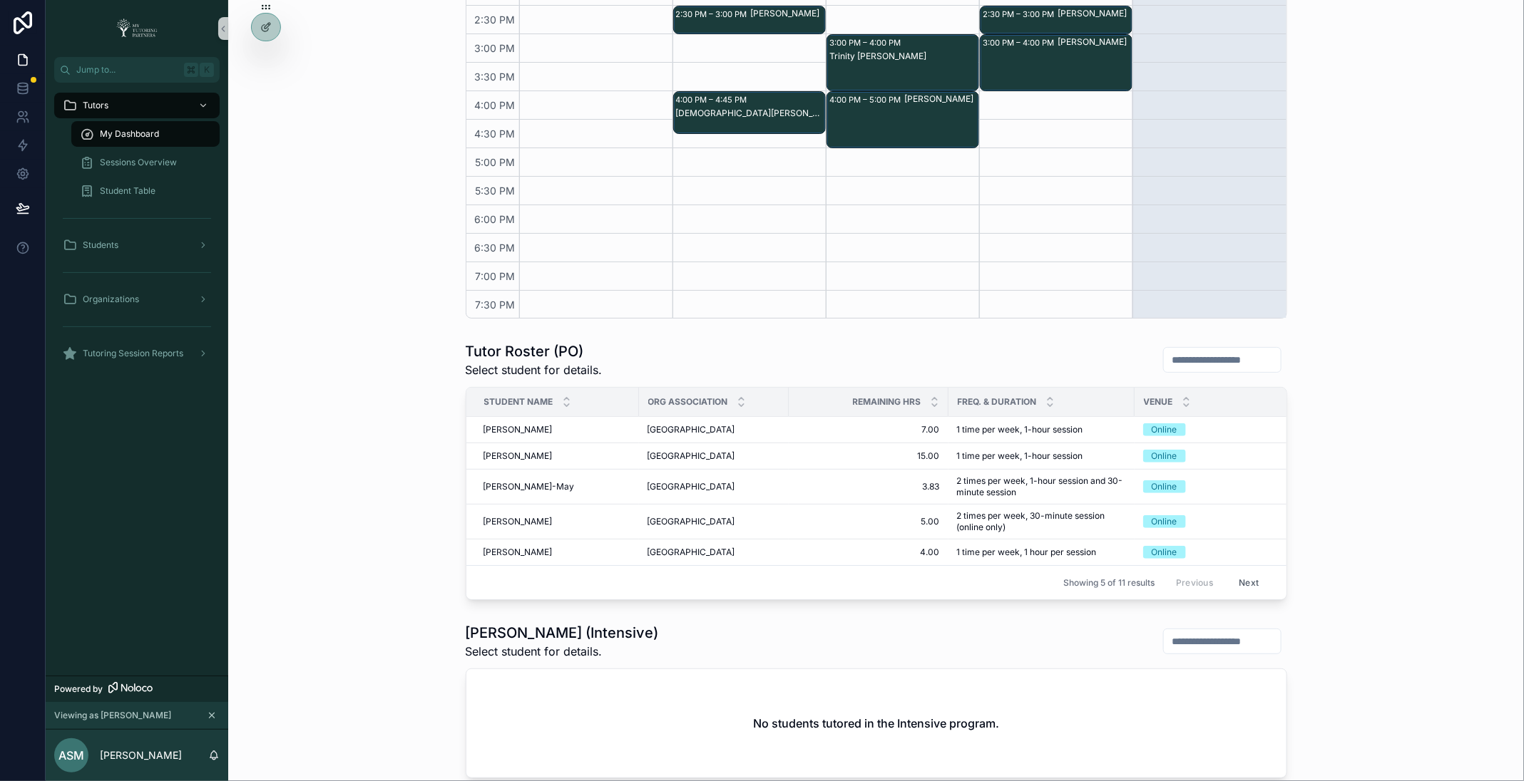
click at [1265, 572] on button "Next" at bounding box center [1248, 583] width 40 height 22
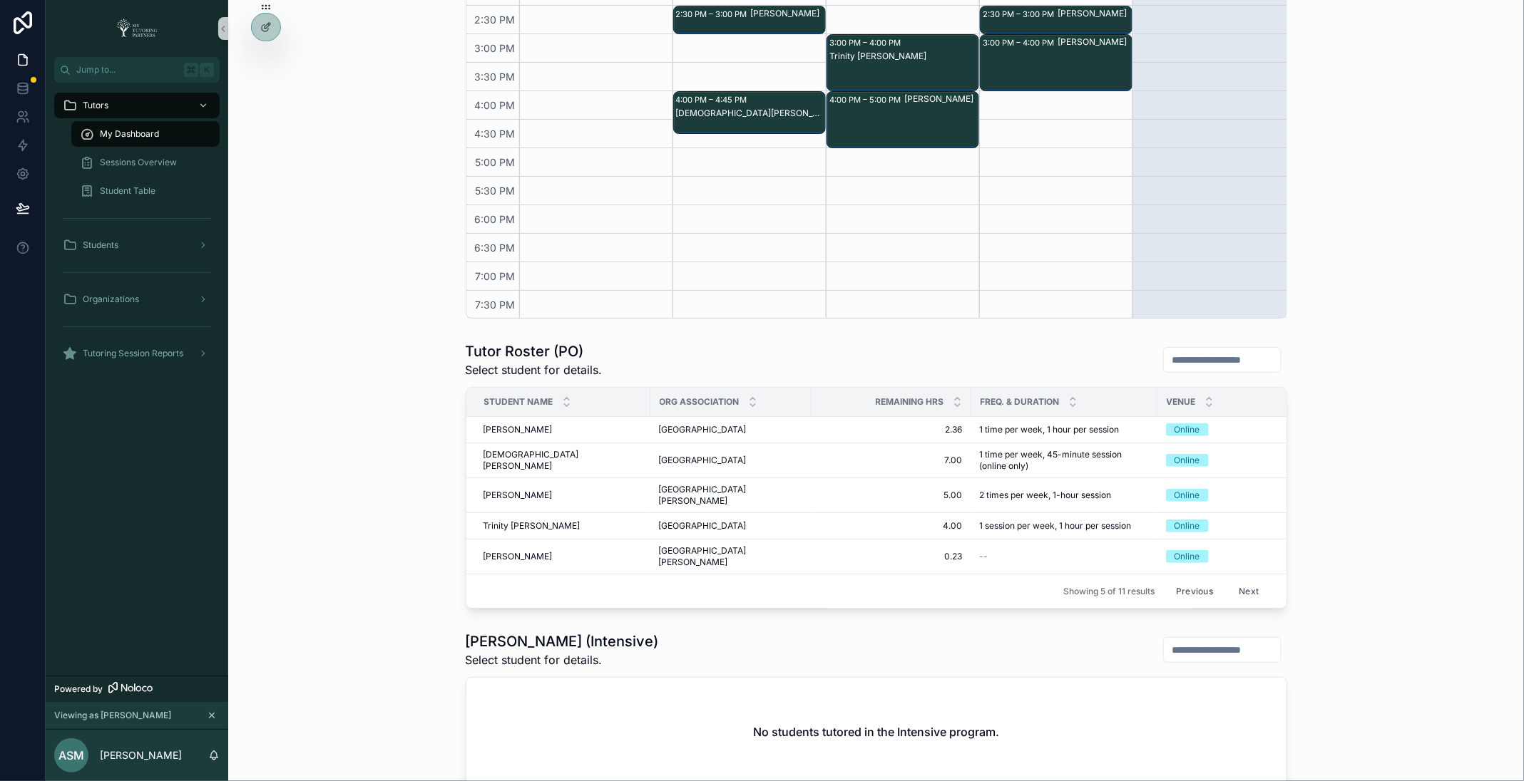
click at [1250, 580] on button "Next" at bounding box center [1248, 591] width 40 height 22
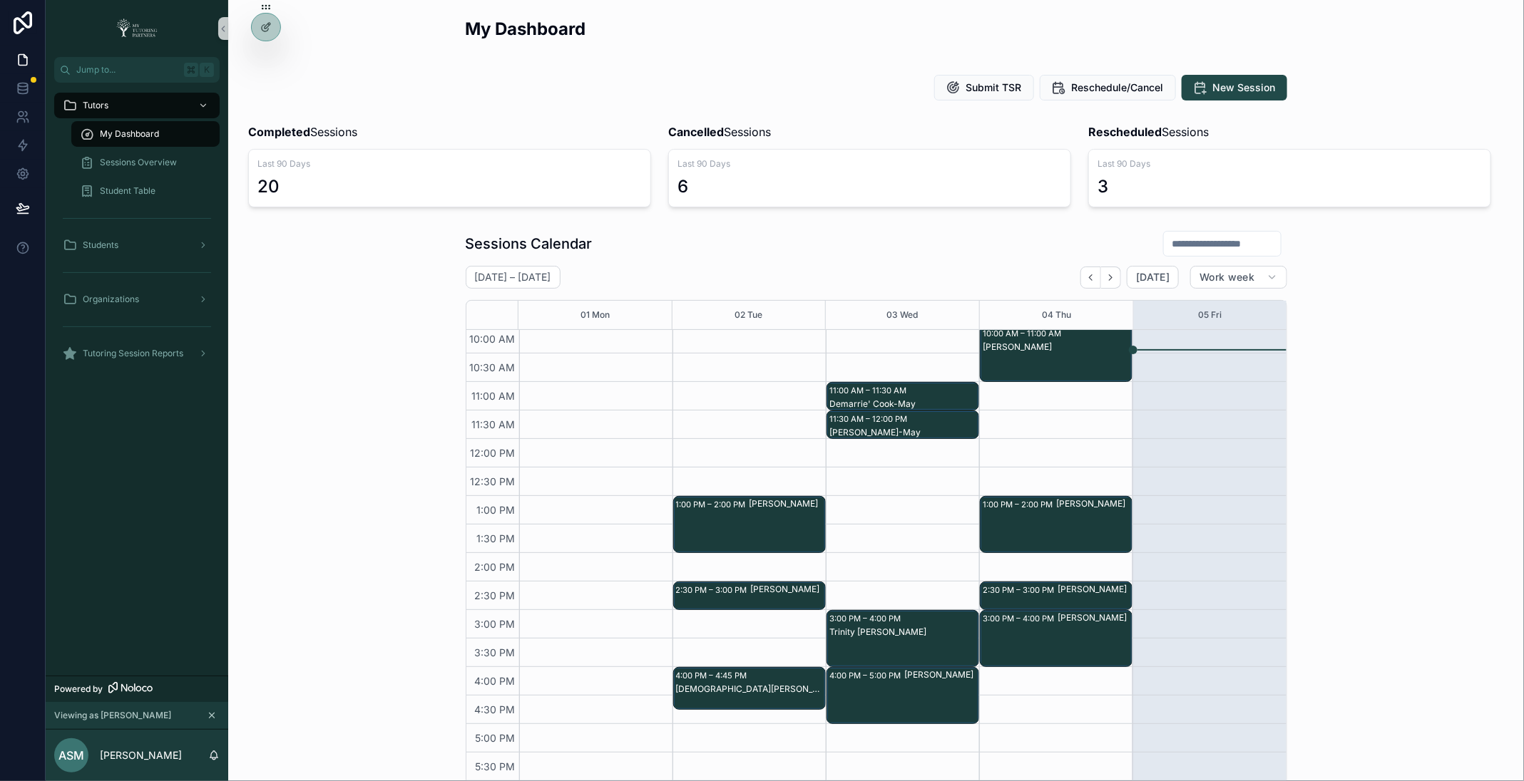
scroll to position [184, 0]
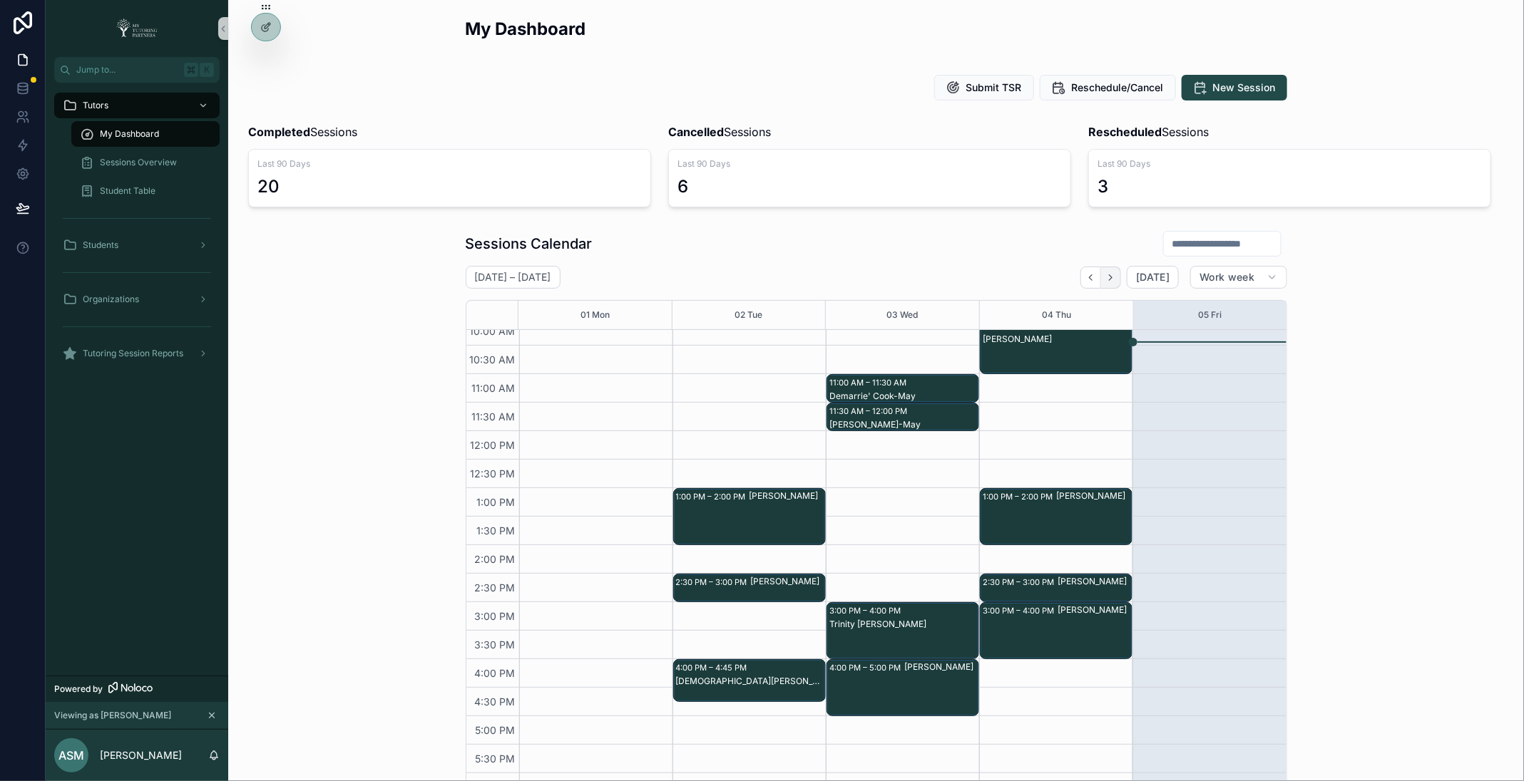
click at [1115, 272] on icon "Next" at bounding box center [1110, 277] width 11 height 11
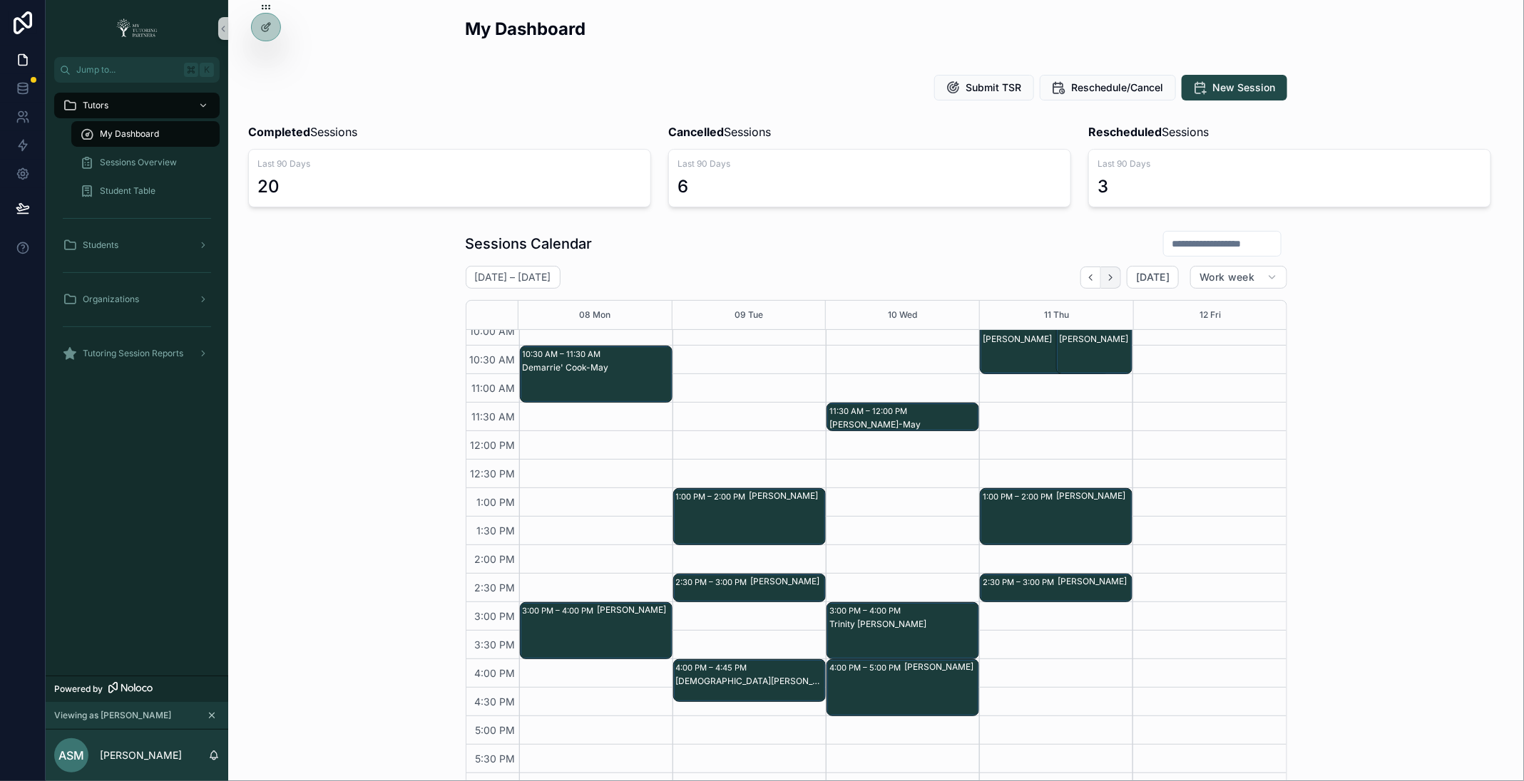
click at [1115, 273] on icon "Next" at bounding box center [1110, 277] width 11 height 11
click at [1115, 274] on icon "Next" at bounding box center [1110, 277] width 11 height 11
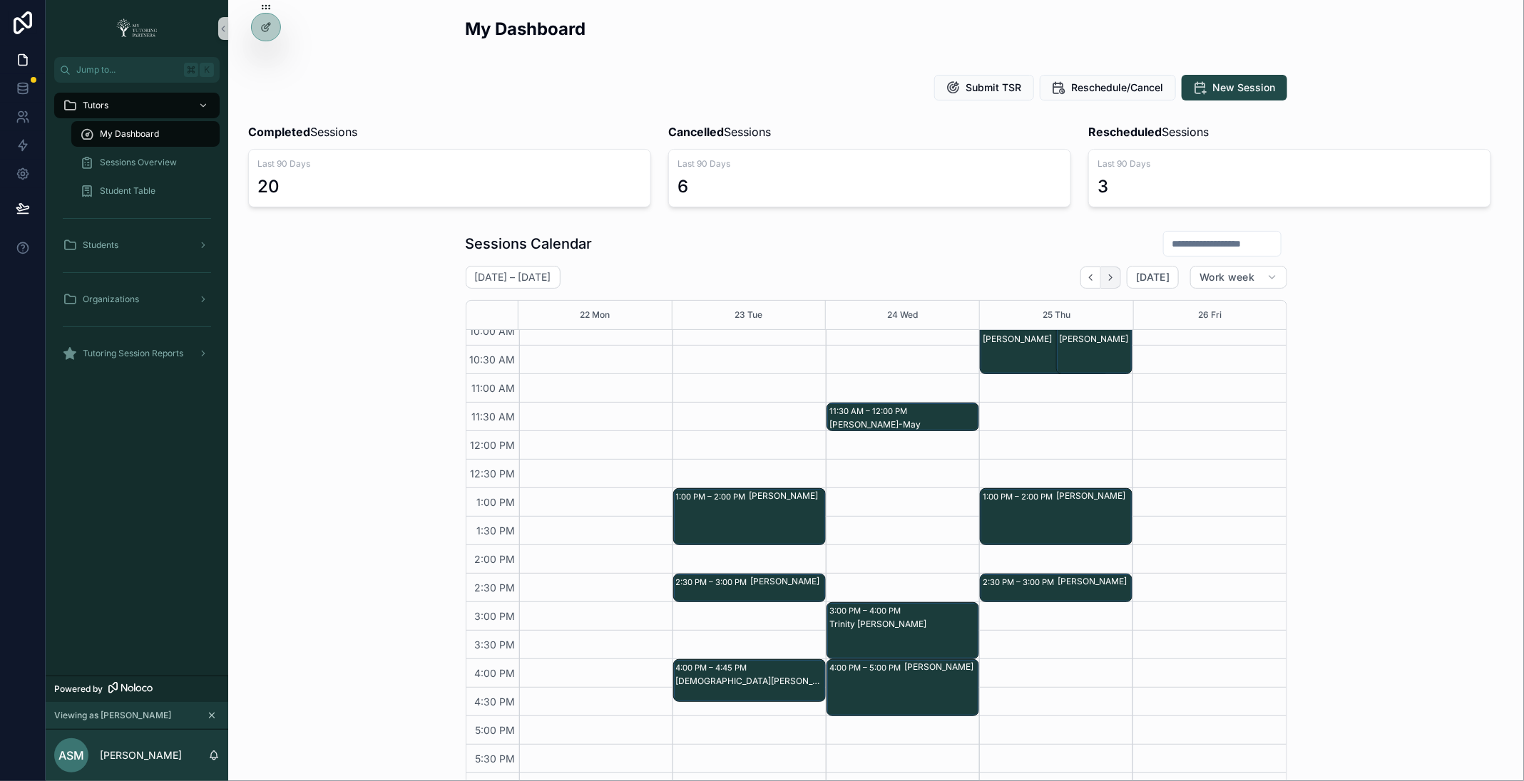
click at [1116, 274] on icon "Next" at bounding box center [1110, 277] width 11 height 11
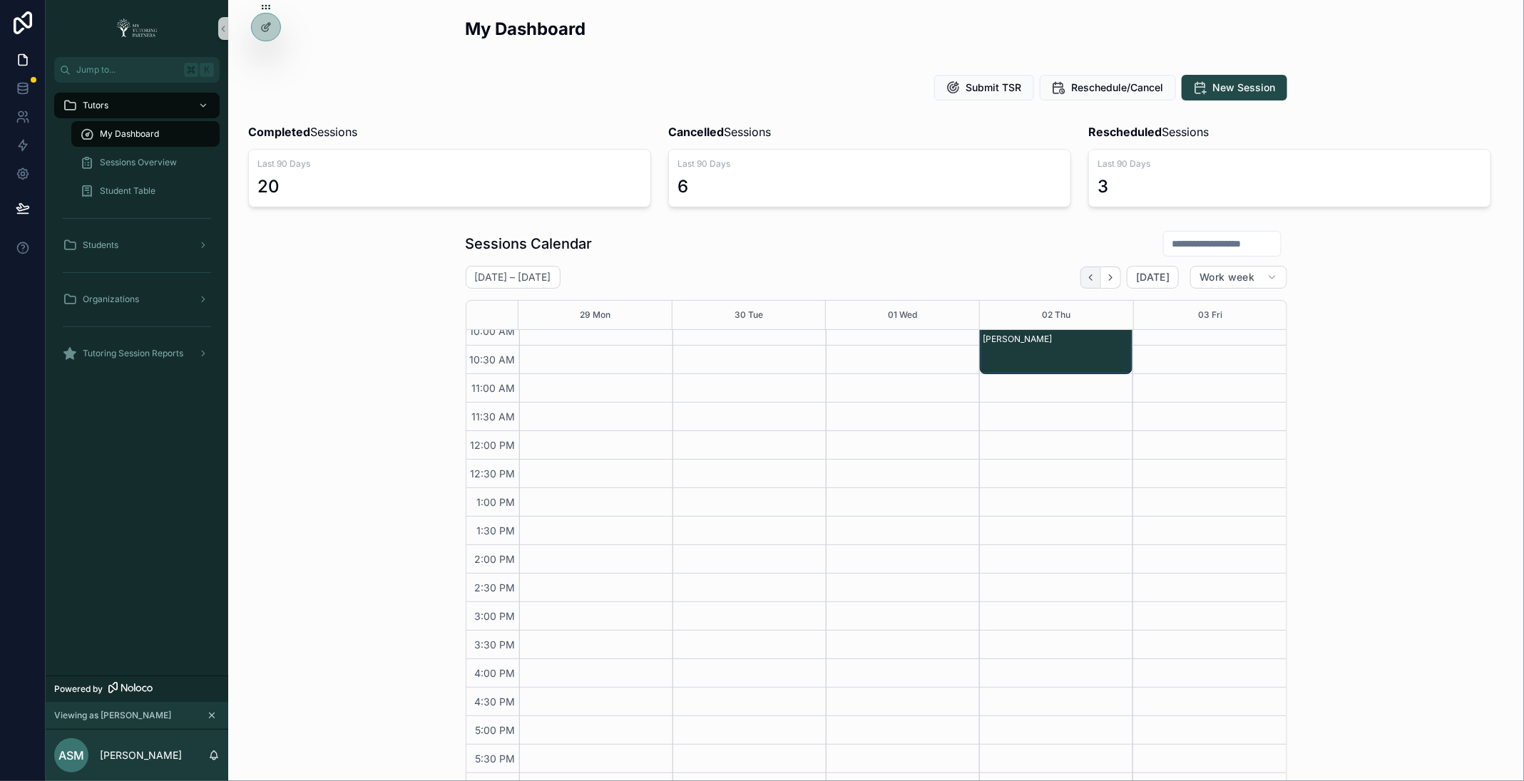
click at [1092, 277] on icon "Back" at bounding box center [1090, 278] width 3 height 6
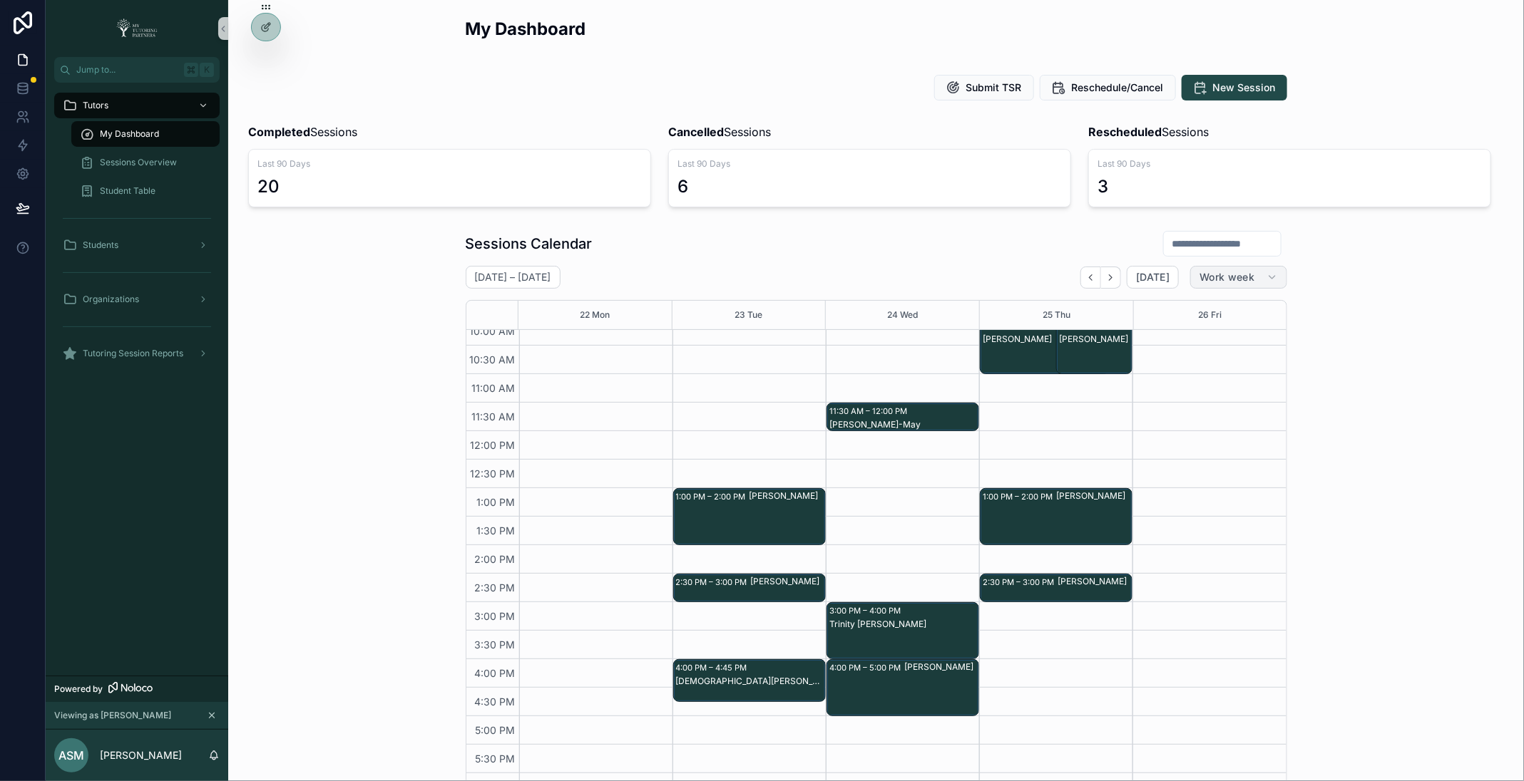
click at [1250, 271] on span "Work week" at bounding box center [1226, 277] width 55 height 13
click at [1212, 317] on button "Month" at bounding box center [1222, 312] width 103 height 26
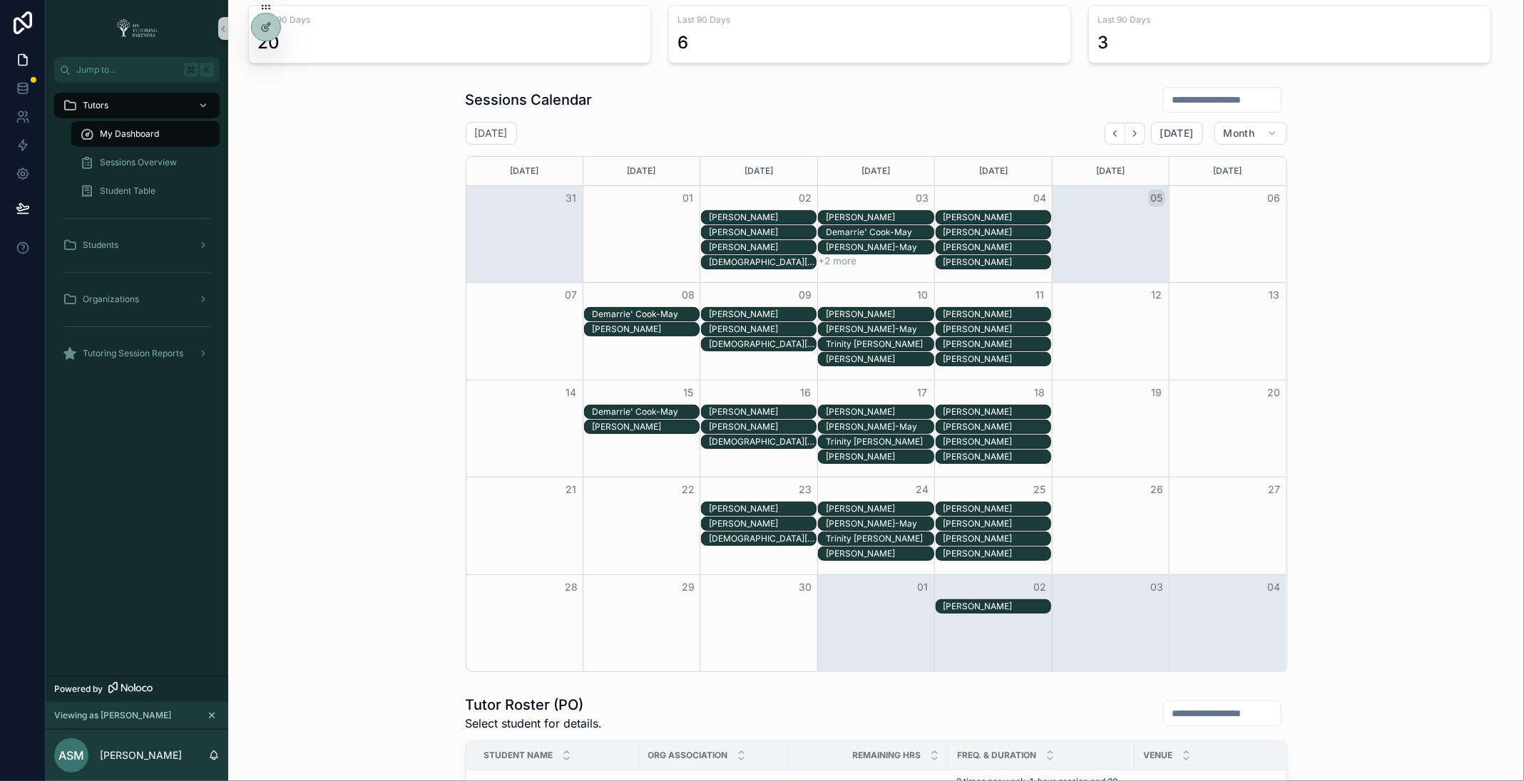
scroll to position [147, 0]
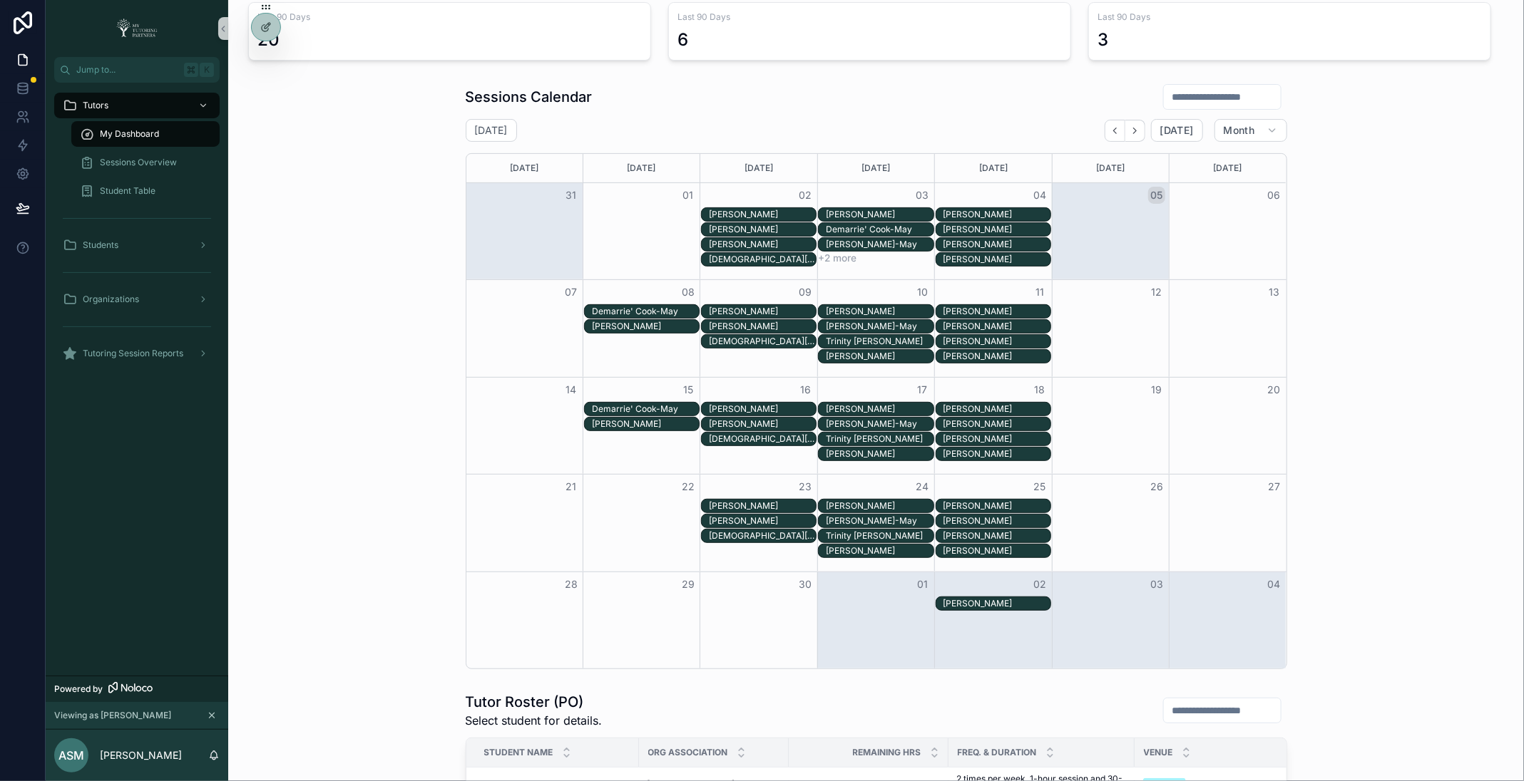
click at [992, 408] on div "[PERSON_NAME]" at bounding box center [996, 409] width 107 height 11
click at [988, 421] on div "[PERSON_NAME]" at bounding box center [996, 424] width 107 height 11
click at [987, 407] on div "[PERSON_NAME]" at bounding box center [996, 409] width 107 height 11
click at [989, 419] on div "[PERSON_NAME]" at bounding box center [996, 424] width 107 height 11
click at [1385, 423] on div "Sessions Calendar September 2025 Today Month Sunday Monday Tuesday Wednesday Th…" at bounding box center [876, 376] width 1273 height 597
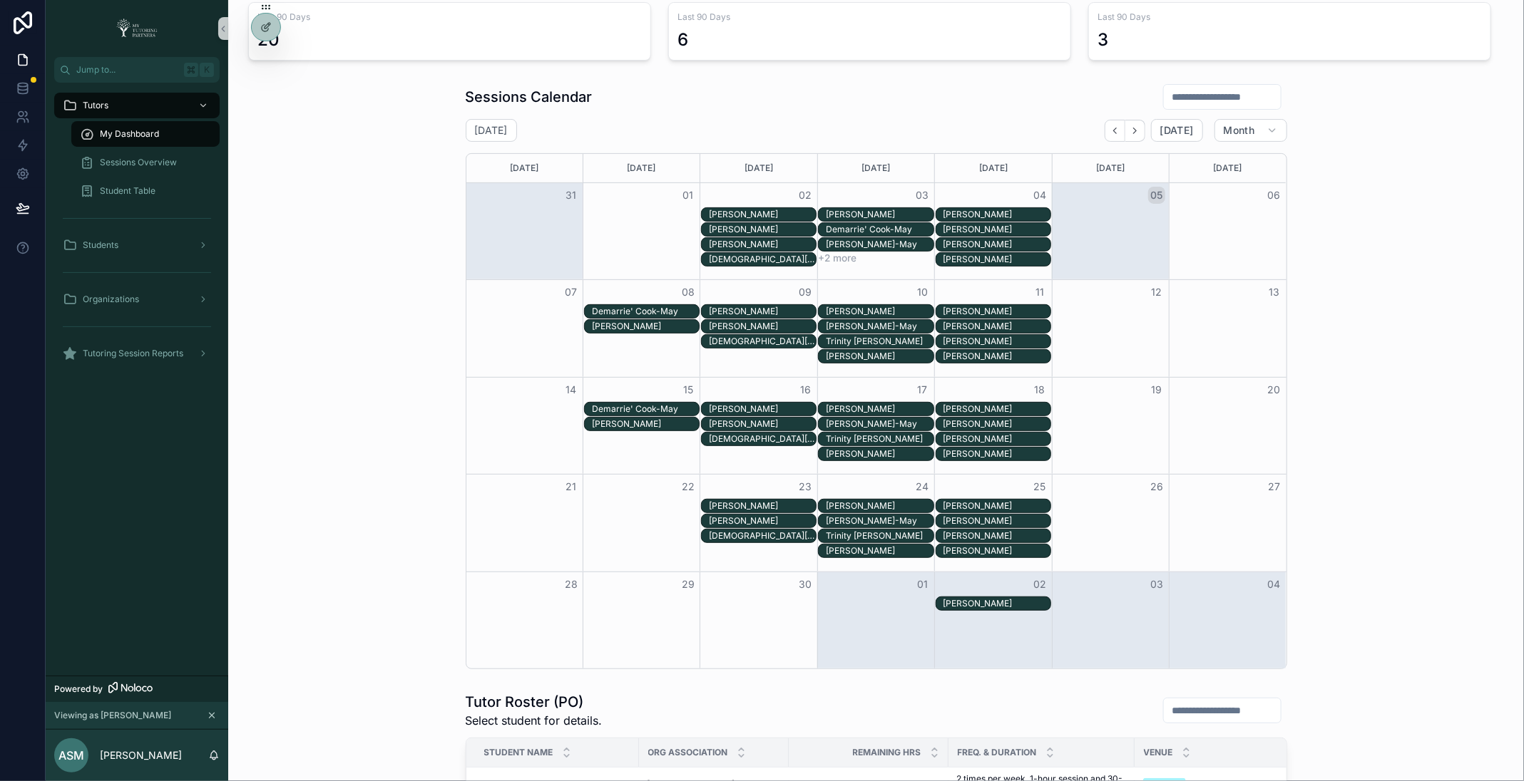
click at [834, 259] on button "+2 more" at bounding box center [837, 257] width 39 height 11
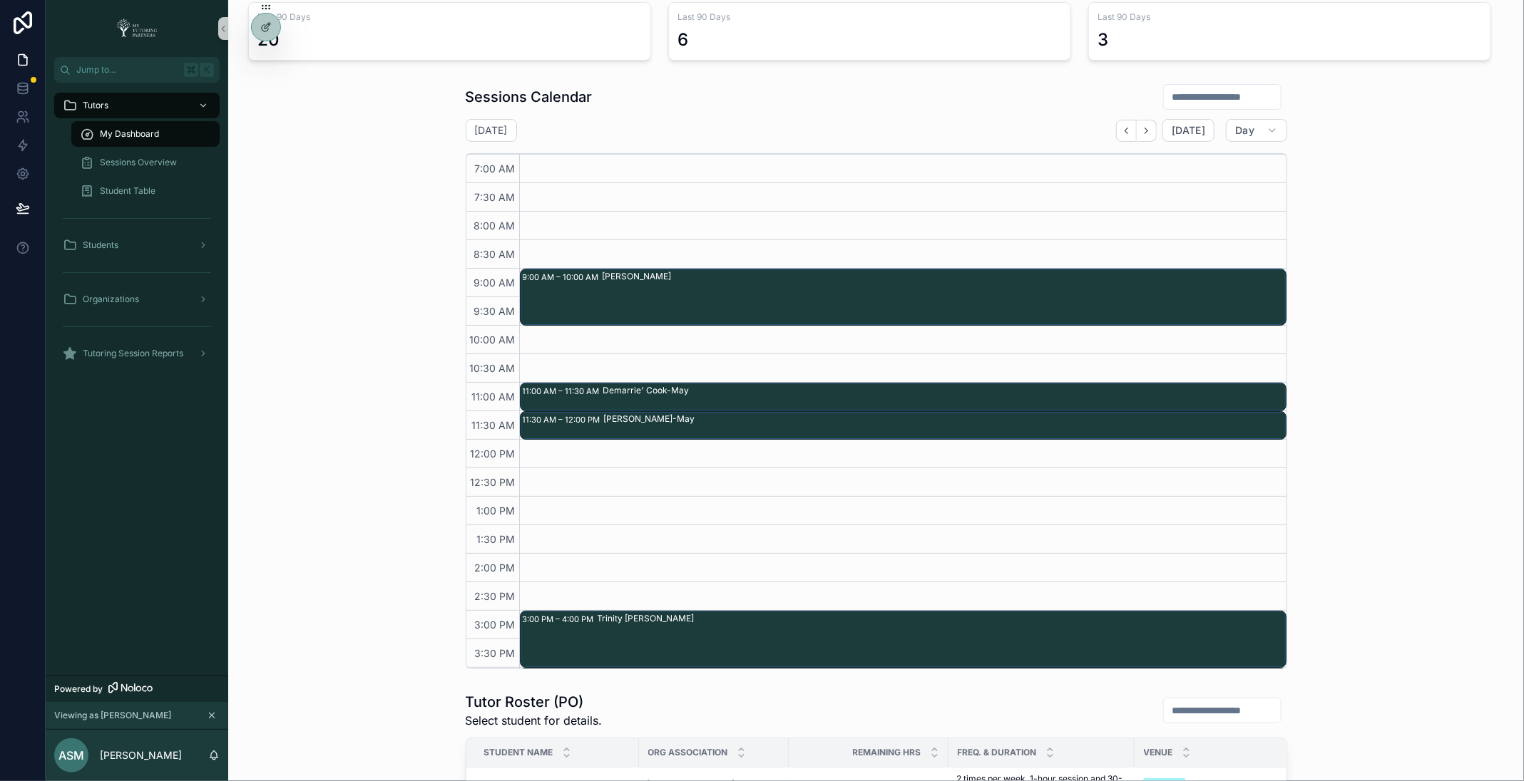
scroll to position [226, 0]
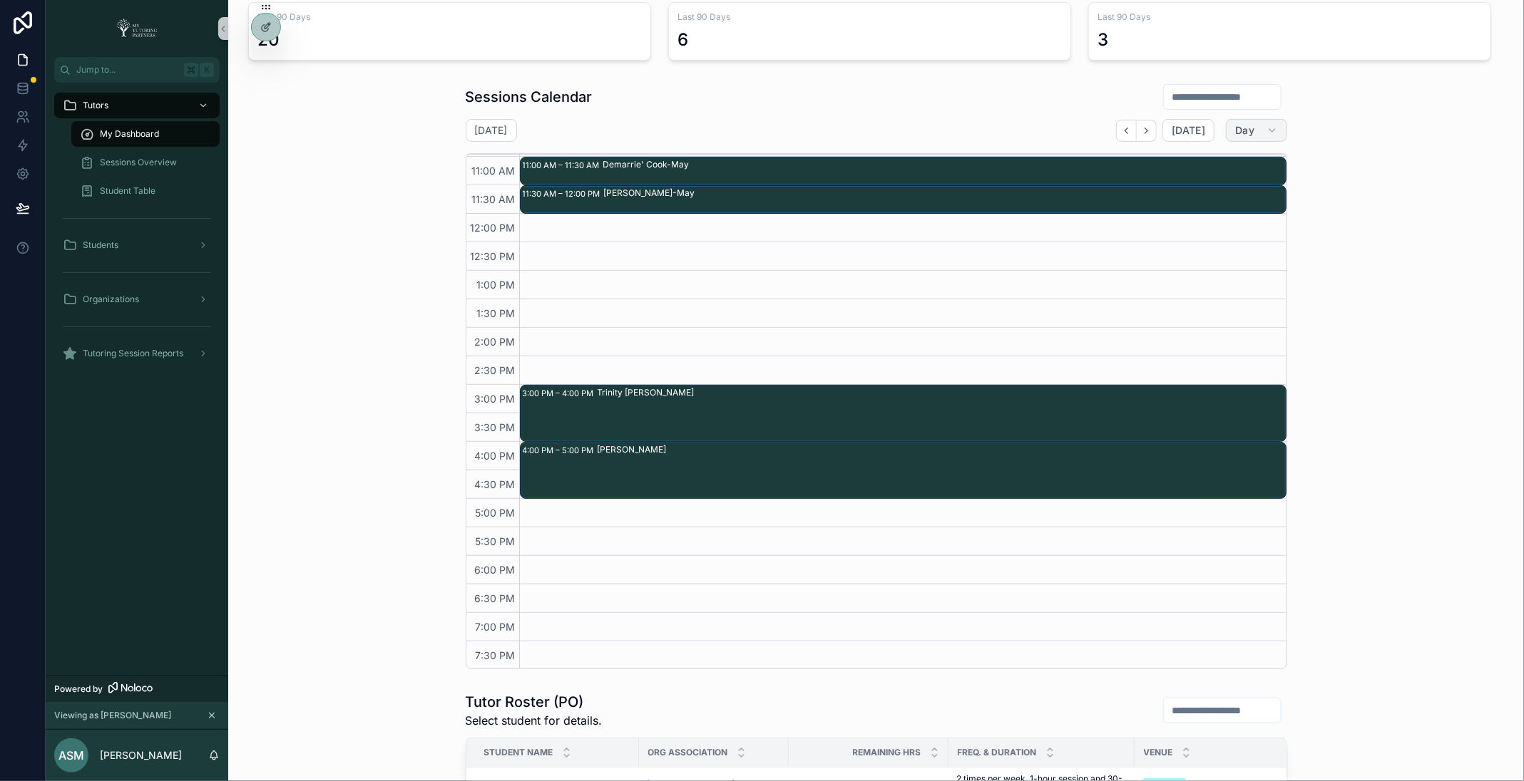
click at [1253, 129] on span "Day" at bounding box center [1244, 130] width 19 height 13
click at [1248, 166] on button "Month" at bounding box center [1222, 165] width 103 height 26
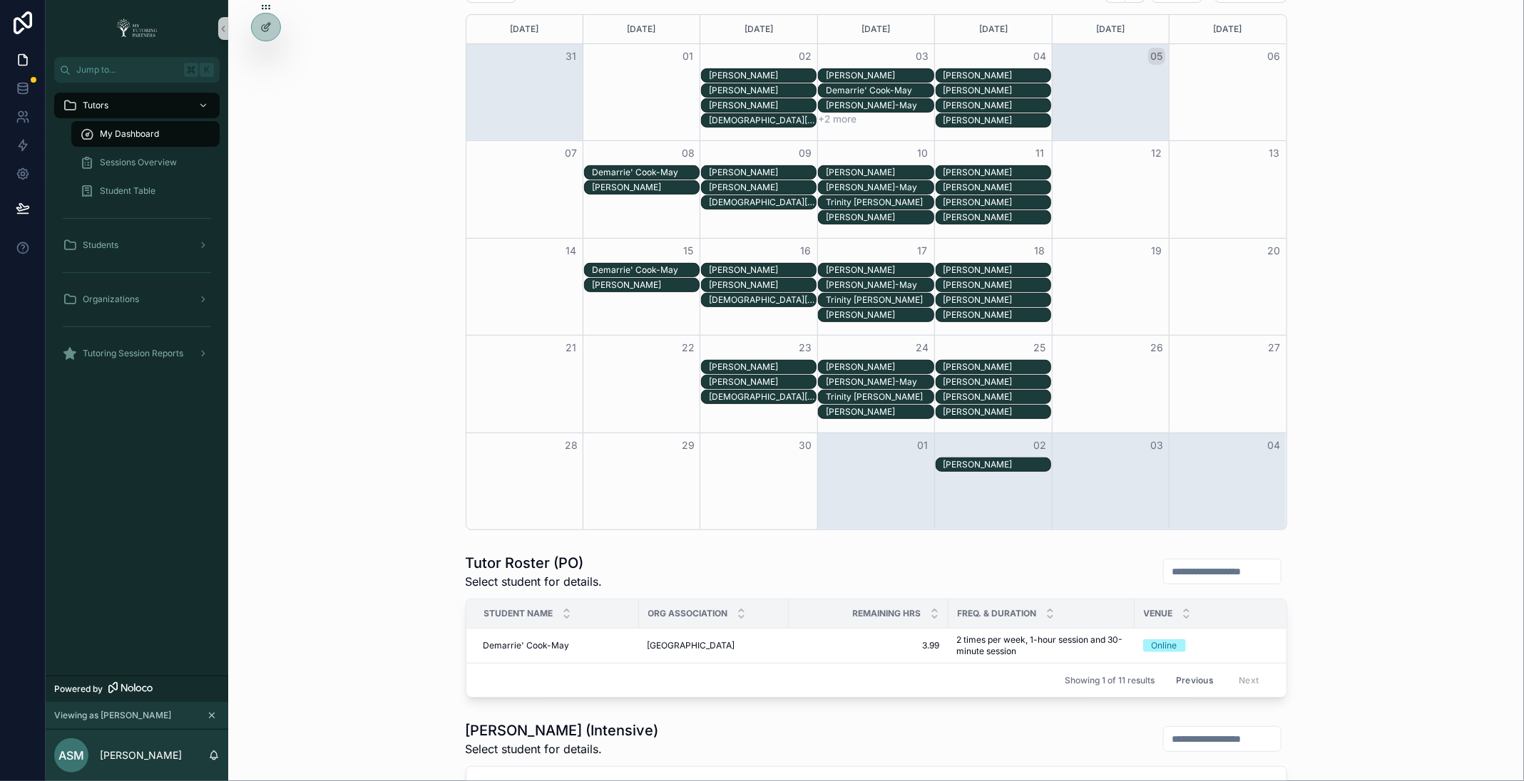
scroll to position [325, 0]
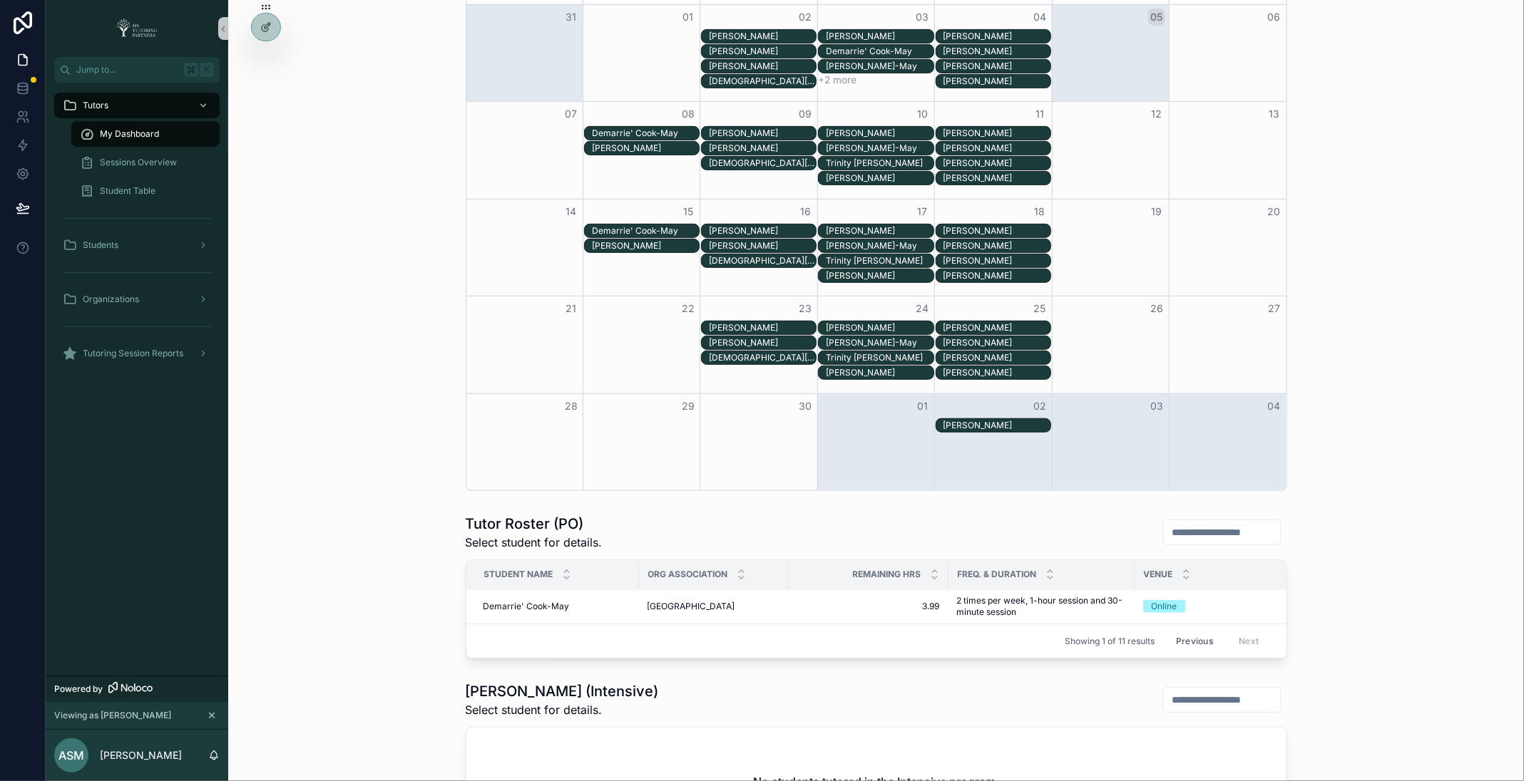
click at [1191, 638] on button "Previous" at bounding box center [1194, 641] width 57 height 22
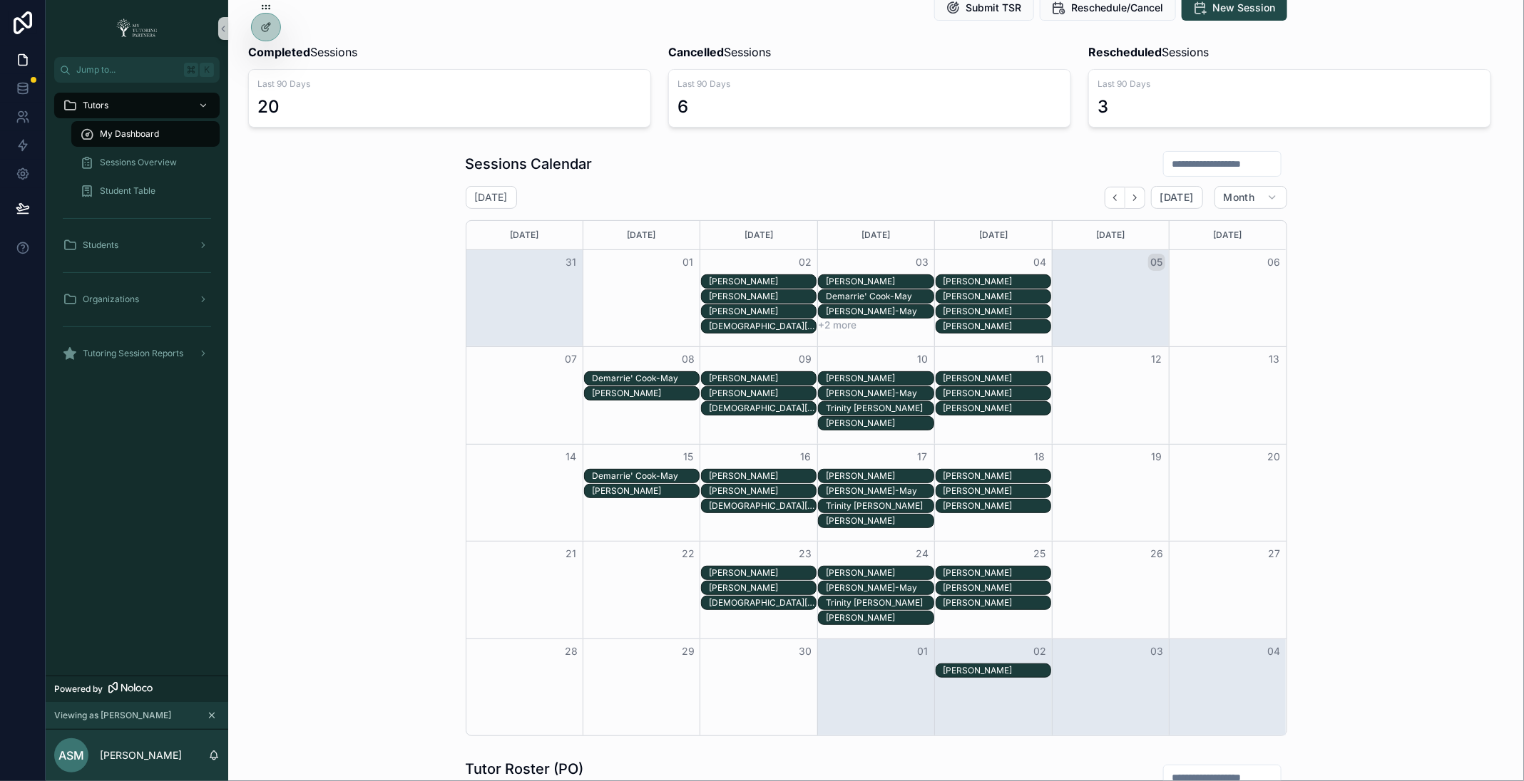
scroll to position [73, 0]
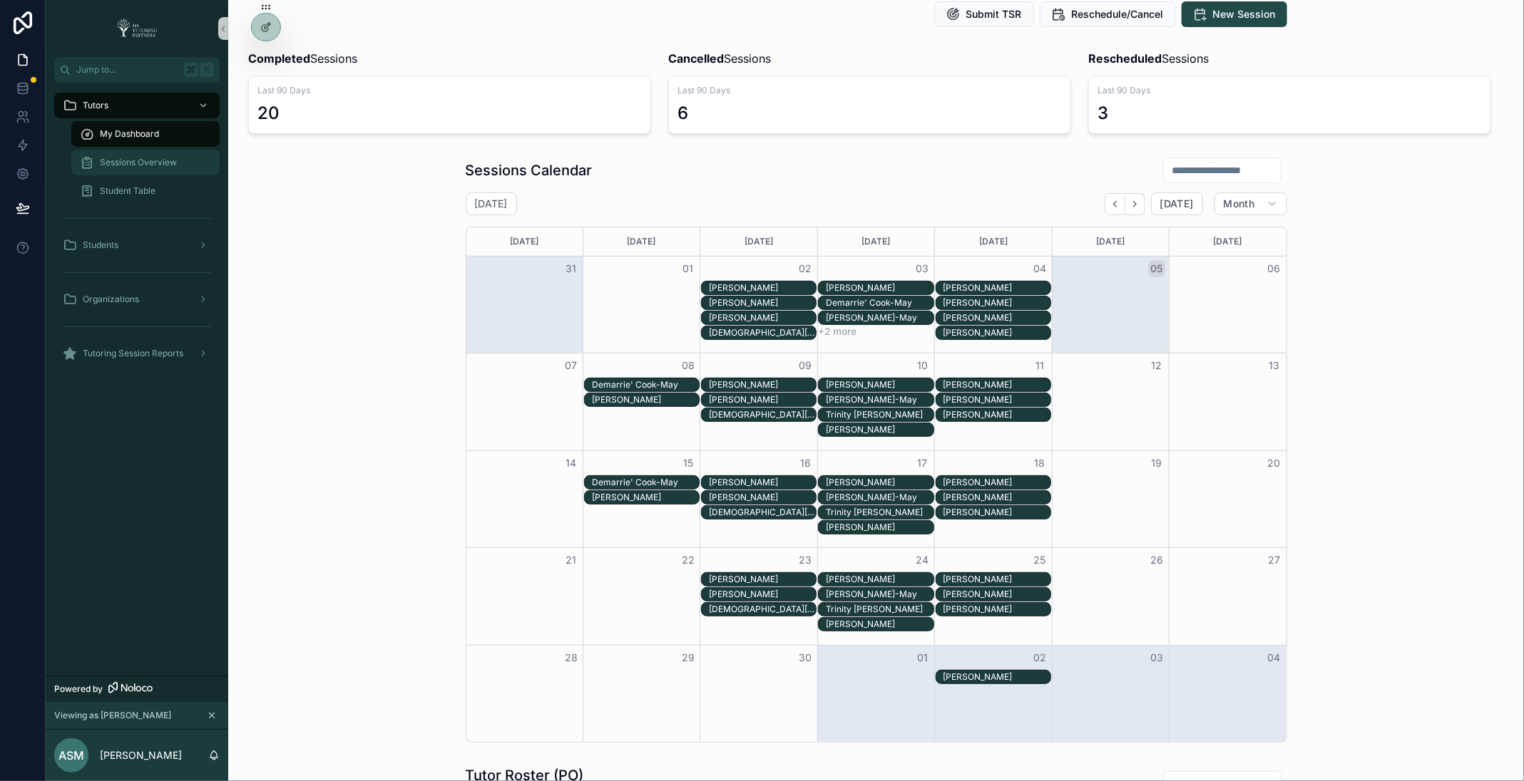
click at [153, 165] on span "Sessions Overview" at bounding box center [138, 162] width 77 height 11
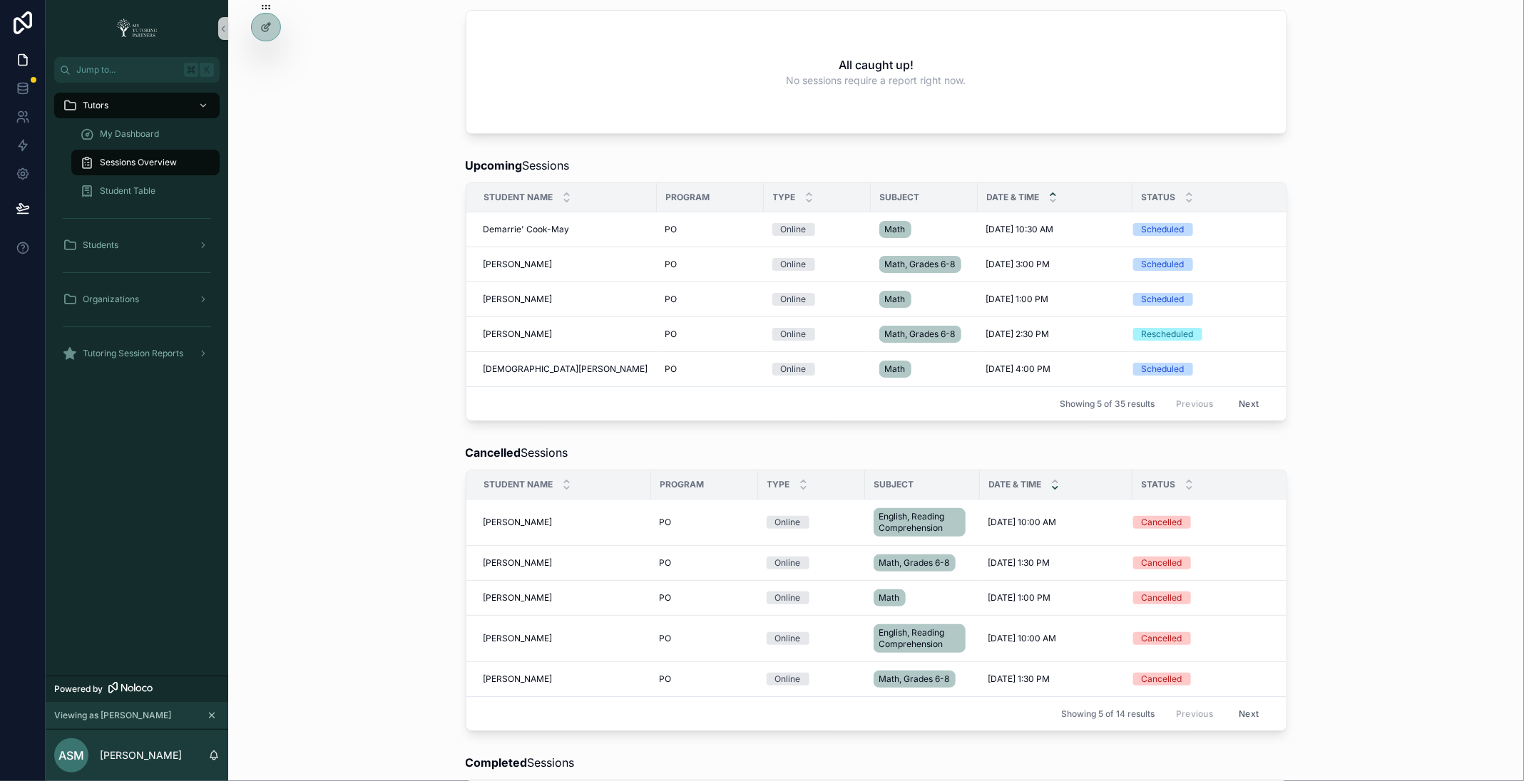
scroll to position [137, 0]
click at [1243, 403] on button "Next" at bounding box center [1248, 406] width 40 height 22
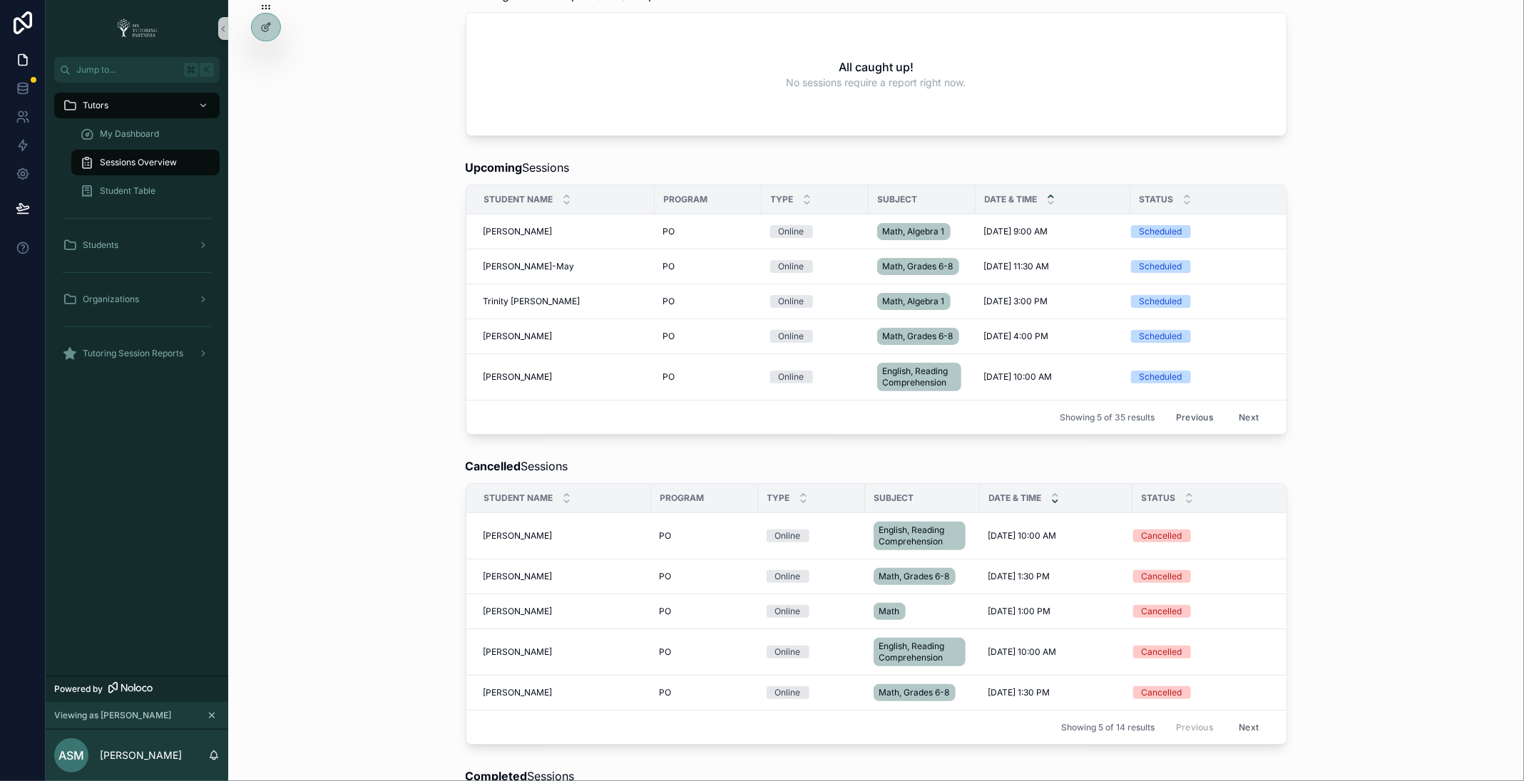
click at [1243, 406] on button "Next" at bounding box center [1248, 417] width 40 height 22
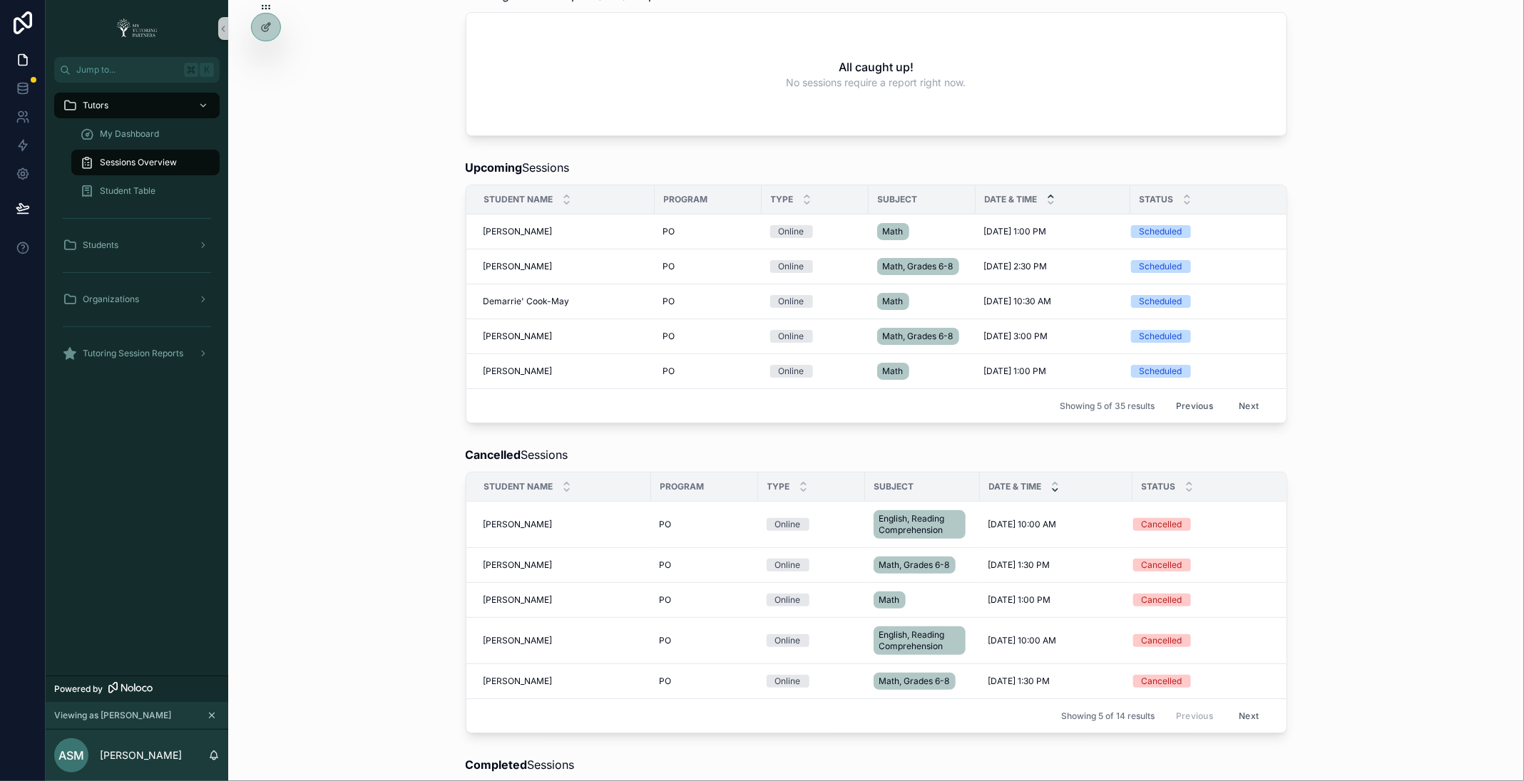
click at [1243, 403] on button "Next" at bounding box center [1248, 406] width 40 height 22
click at [1252, 403] on button "Next" at bounding box center [1248, 406] width 40 height 22
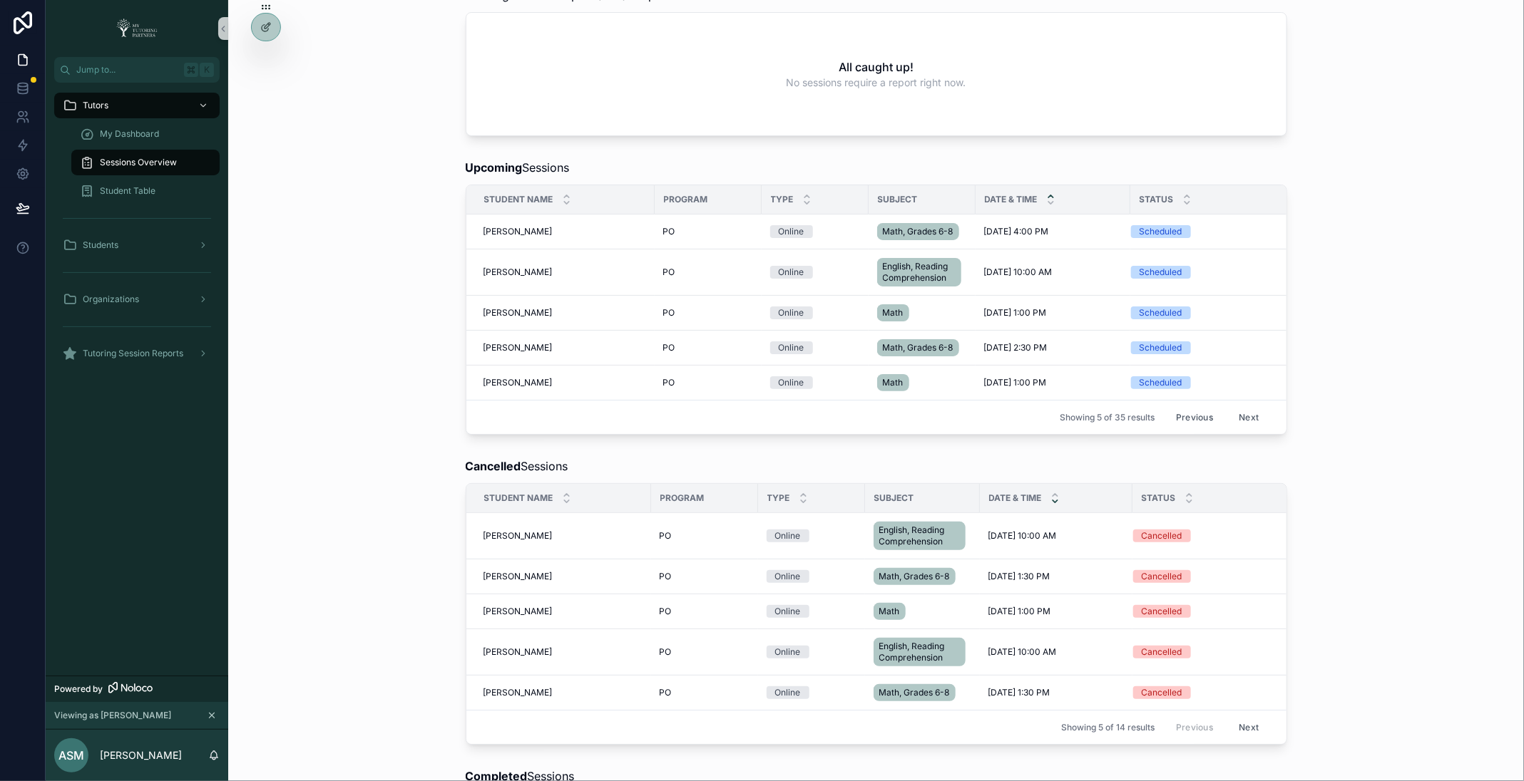
click at [1252, 406] on button "Next" at bounding box center [1248, 417] width 40 height 22
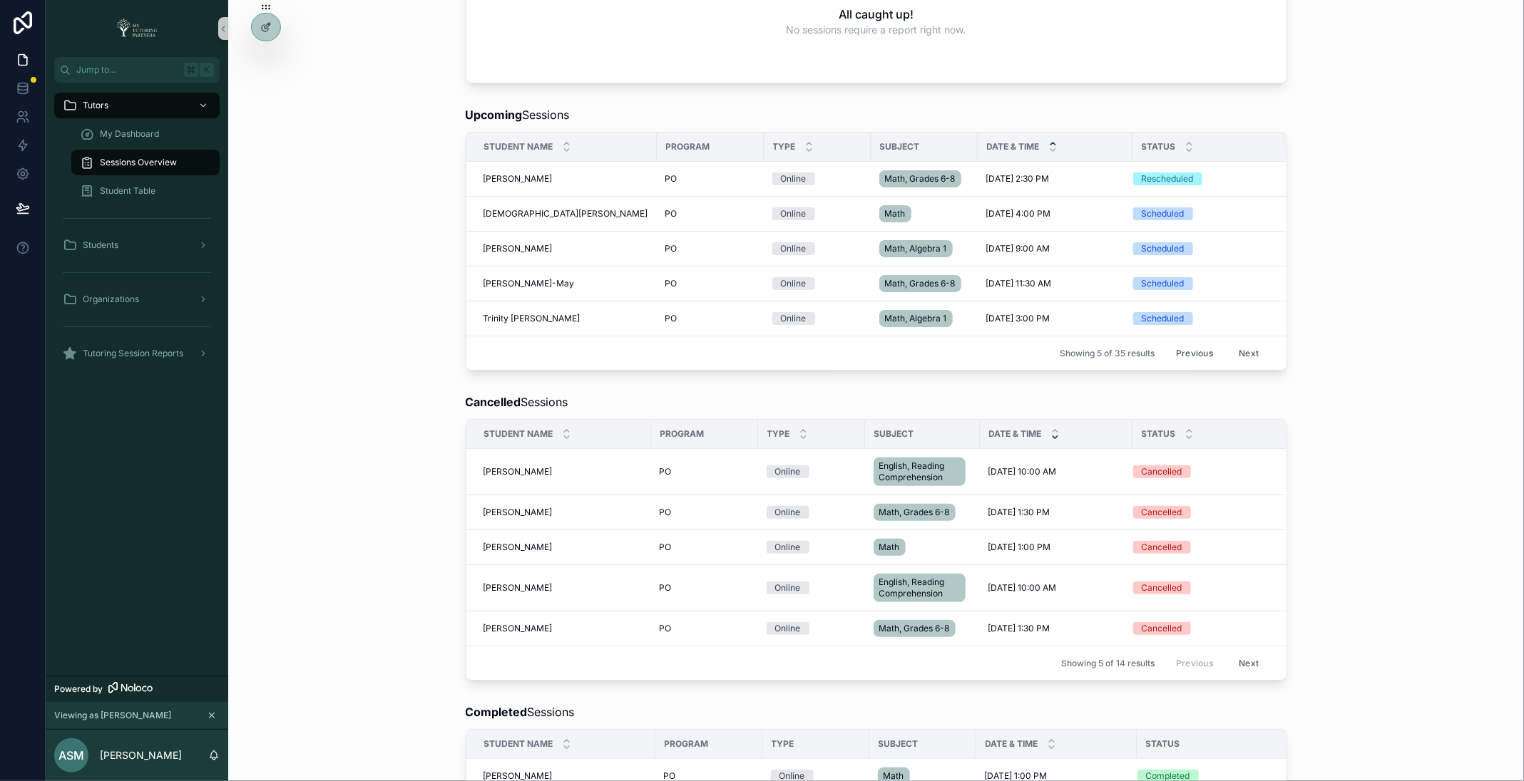
scroll to position [186, 0]
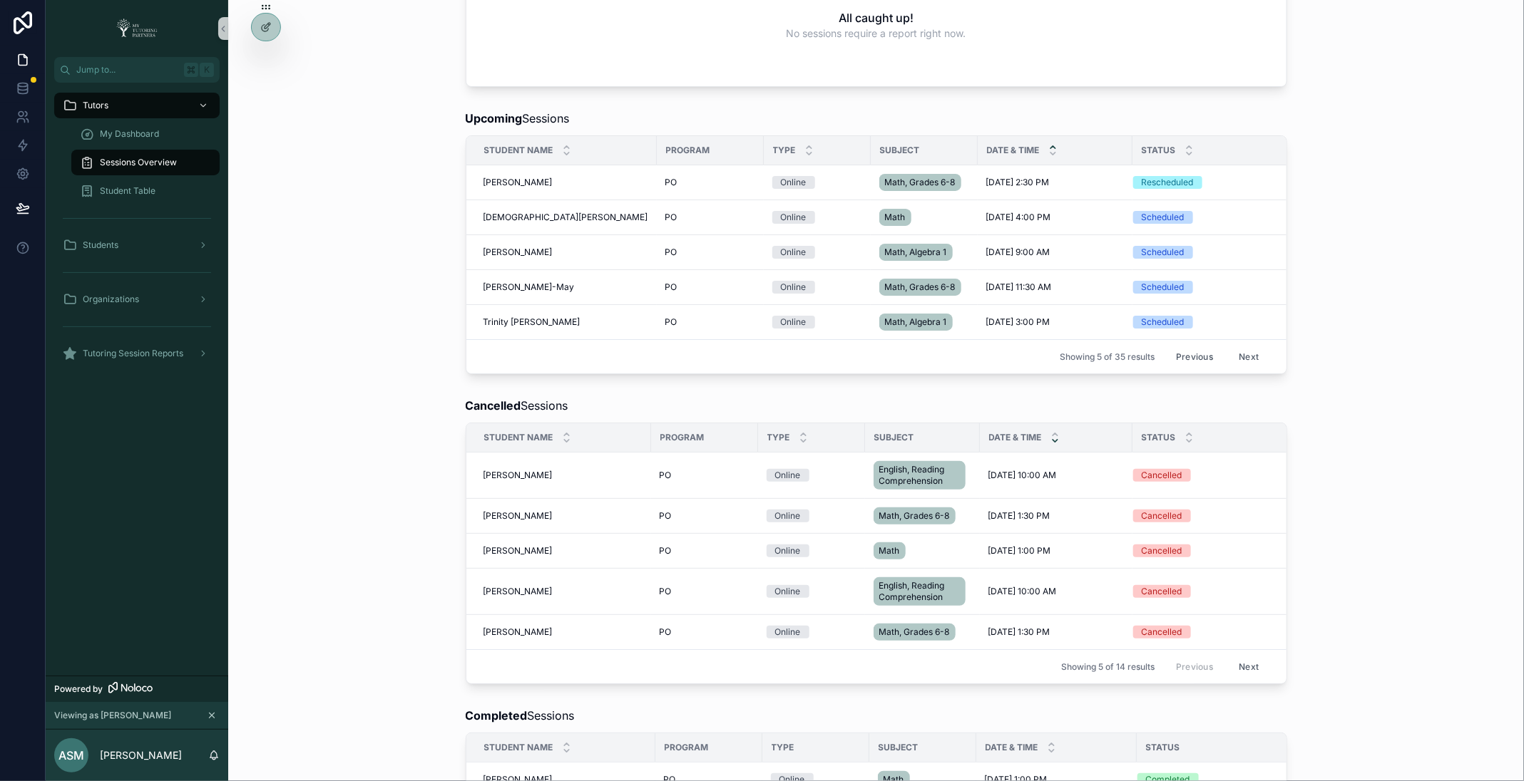
click at [1250, 353] on button "Next" at bounding box center [1248, 357] width 40 height 22
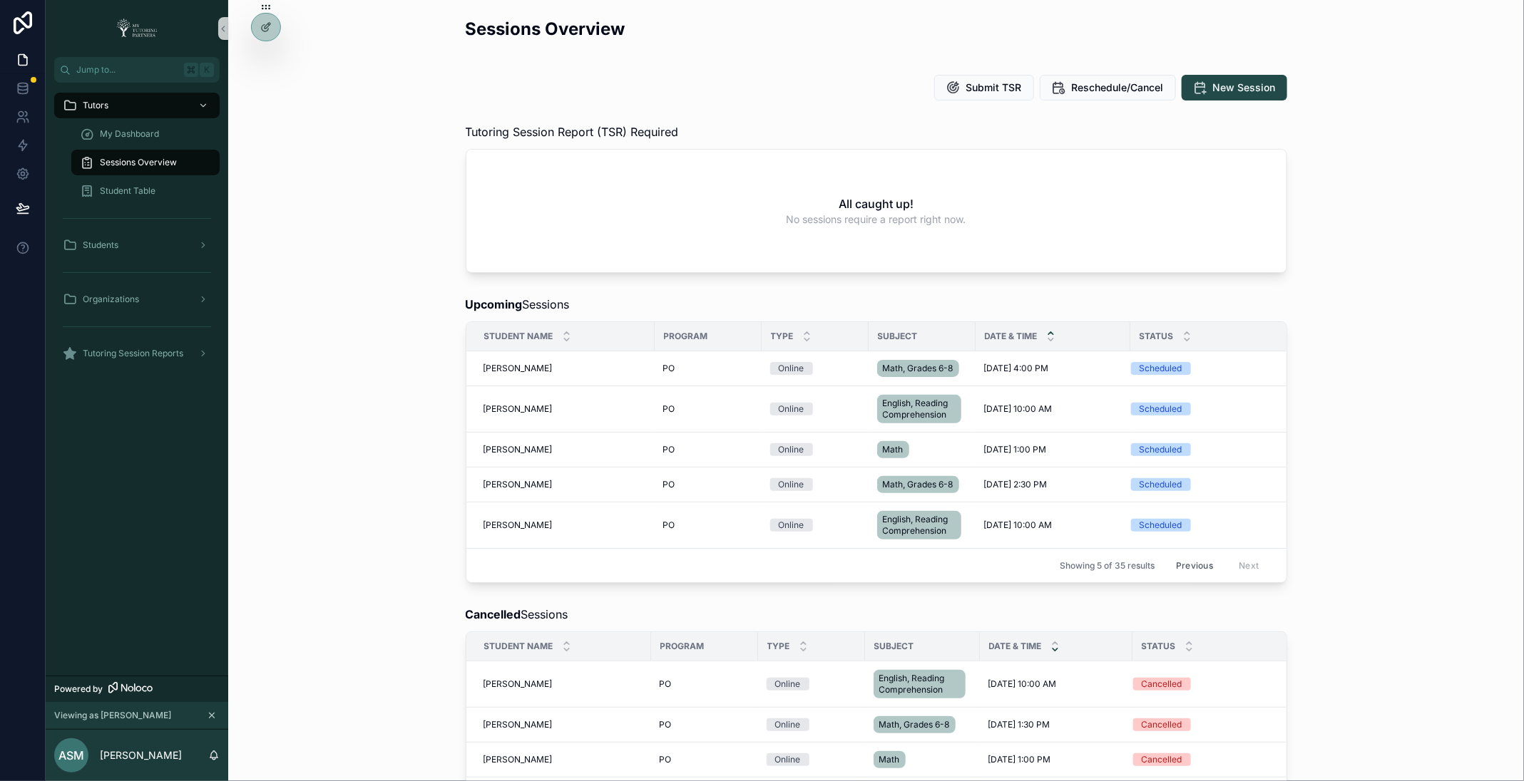
click at [1188, 559] on button "Previous" at bounding box center [1194, 566] width 57 height 22
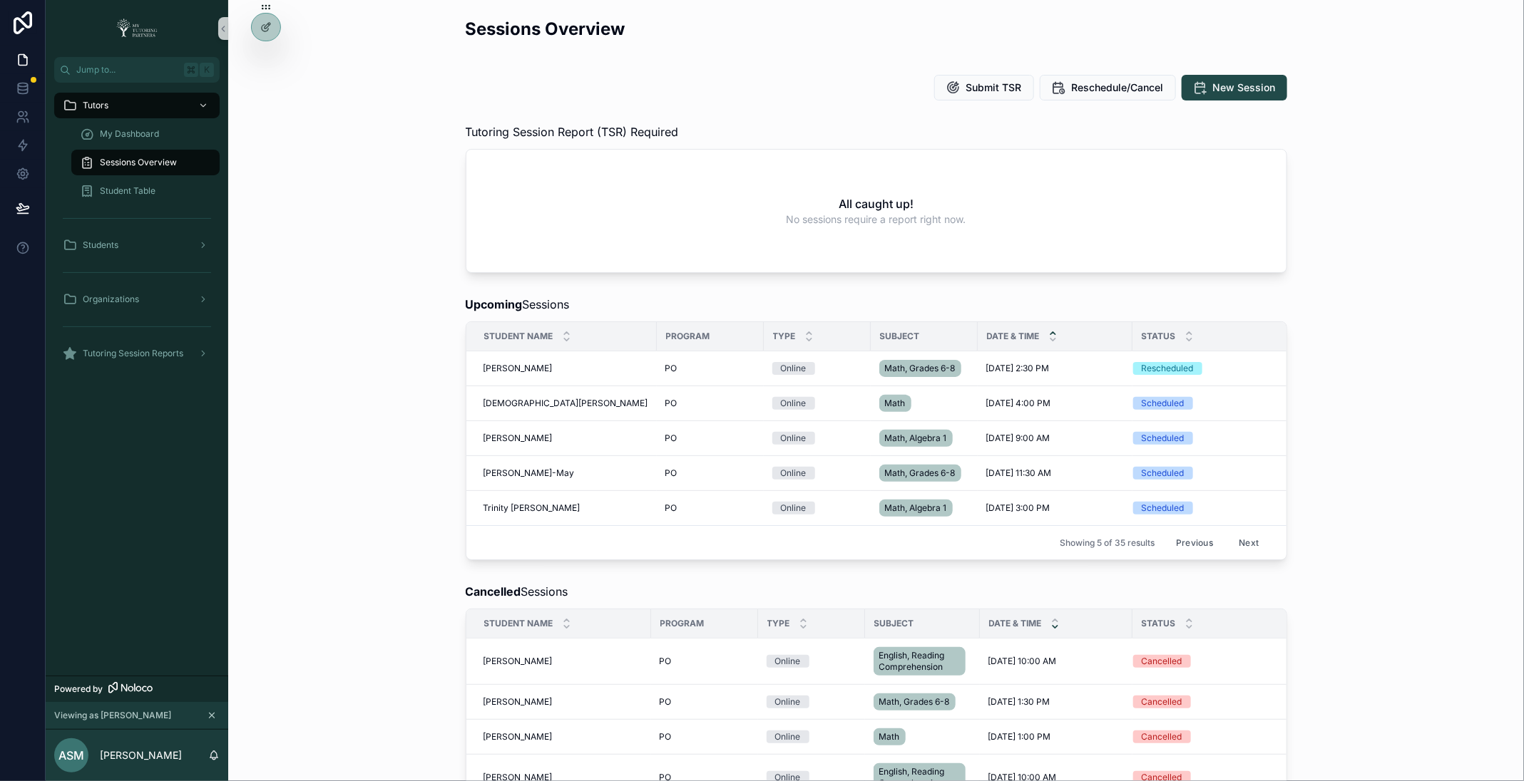
click at [1185, 544] on button "Previous" at bounding box center [1194, 543] width 57 height 22
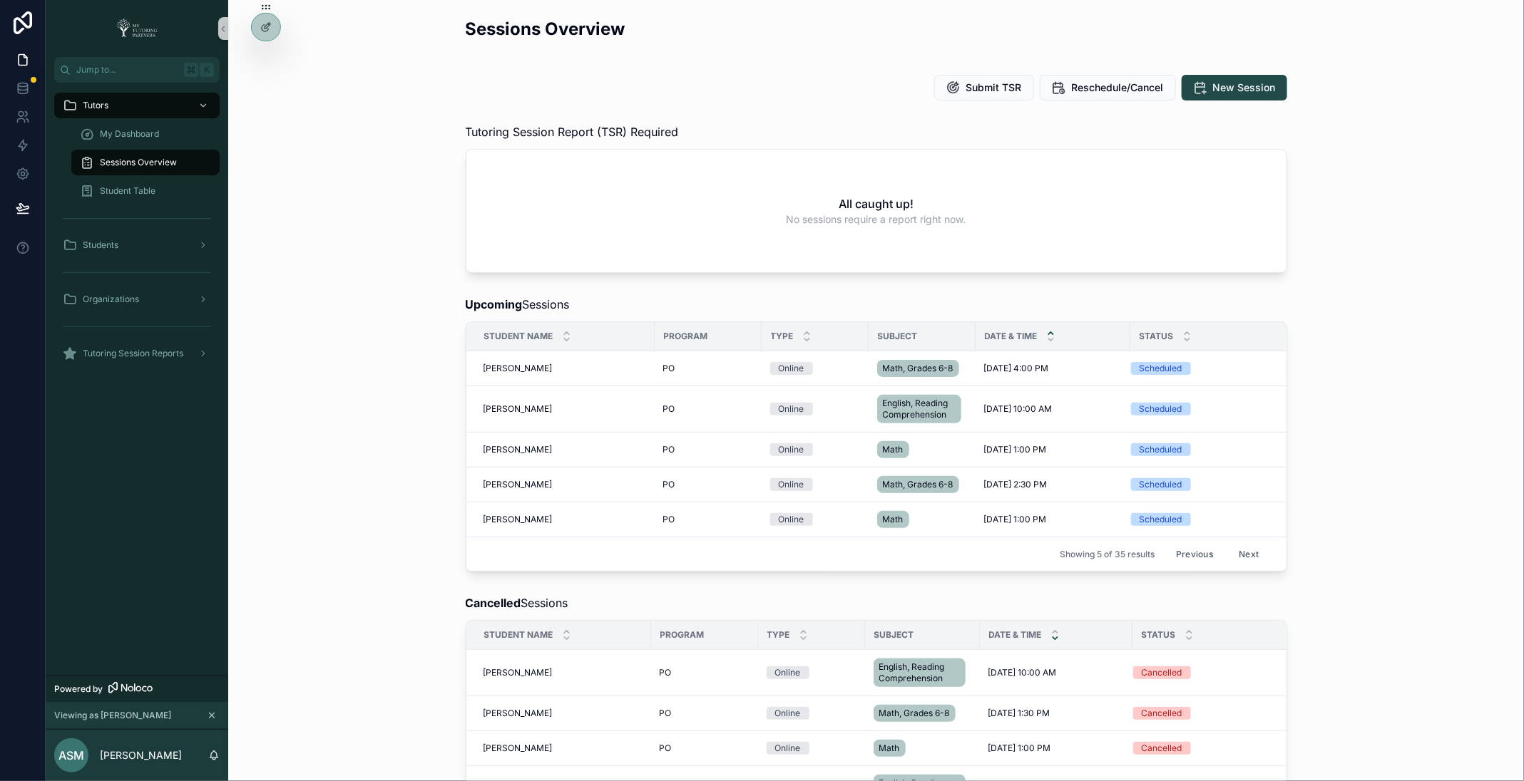
click at [1185, 544] on button "Previous" at bounding box center [1194, 554] width 57 height 22
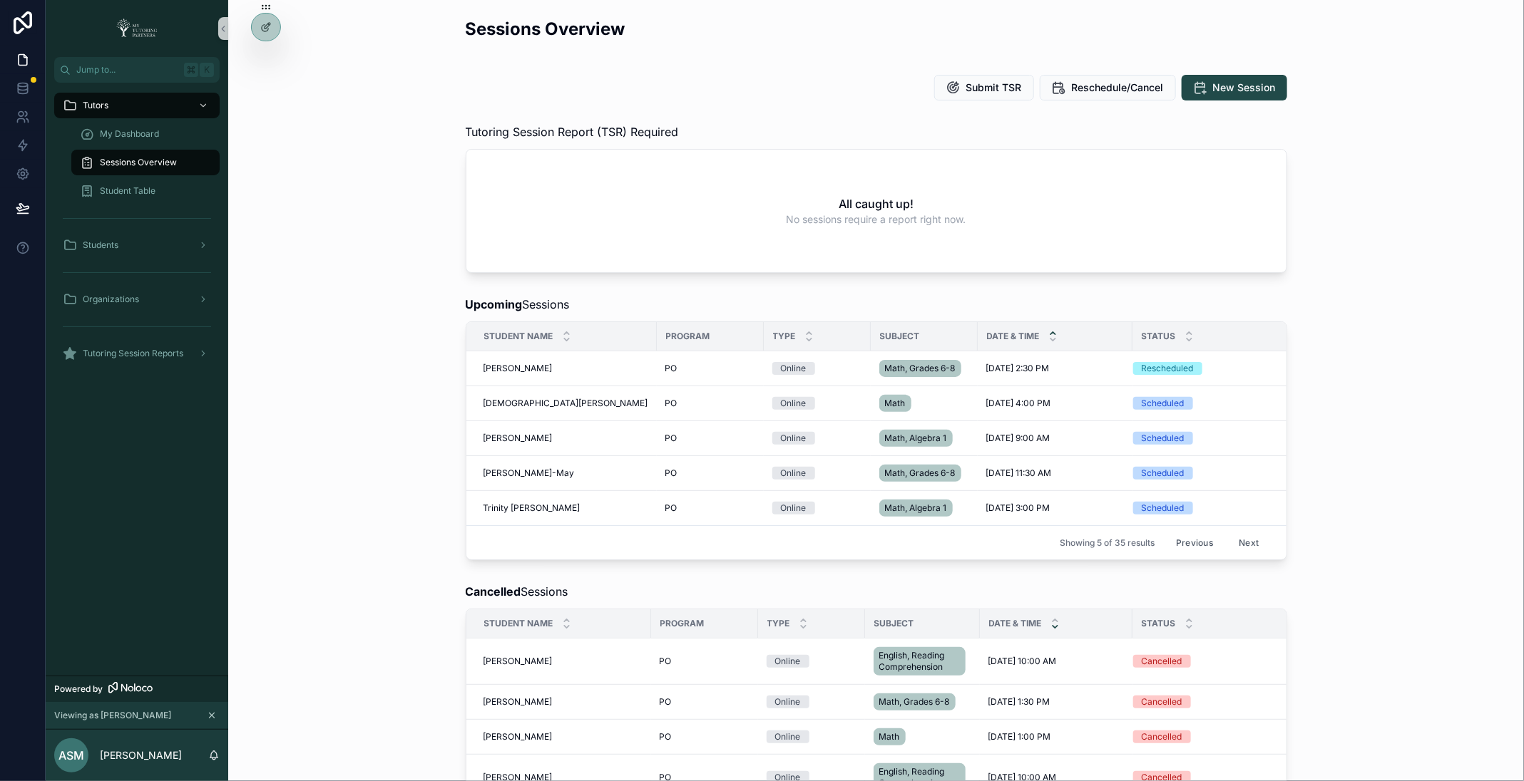
click at [1185, 544] on button "Previous" at bounding box center [1194, 543] width 57 height 22
click at [1184, 540] on button "Previous" at bounding box center [1194, 543] width 57 height 22
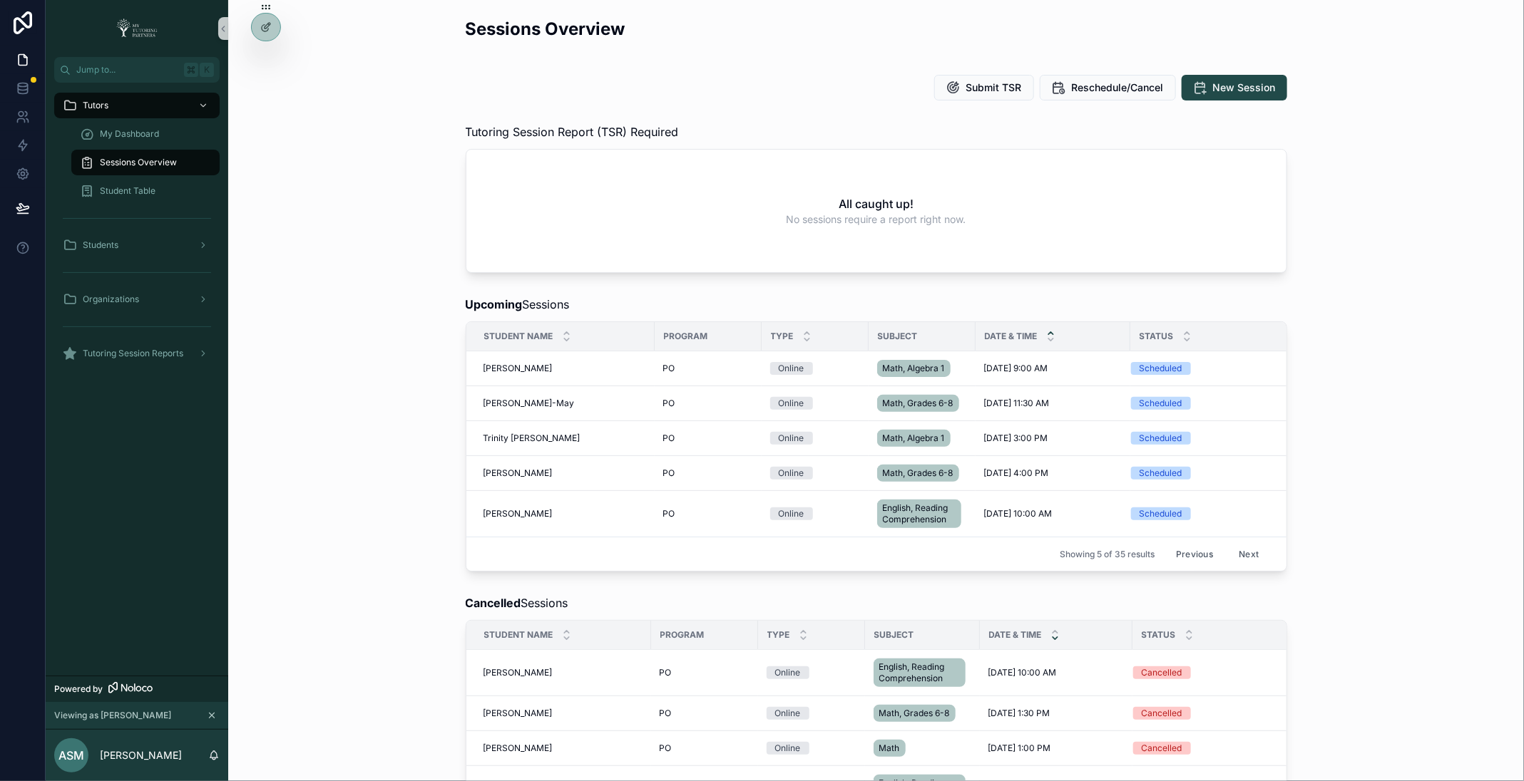
click at [1199, 548] on button "Previous" at bounding box center [1194, 554] width 57 height 22
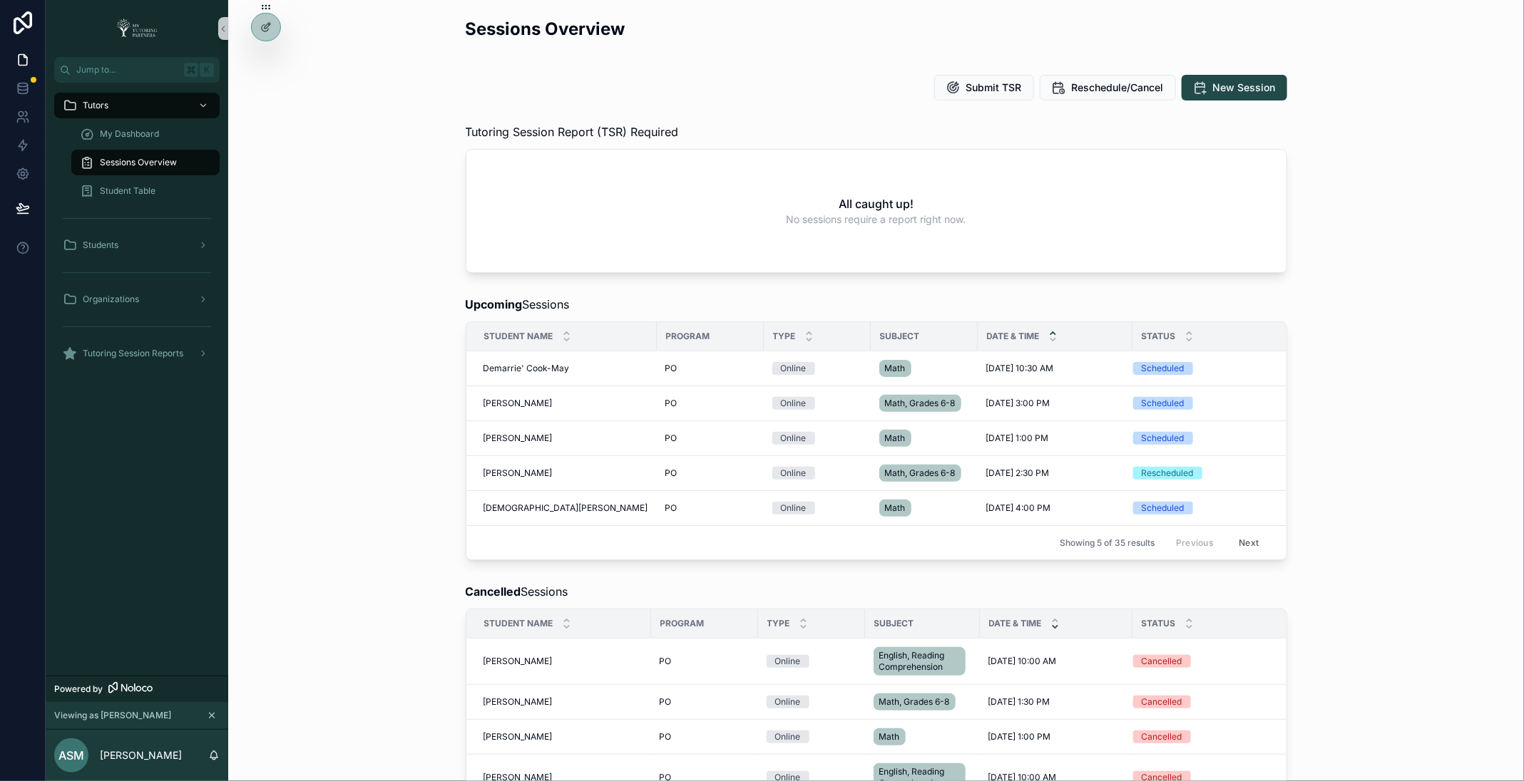
scroll to position [0, 13]
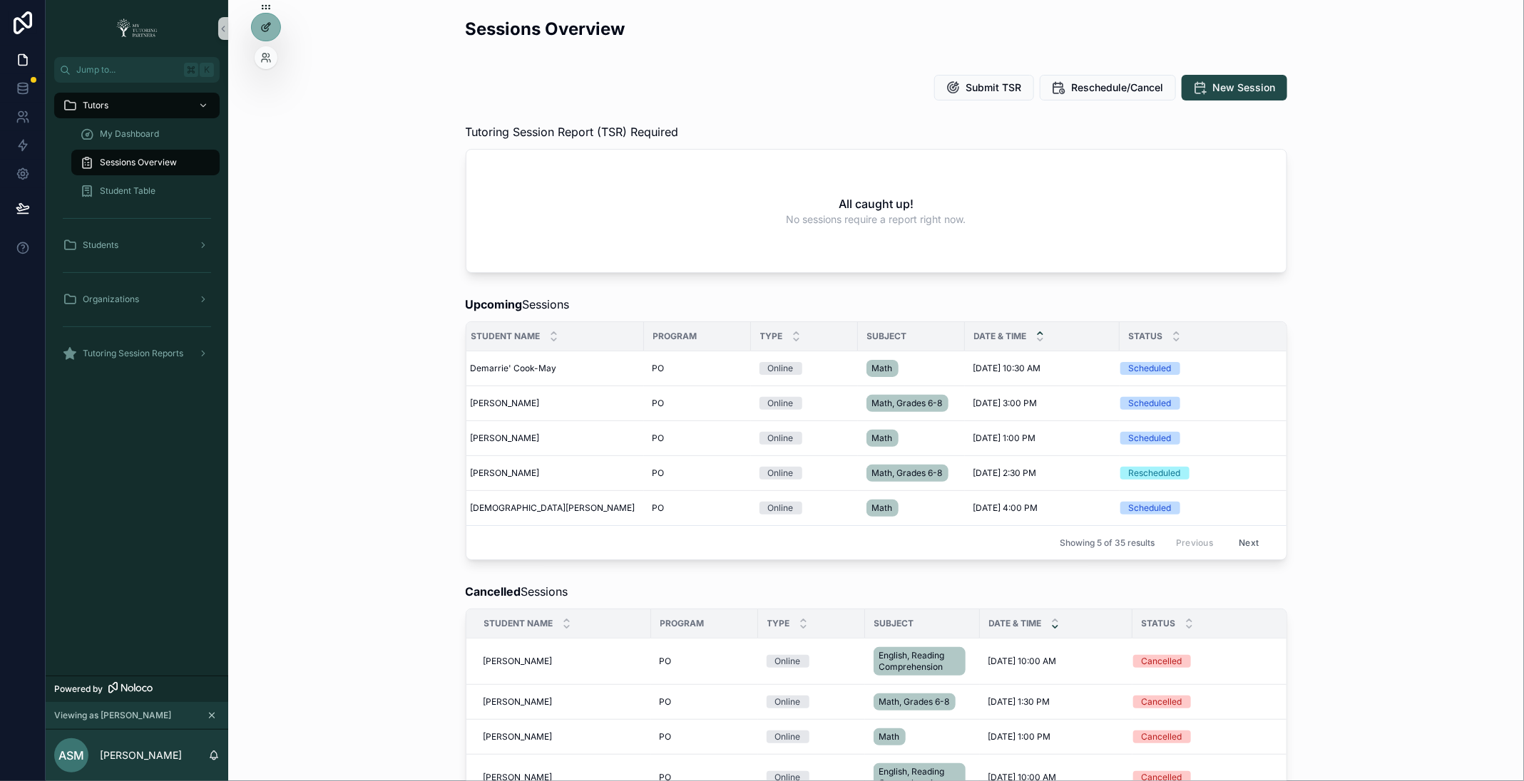
click at [261, 35] on div at bounding box center [266, 27] width 29 height 27
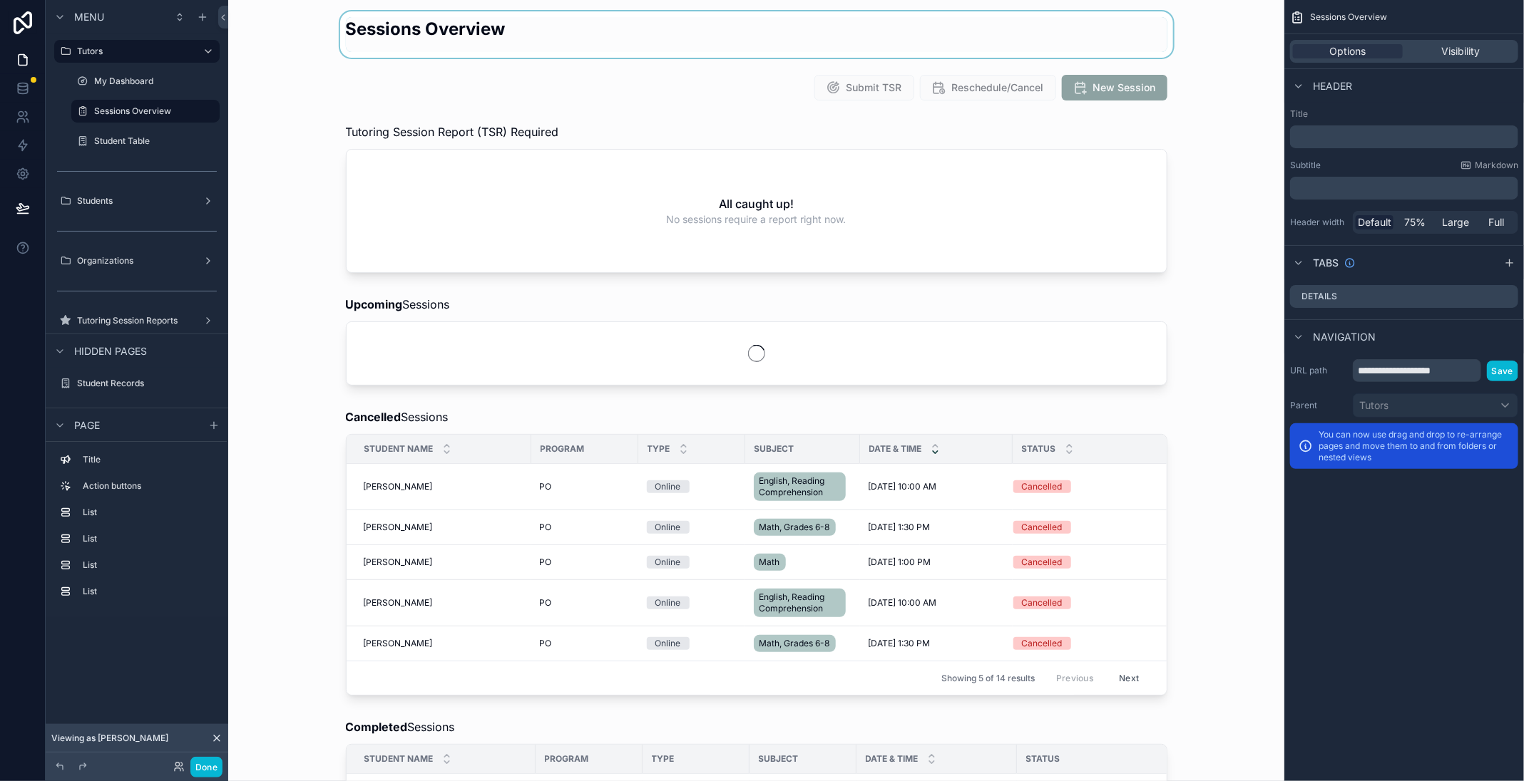
click at [266, 34] on div "scrollable content" at bounding box center [756, 34] width 1033 height 46
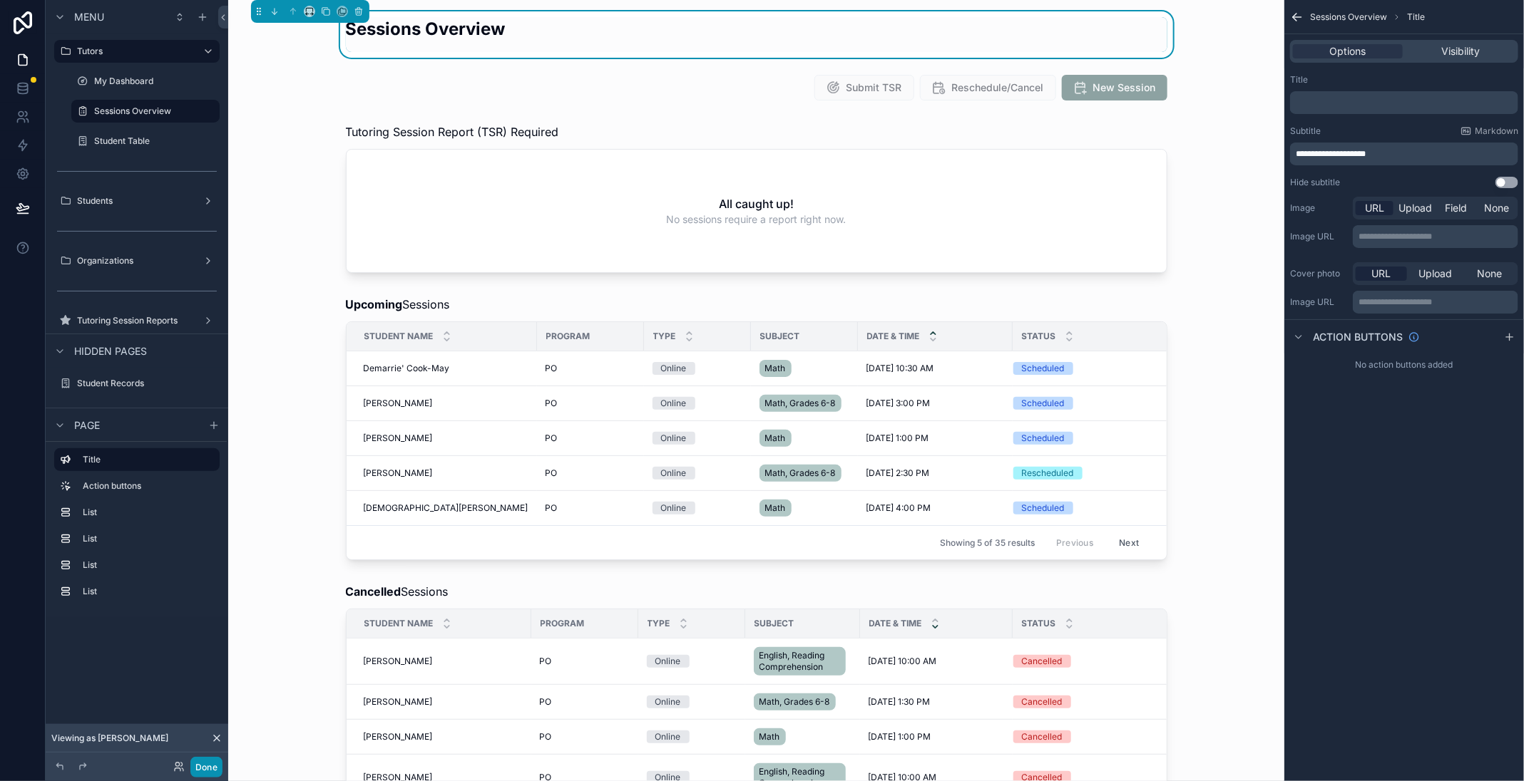
click at [201, 774] on button "Done" at bounding box center [206, 767] width 32 height 21
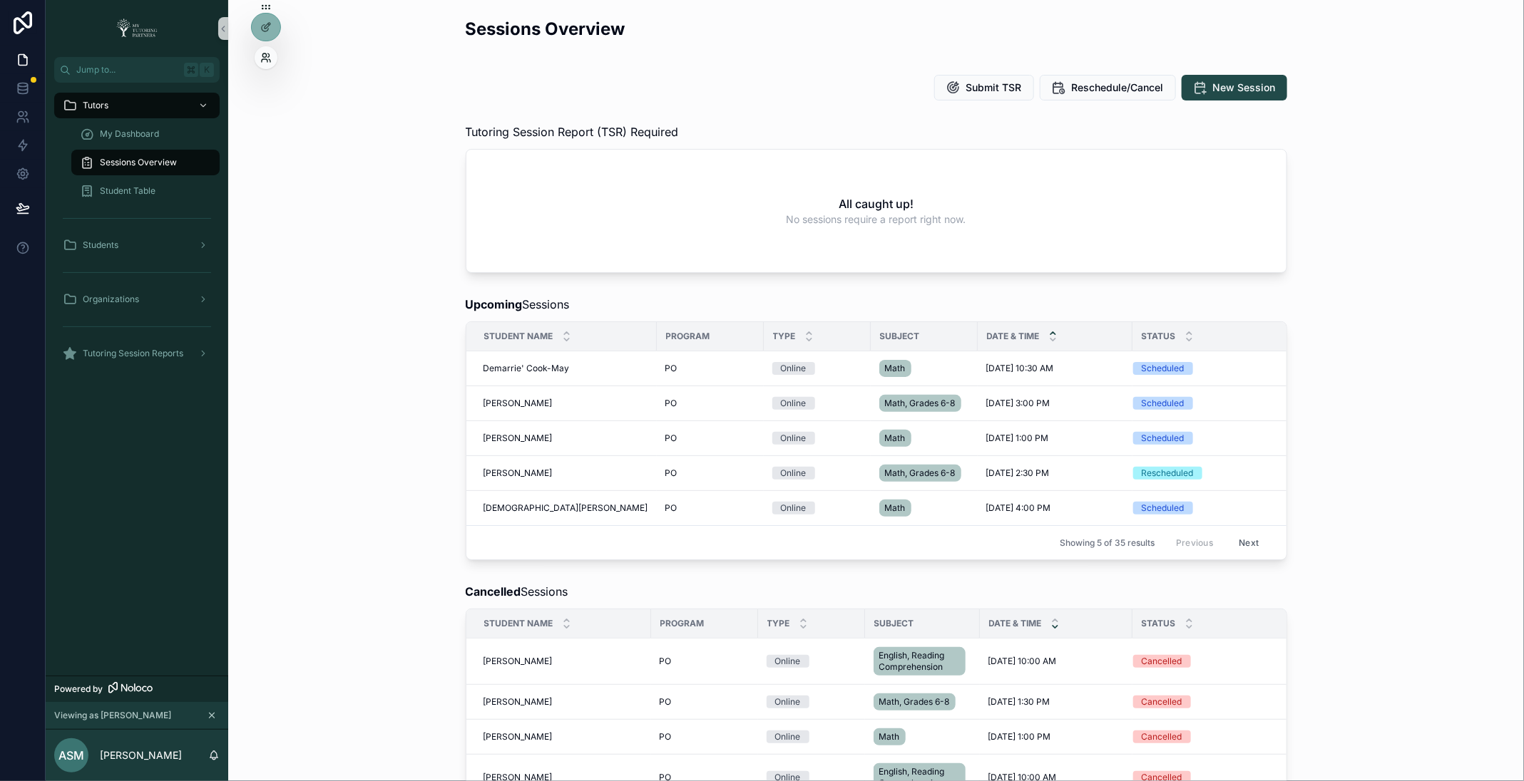
click at [270, 60] on icon at bounding box center [269, 60] width 1 height 3
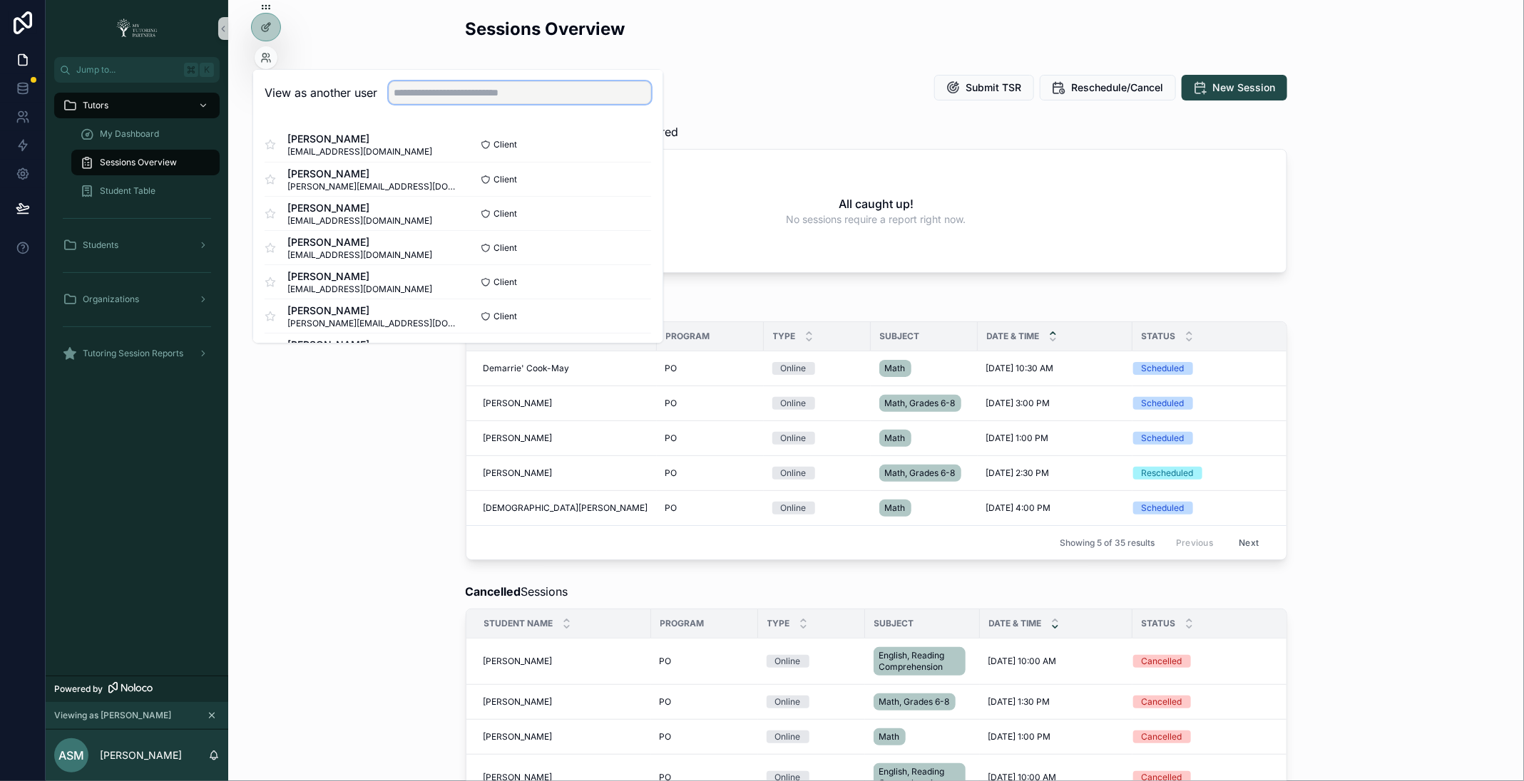
click at [461, 96] on input "text" at bounding box center [520, 93] width 262 height 23
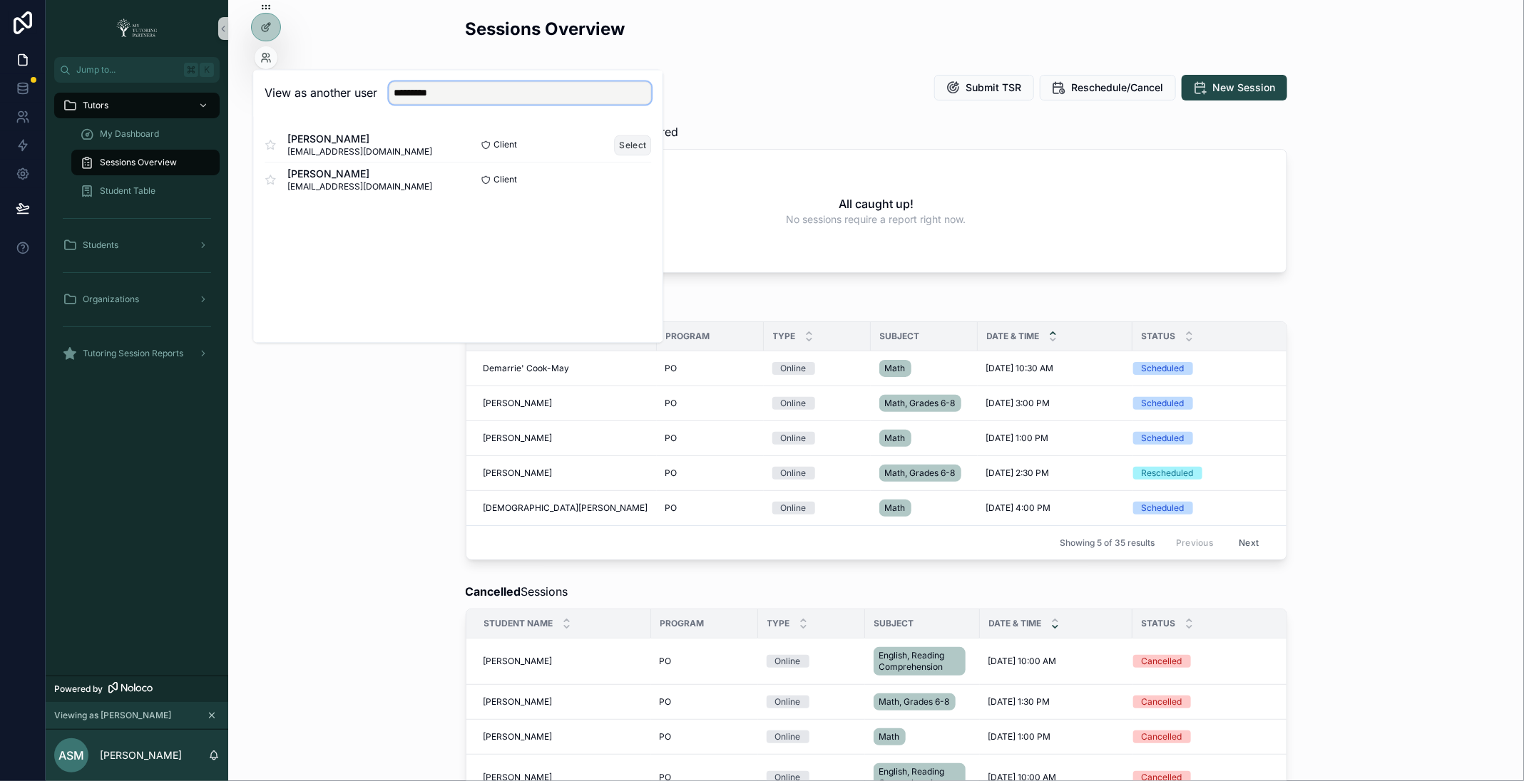
type input "*********"
click at [635, 142] on button "Select" at bounding box center [633, 145] width 37 height 21
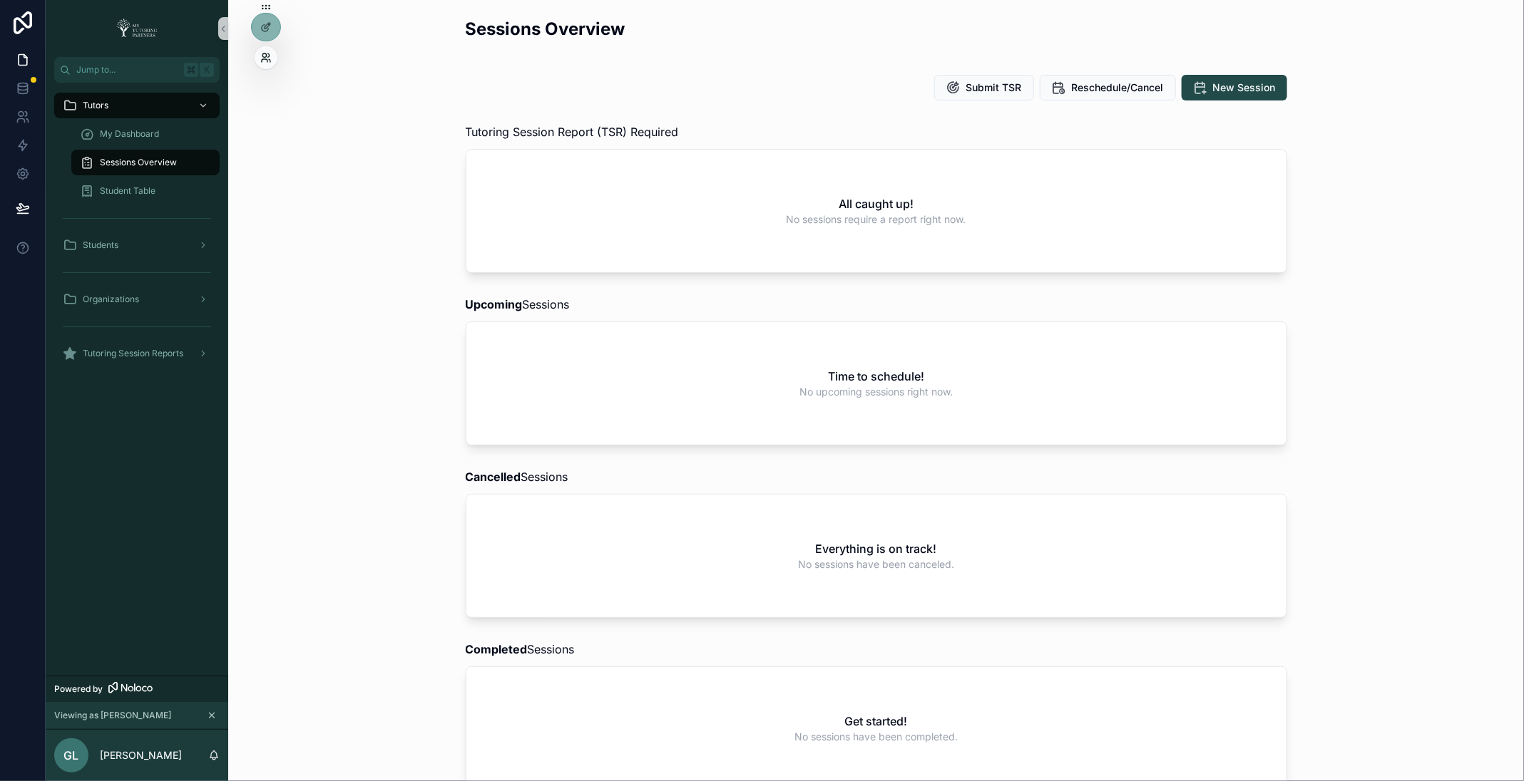
click at [267, 55] on icon at bounding box center [265, 57] width 11 height 11
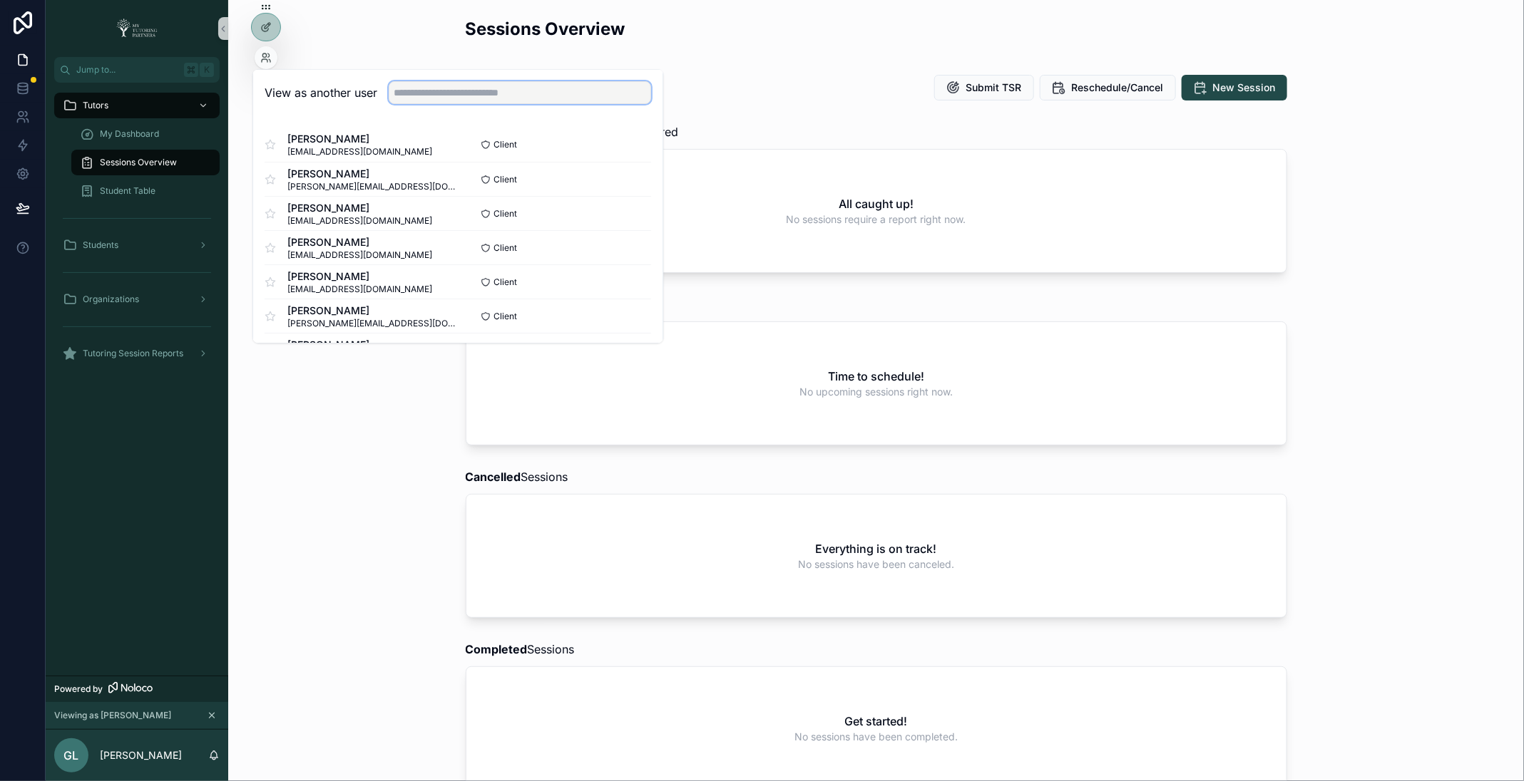
click at [466, 87] on input "text" at bounding box center [520, 93] width 262 height 23
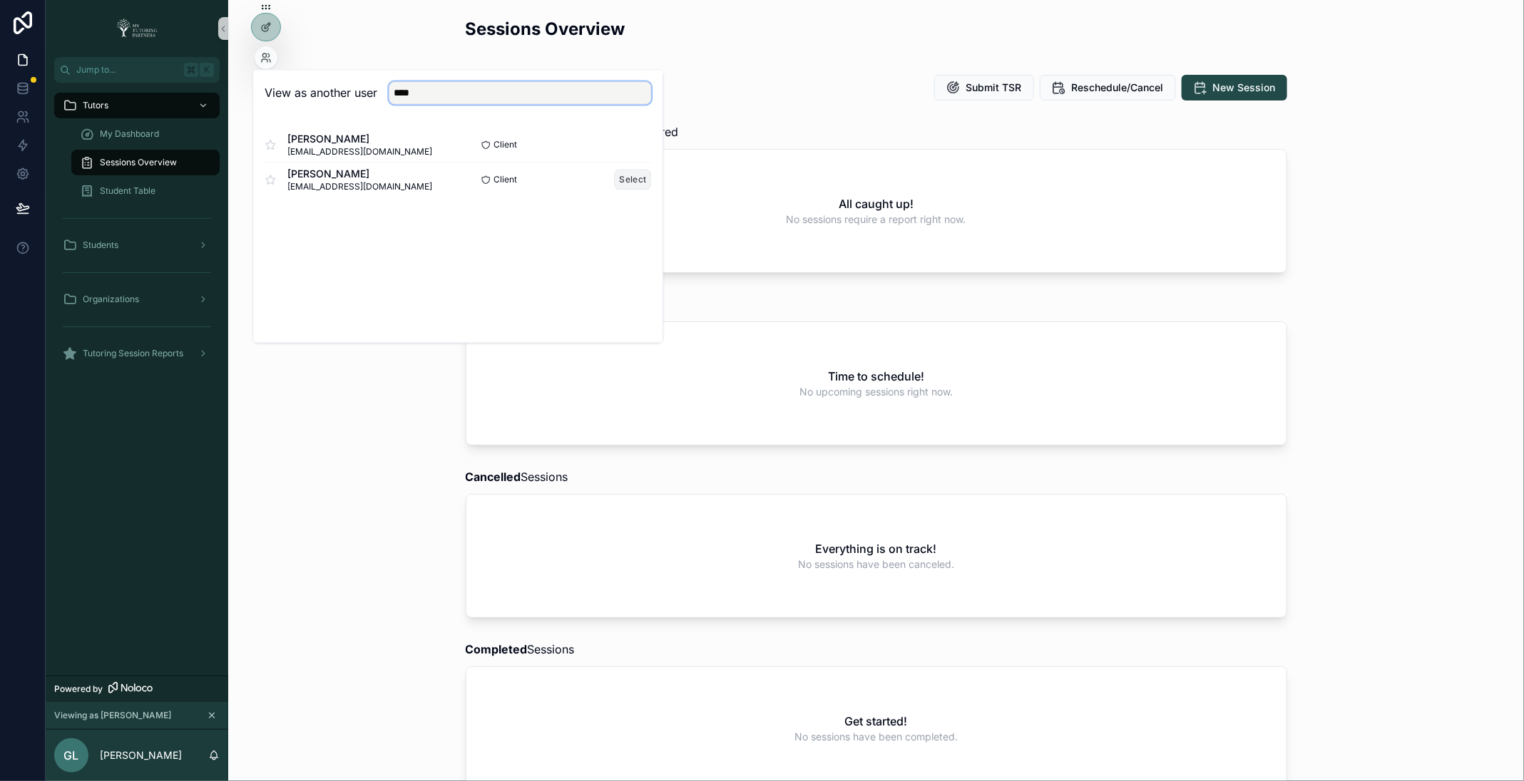
type input "****"
click at [630, 180] on button "Select" at bounding box center [633, 180] width 37 height 21
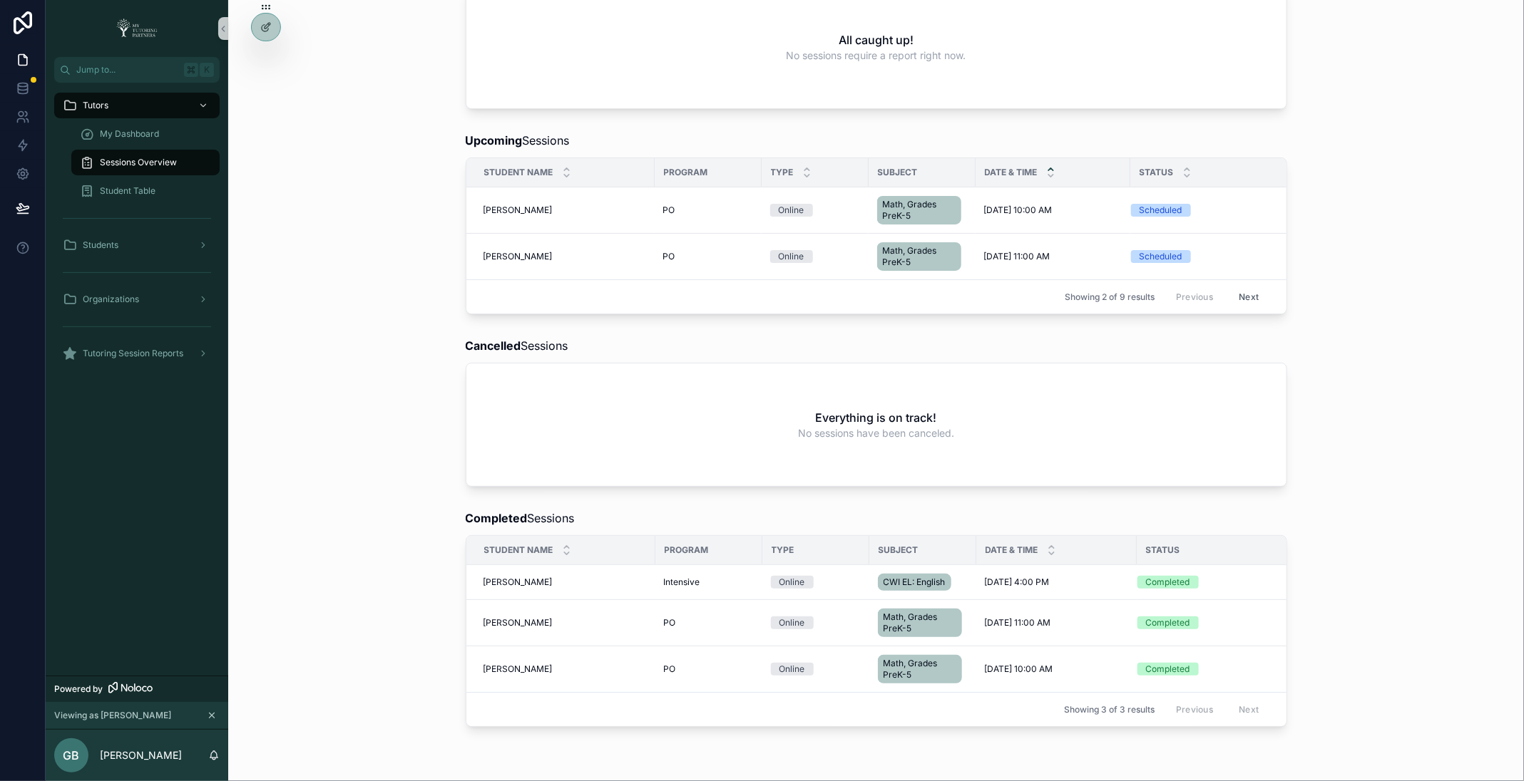
scroll to position [225, 0]
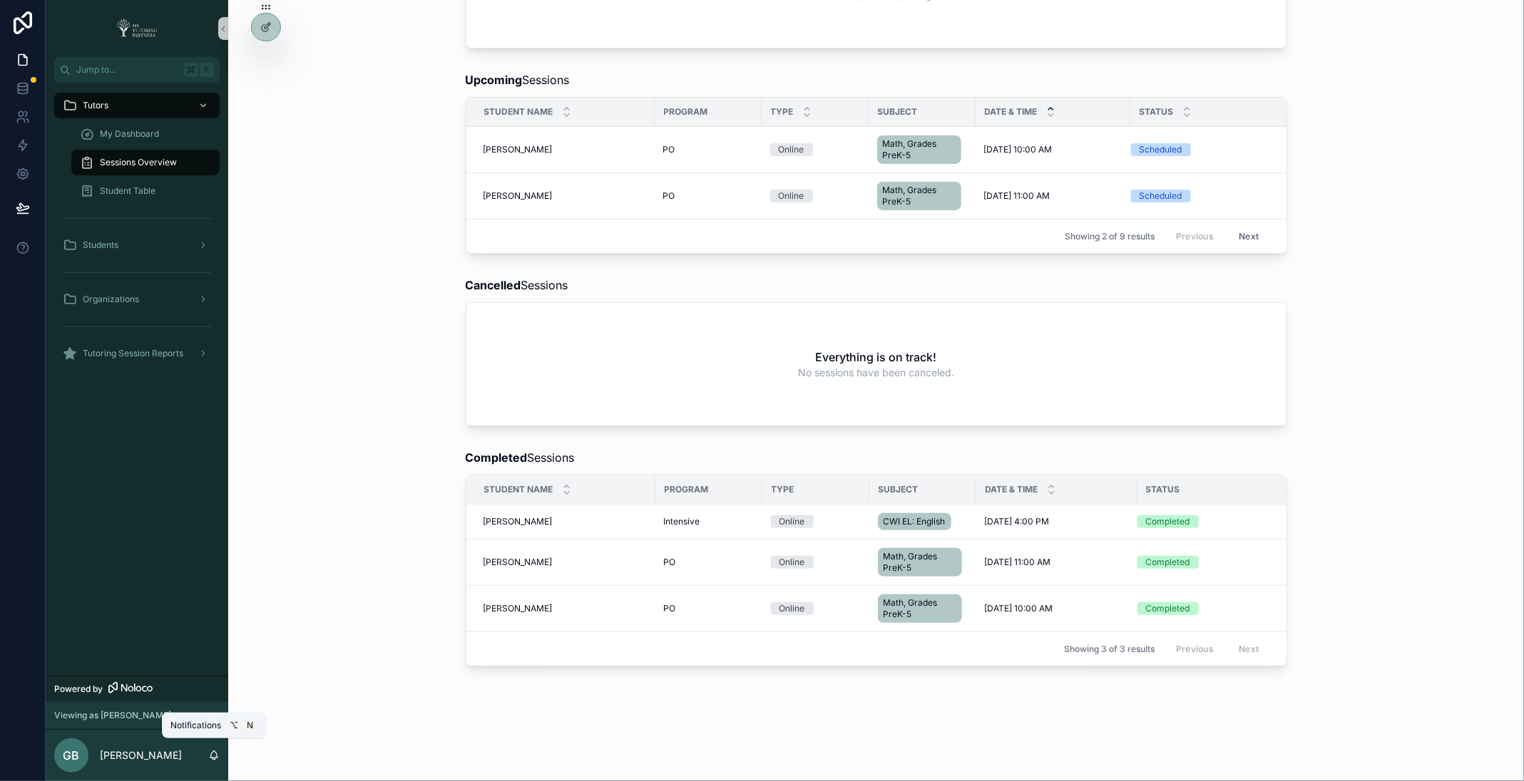
click at [213, 756] on icon "scrollable content" at bounding box center [213, 755] width 11 height 11
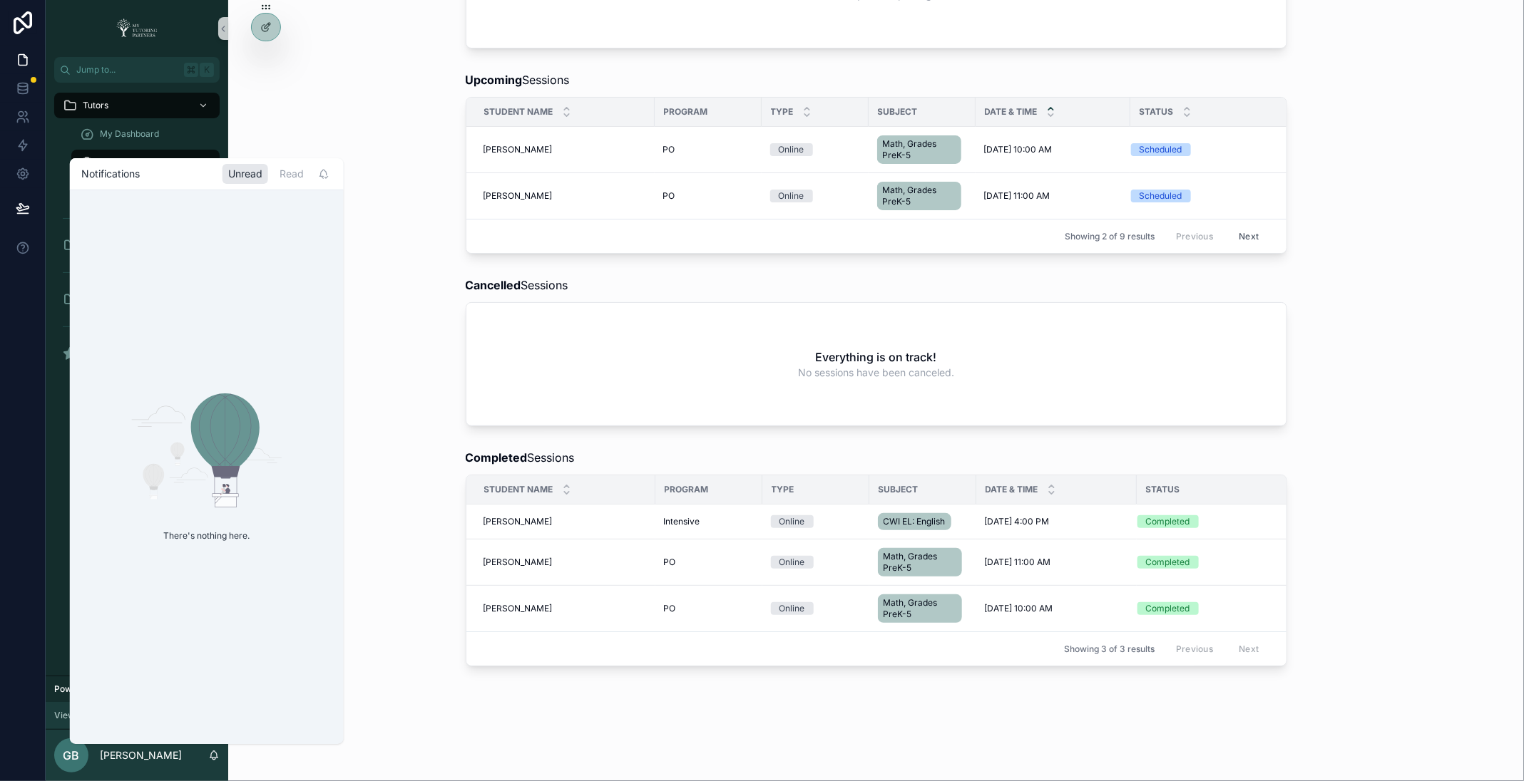
click at [213, 756] on icon "scrollable content" at bounding box center [213, 755] width 11 height 11
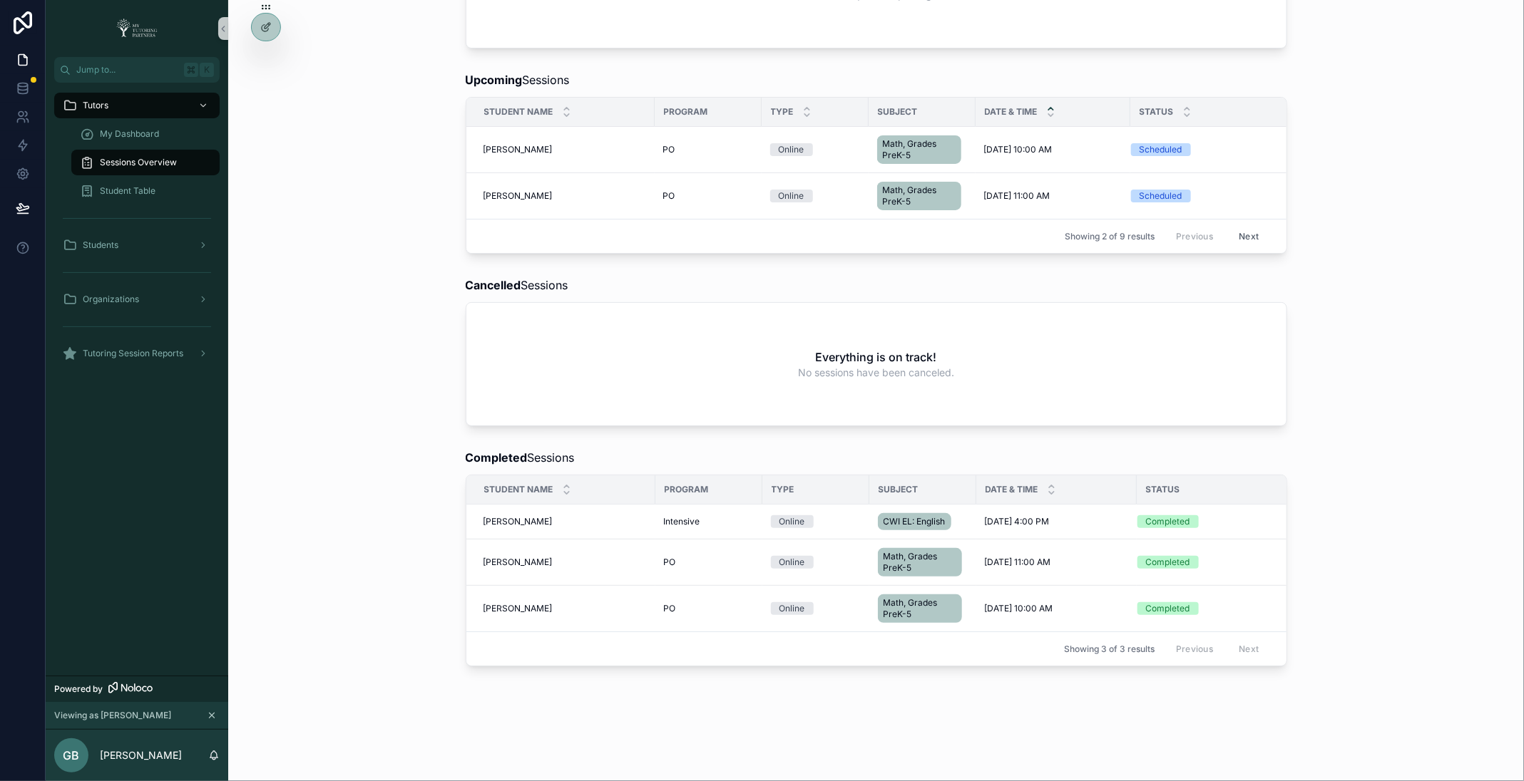
click at [361, 729] on div "Sessions Overview Submit TSR Reschedule/Cancel New Session Tutoring Session Rep…" at bounding box center [876, 269] width 1296 height 988
click at [190, 355] on div "Tutoring Session Reports" at bounding box center [137, 353] width 148 height 23
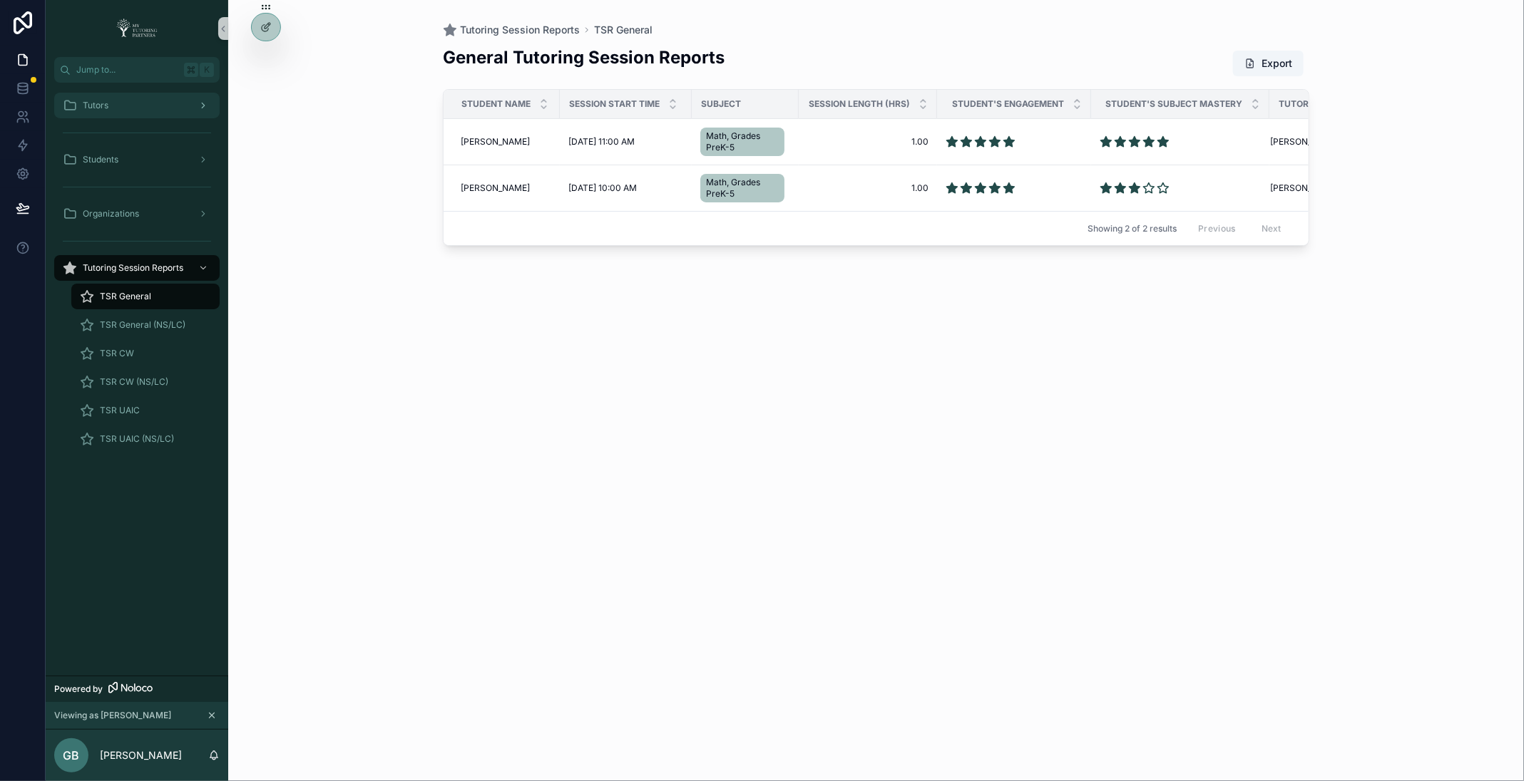
click at [142, 106] on div "Tutors" at bounding box center [137, 105] width 148 height 23
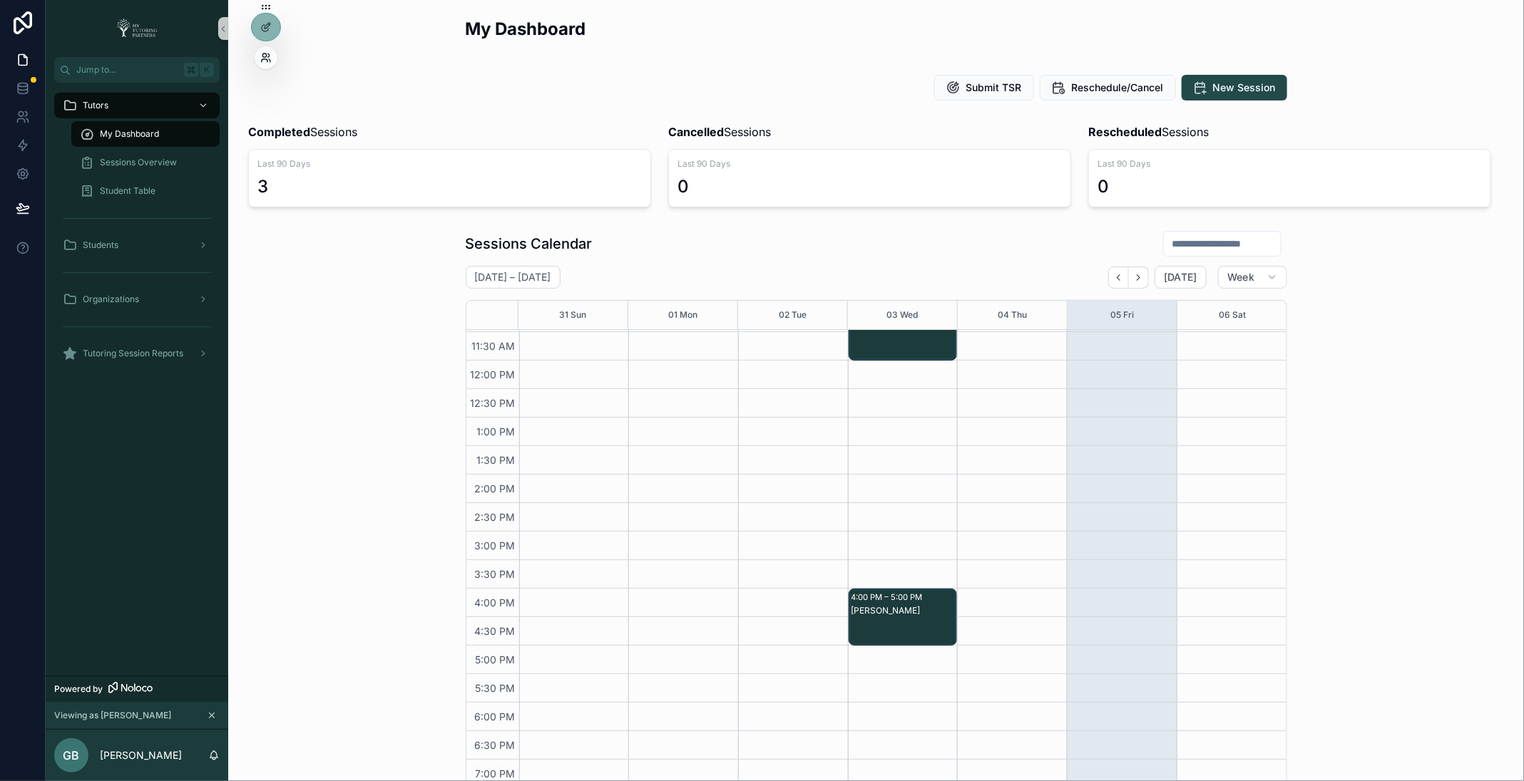
click at [266, 59] on icon at bounding box center [265, 57] width 11 height 11
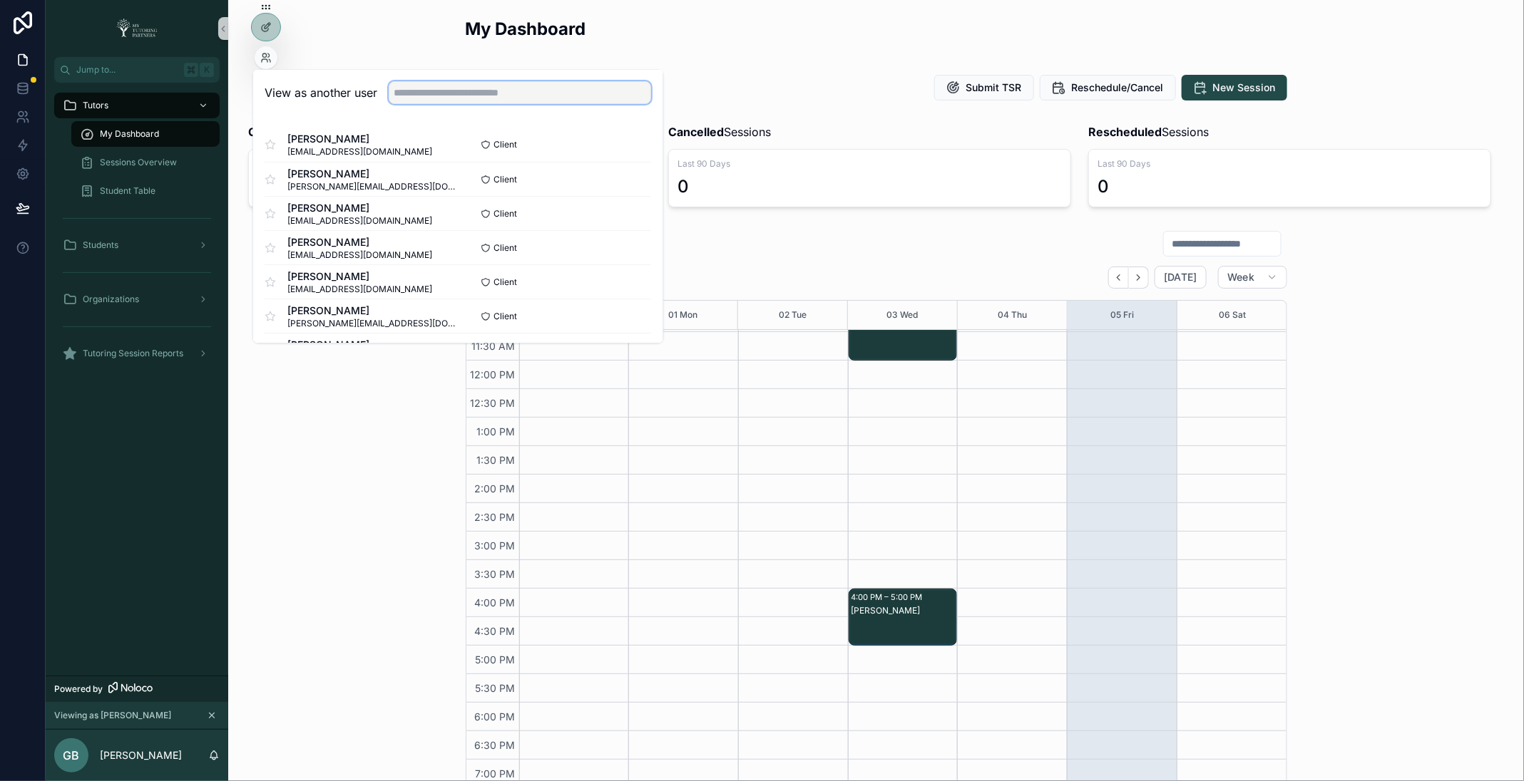
click at [487, 102] on input "text" at bounding box center [520, 93] width 262 height 23
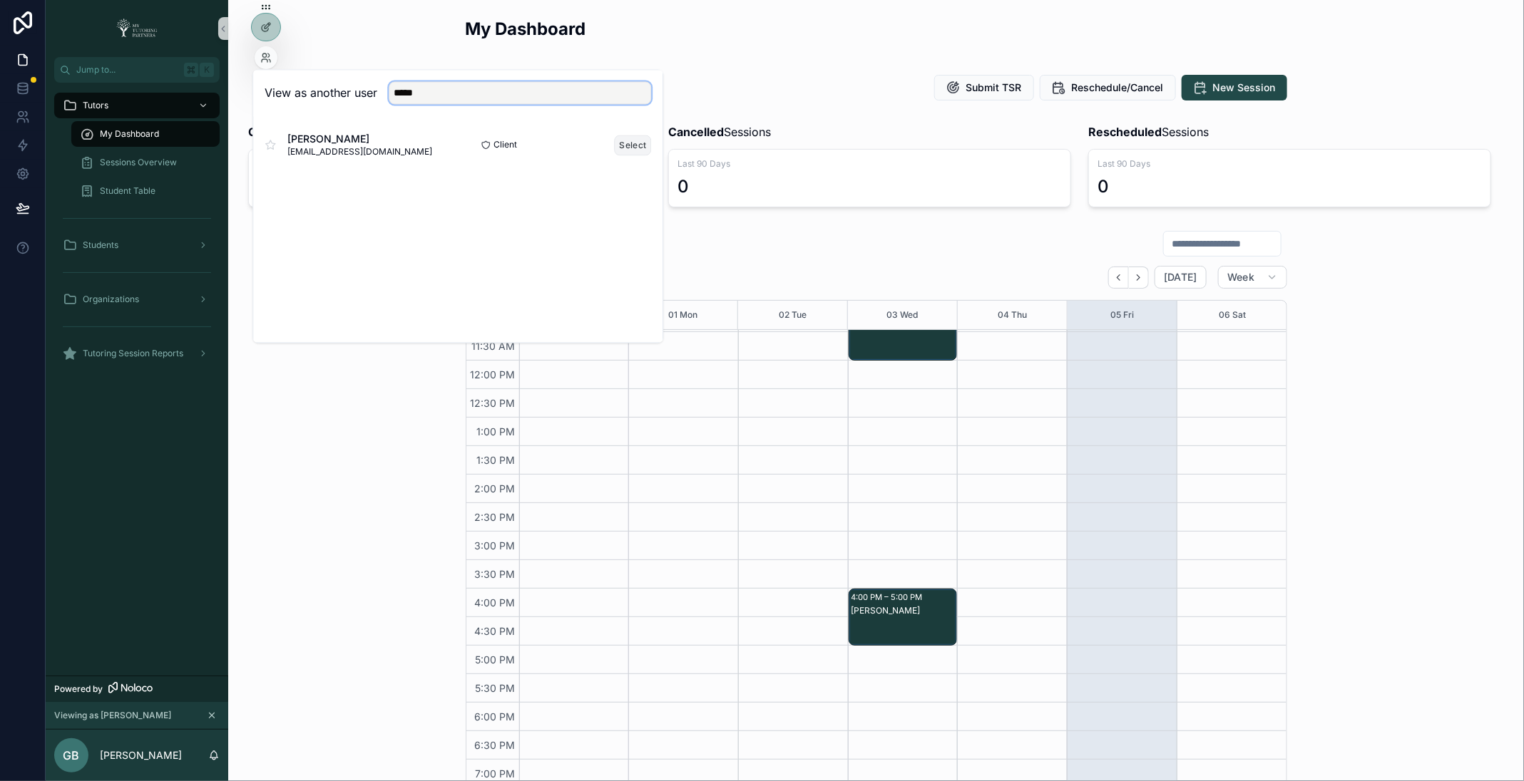
type input "*****"
click at [634, 144] on button "Select" at bounding box center [633, 145] width 37 height 21
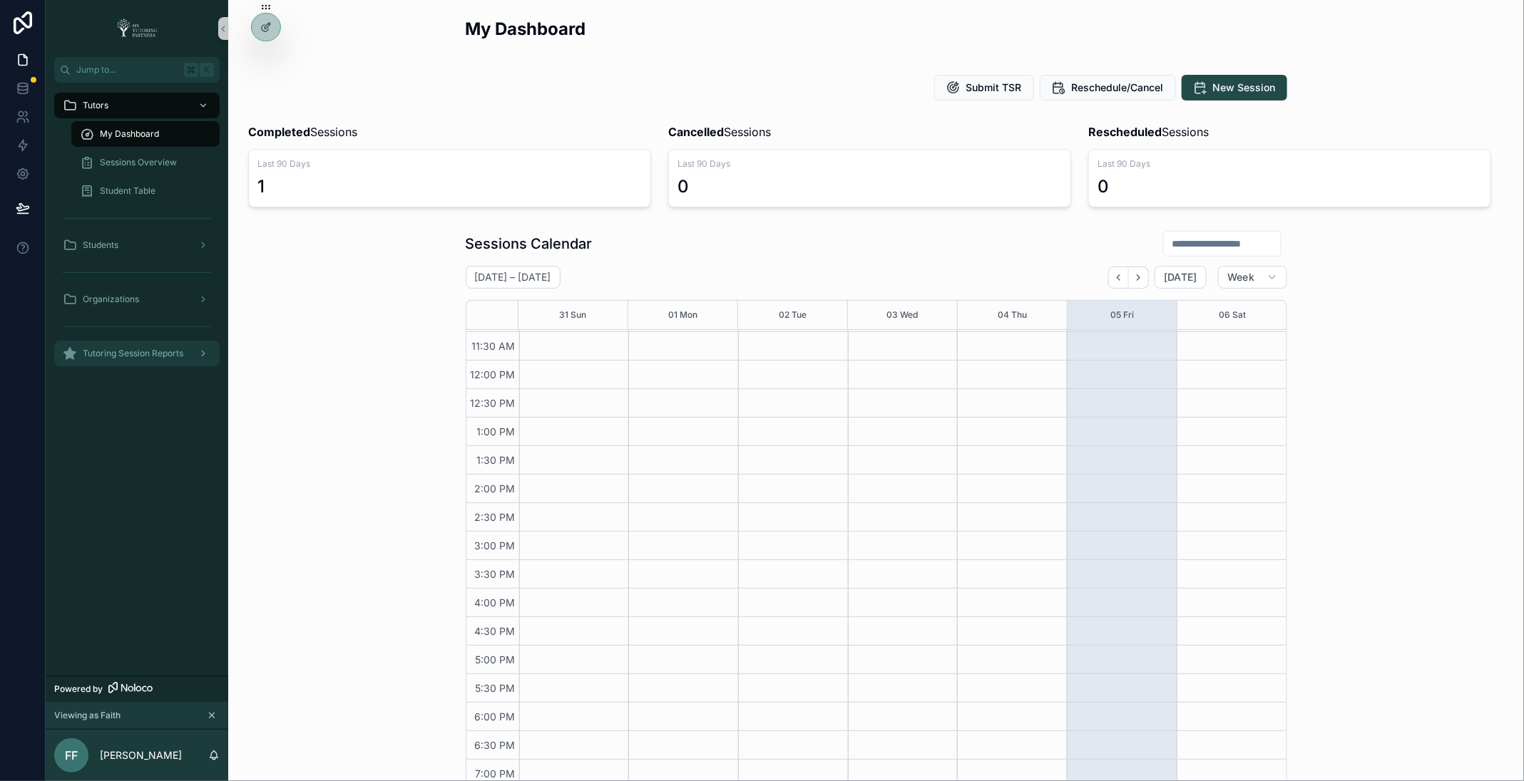
click at [170, 354] on span "Tutoring Session Reports" at bounding box center [133, 353] width 101 height 11
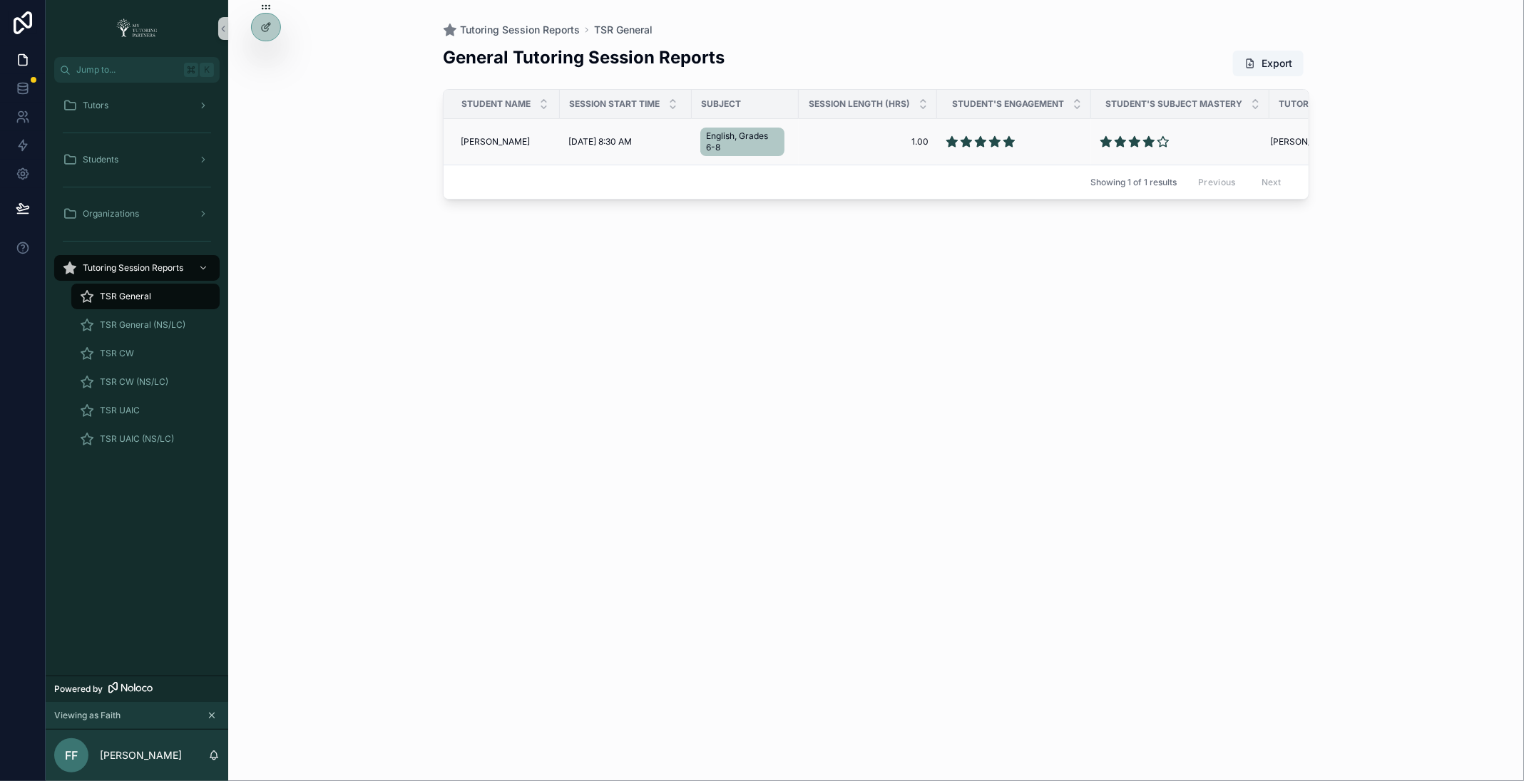
click at [491, 143] on span "[PERSON_NAME]" at bounding box center [495, 141] width 69 height 11
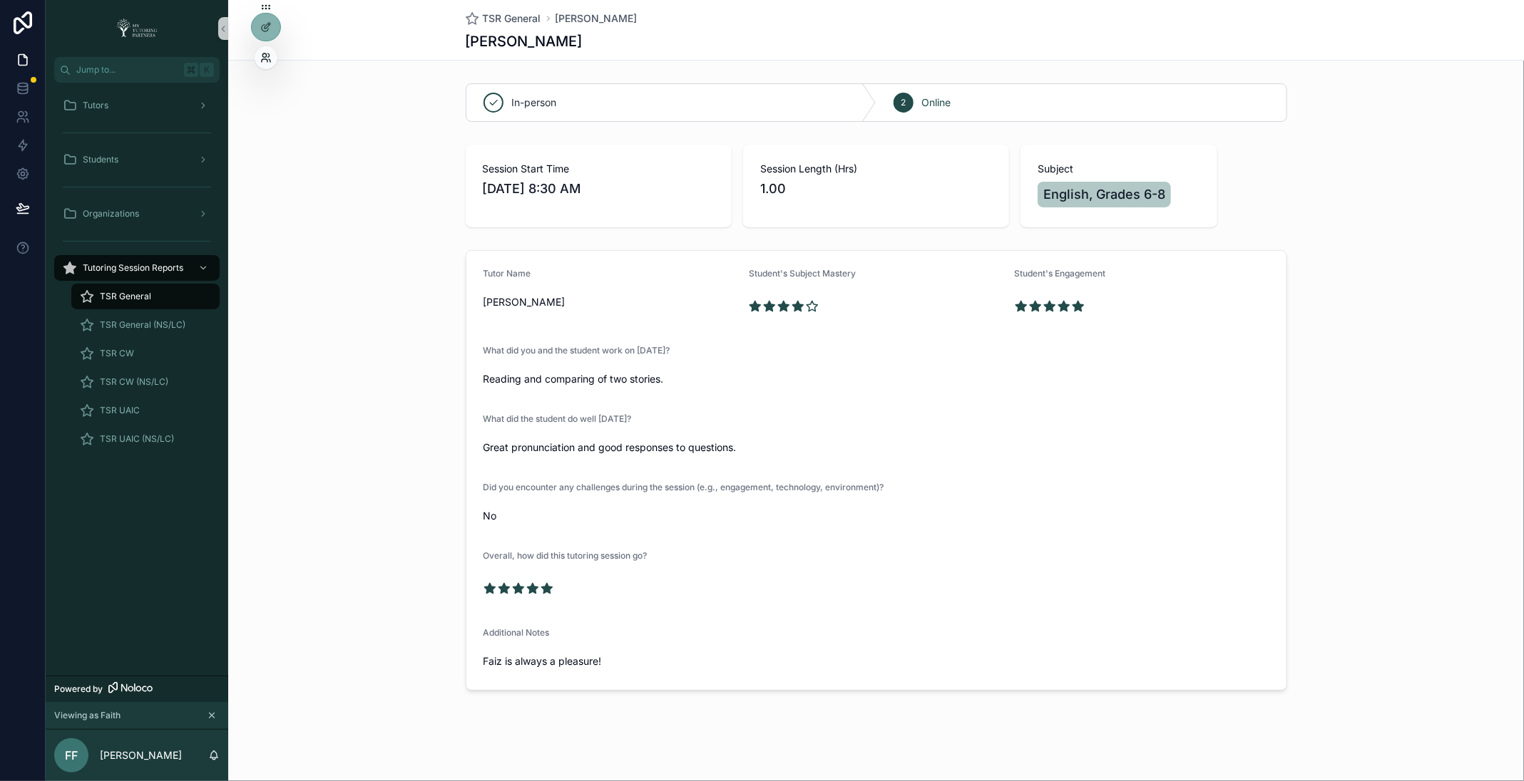
click at [268, 58] on icon at bounding box center [265, 57] width 11 height 11
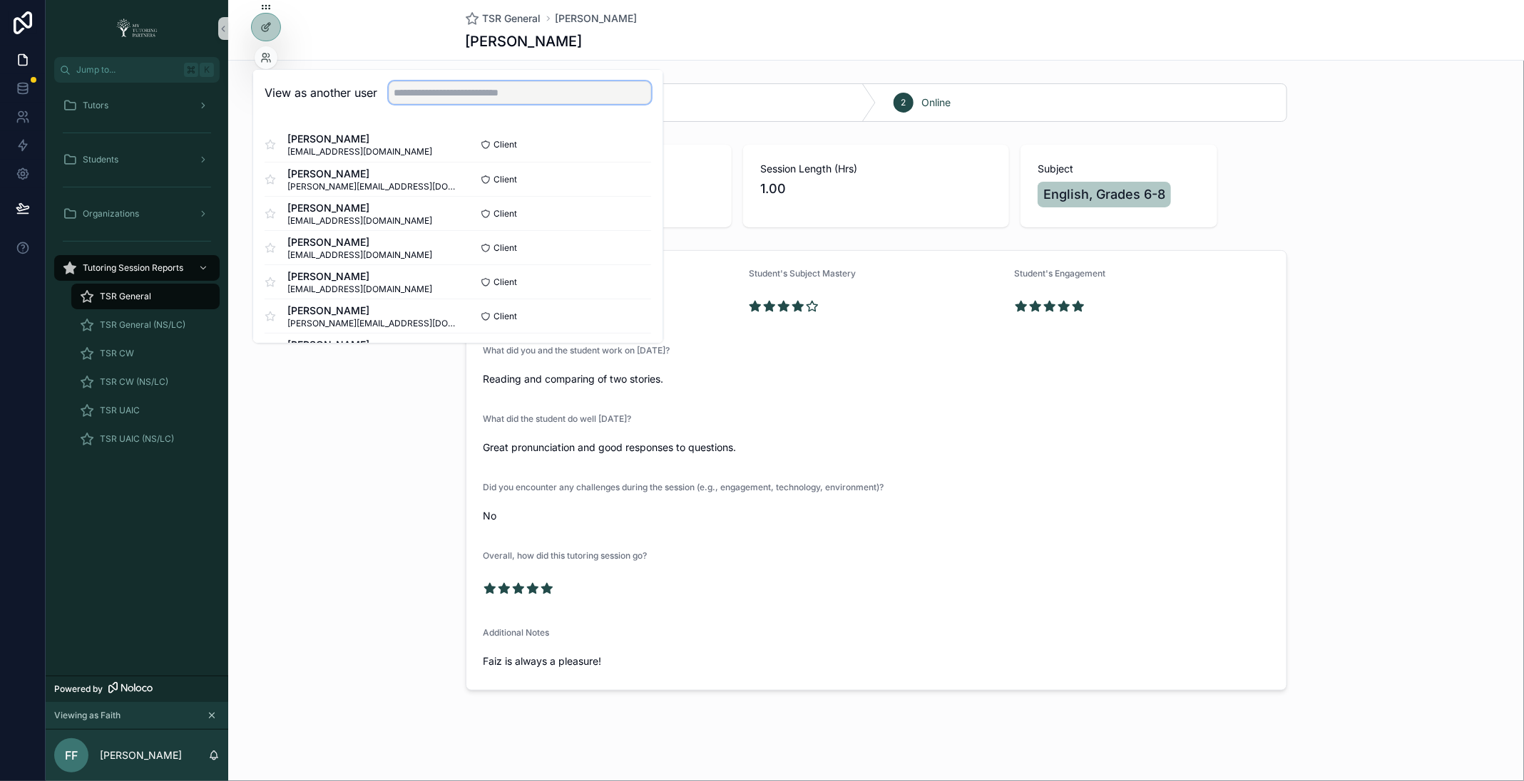
click at [538, 87] on input "text" at bounding box center [520, 93] width 262 height 23
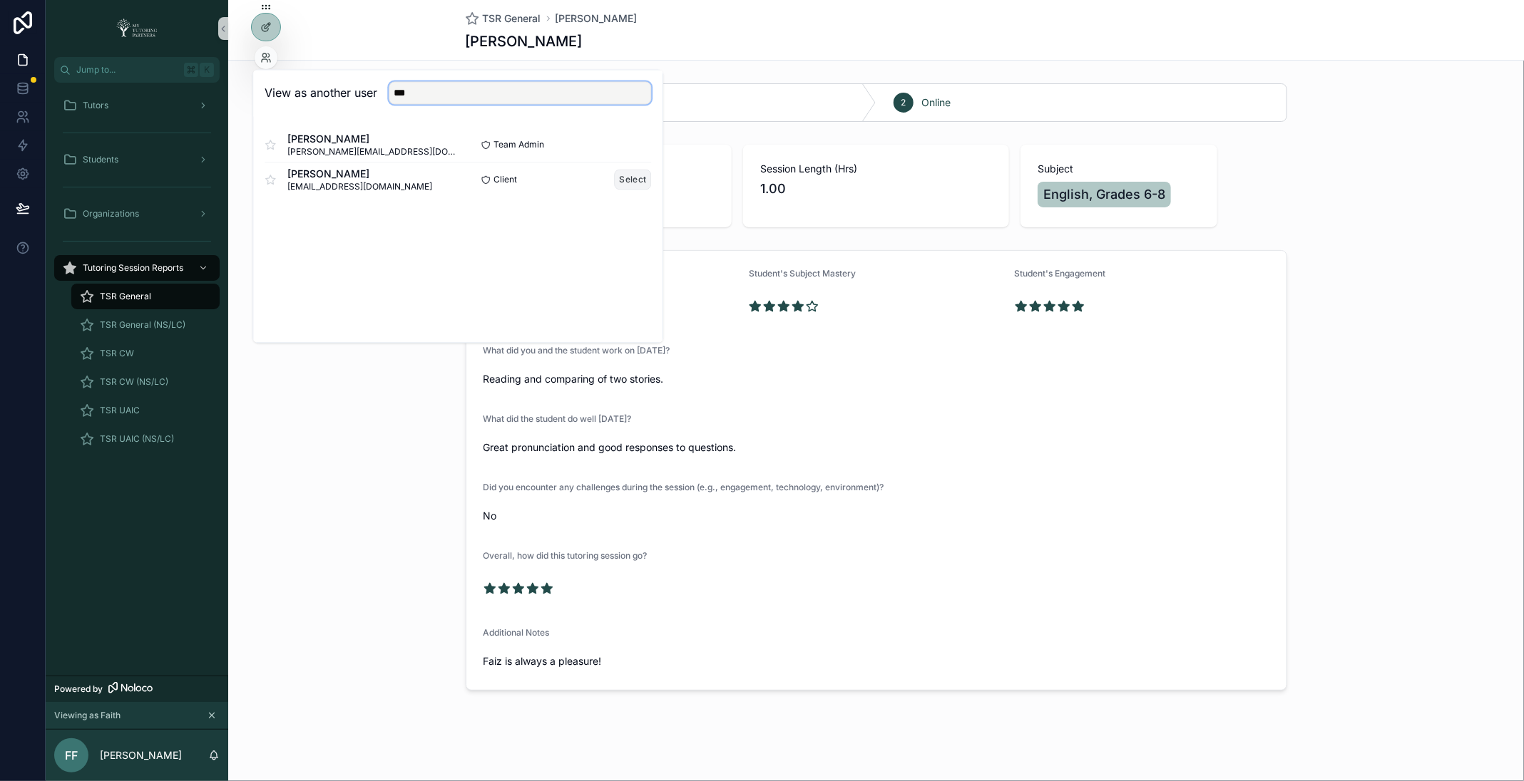
type input "***"
click at [637, 183] on button "Select" at bounding box center [633, 180] width 37 height 21
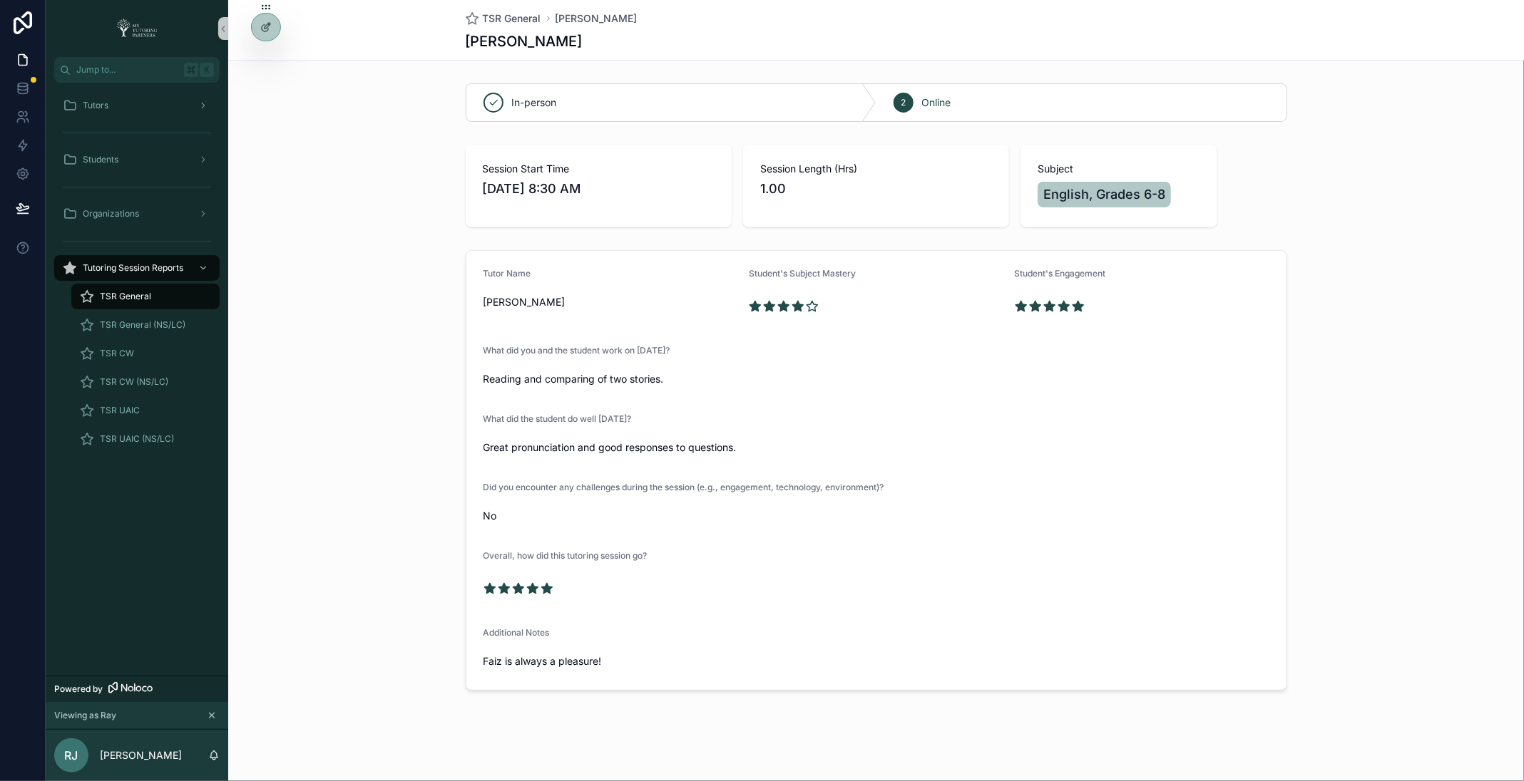
scroll to position [1, 0]
click at [766, 282] on div "Student's Subject Mastery" at bounding box center [876, 275] width 255 height 17
click at [140, 105] on div "Tutors" at bounding box center [137, 105] width 148 height 23
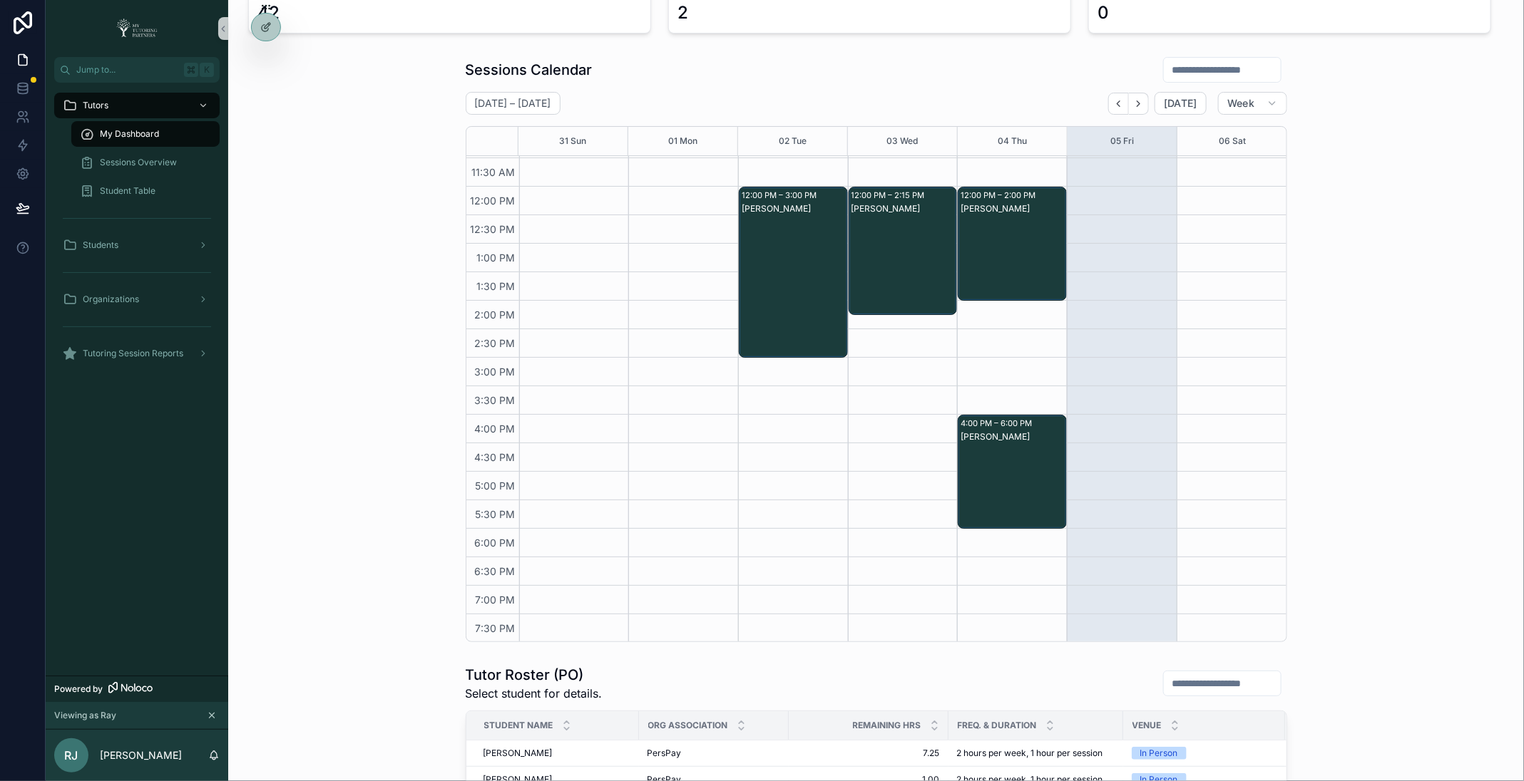
scroll to position [165, 0]
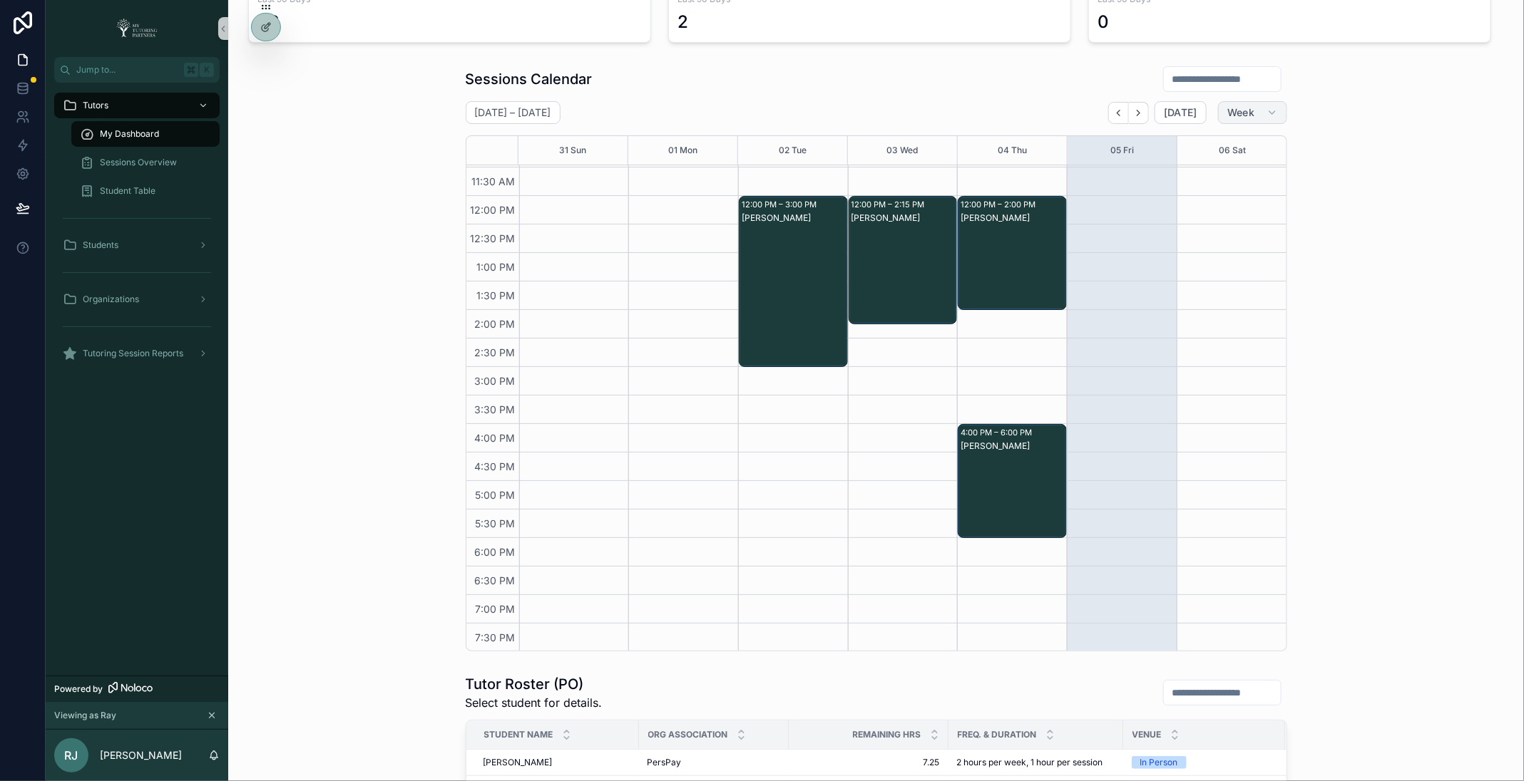
click at [1251, 108] on span "Week" at bounding box center [1240, 112] width 27 height 13
click at [1226, 150] on button "Month" at bounding box center [1222, 146] width 103 height 26
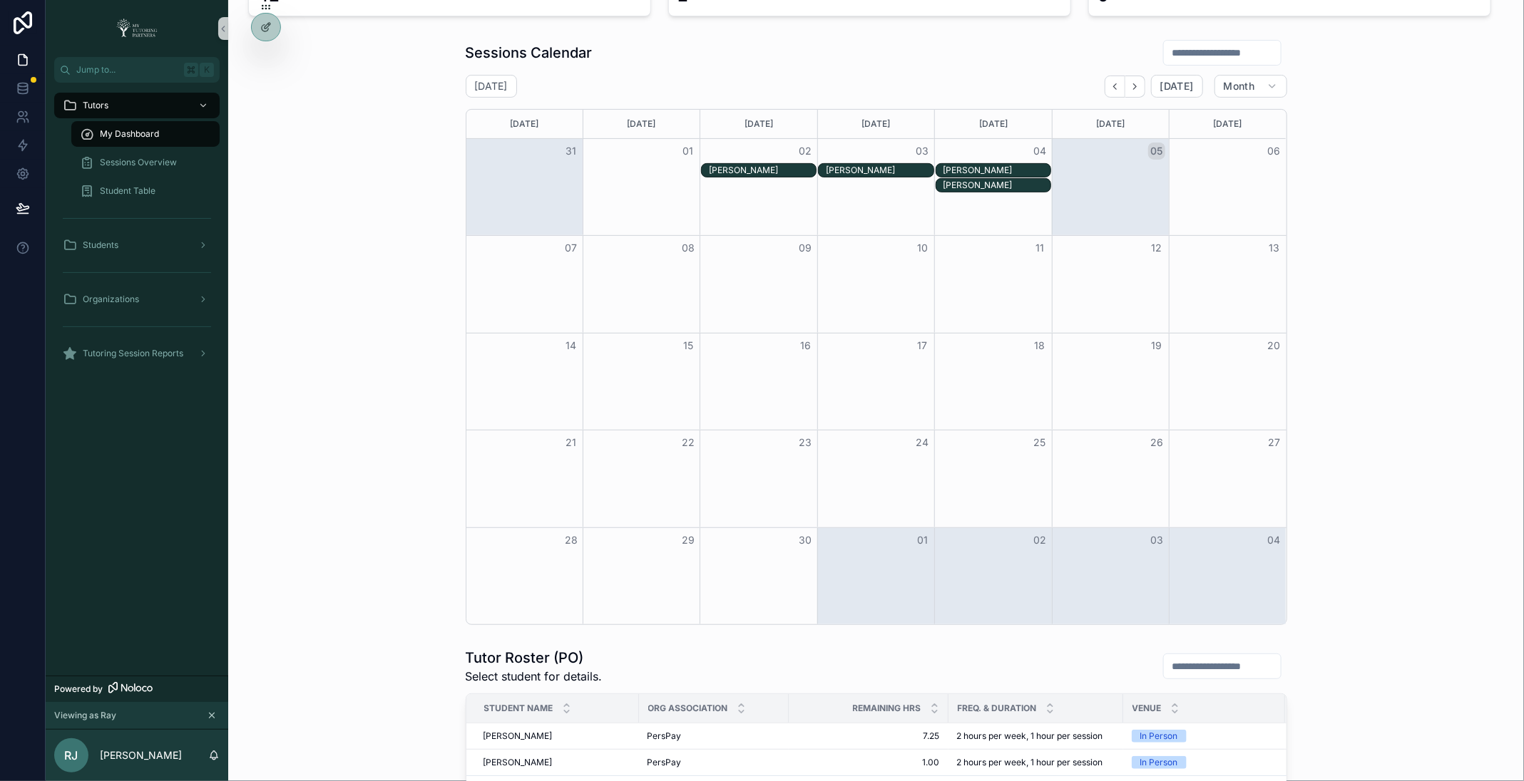
scroll to position [190, 0]
click at [1239, 85] on span "Month" at bounding box center [1238, 87] width 31 height 13
click at [1228, 168] on span "Work week" at bounding box center [1202, 172] width 52 height 14
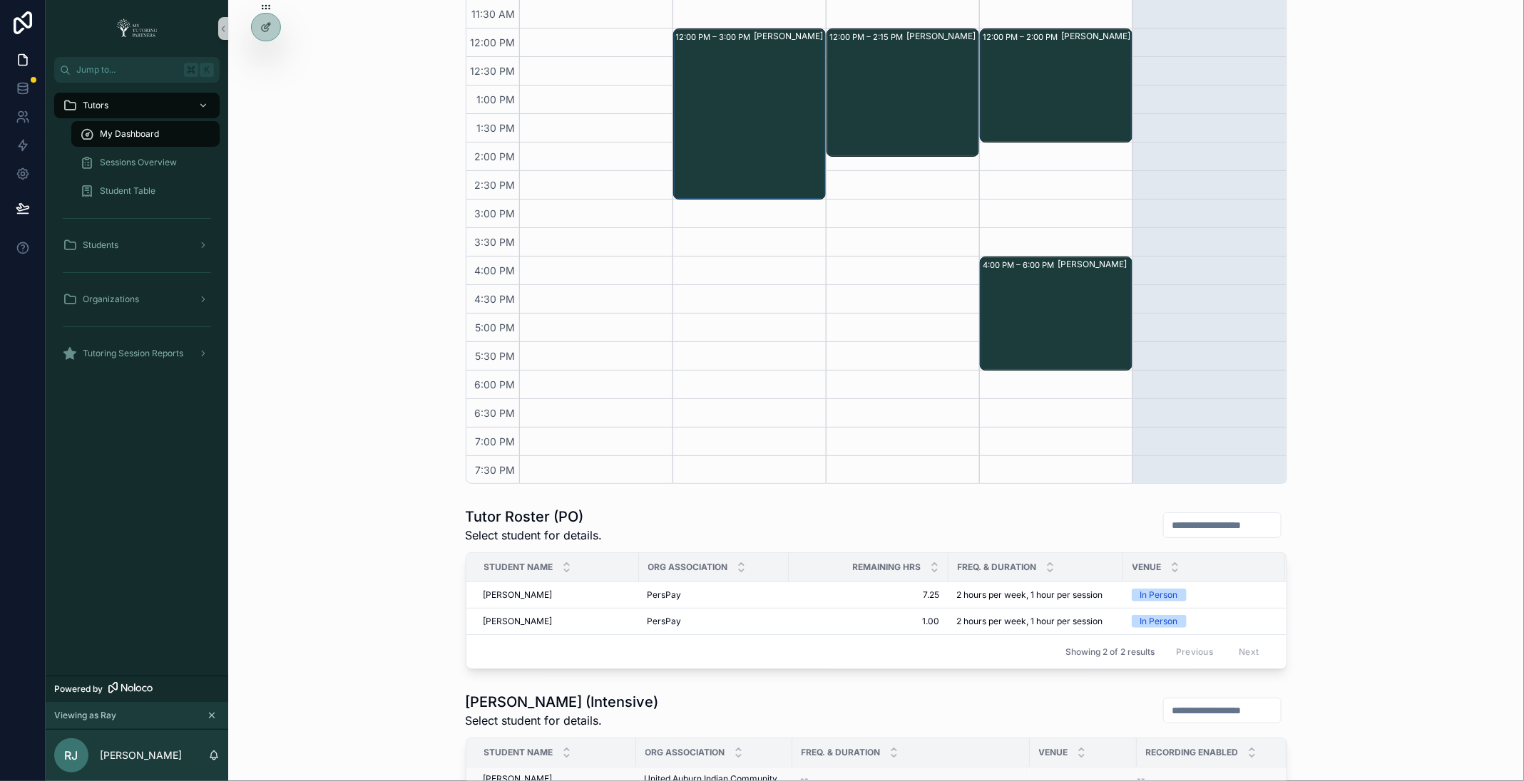
scroll to position [249, 0]
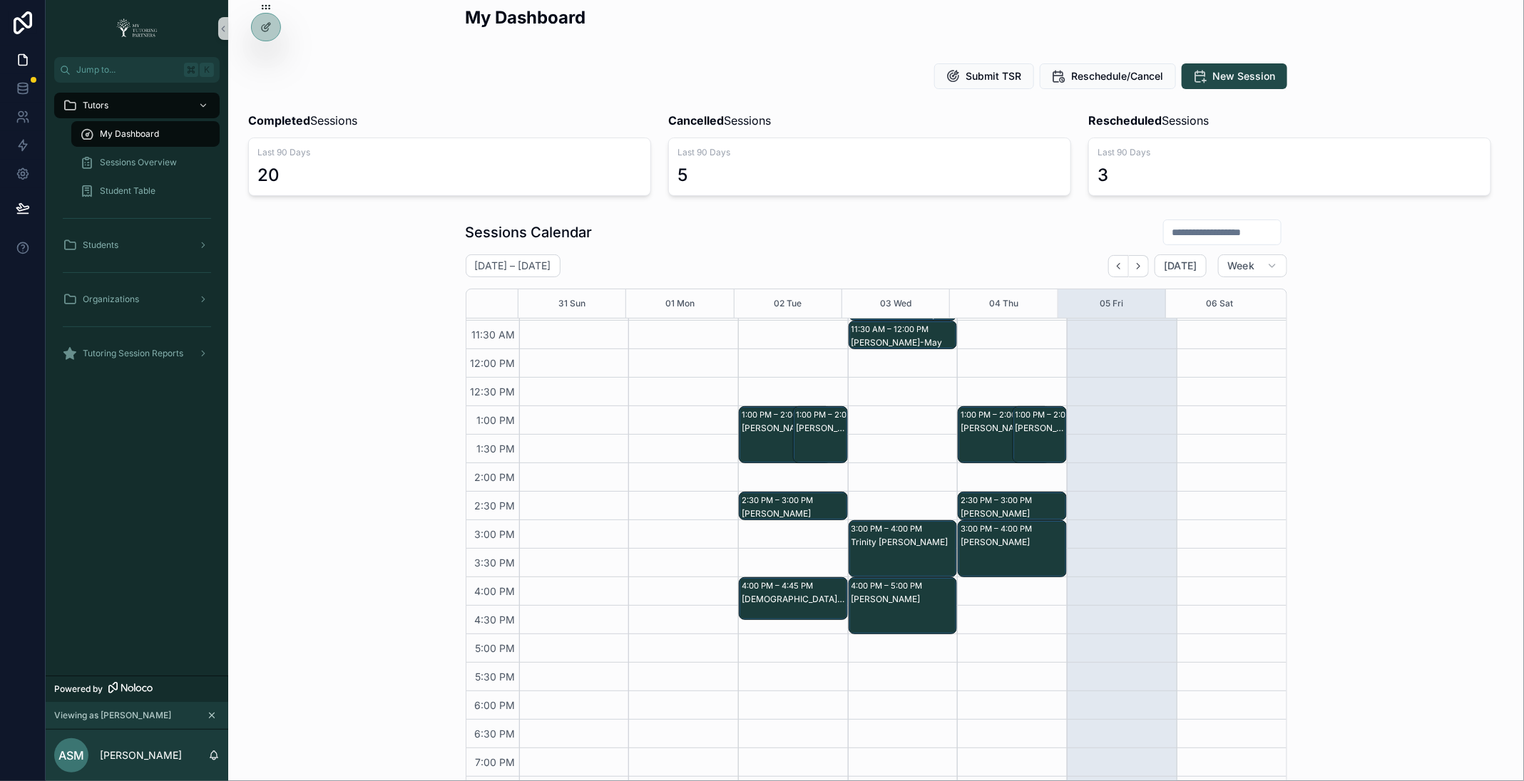
scroll to position [18, 0]
